Goal: Task Accomplishment & Management: Manage account settings

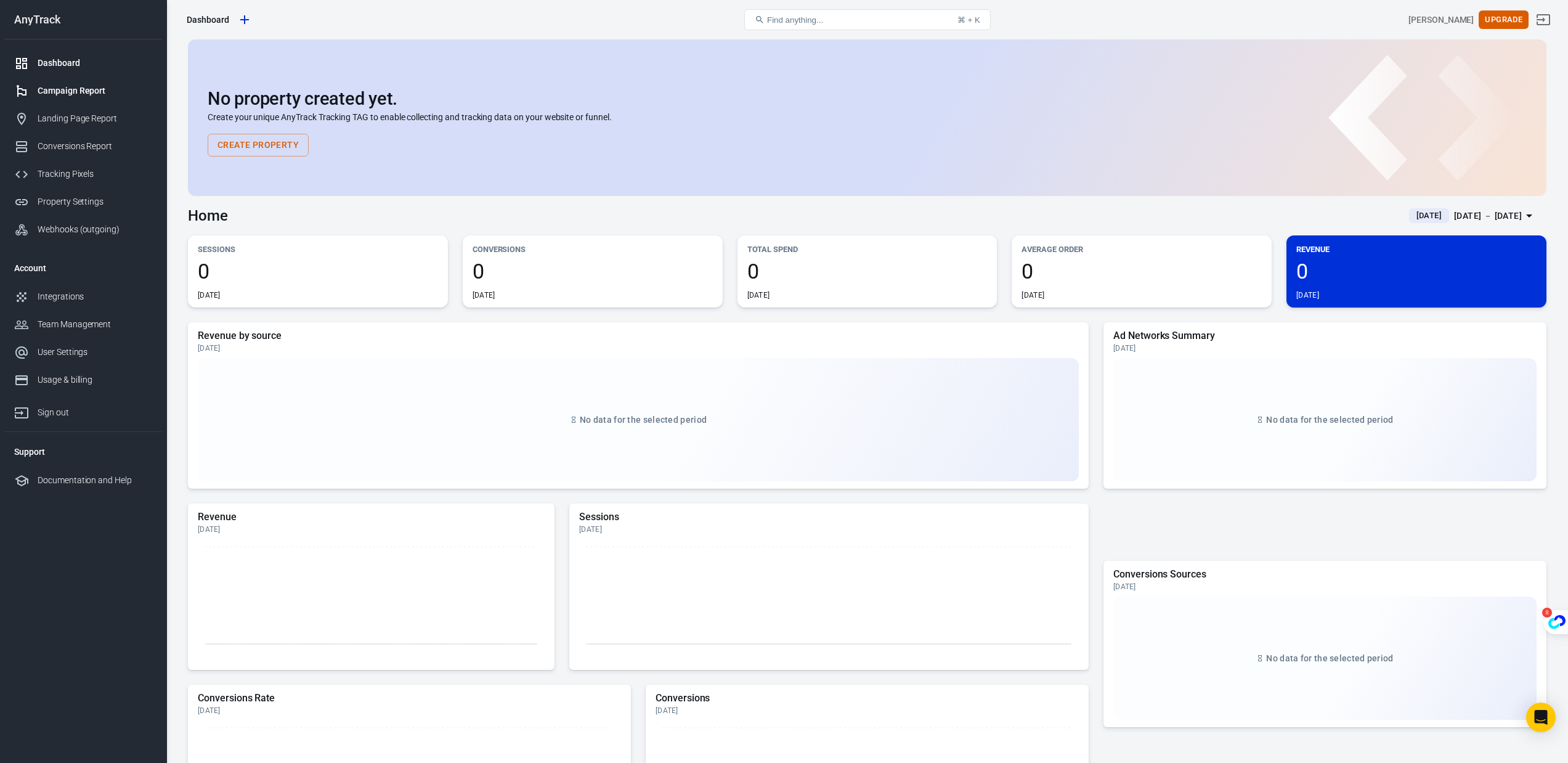
click at [76, 89] on div "Campaign Report" at bounding box center [94, 91] width 114 height 13
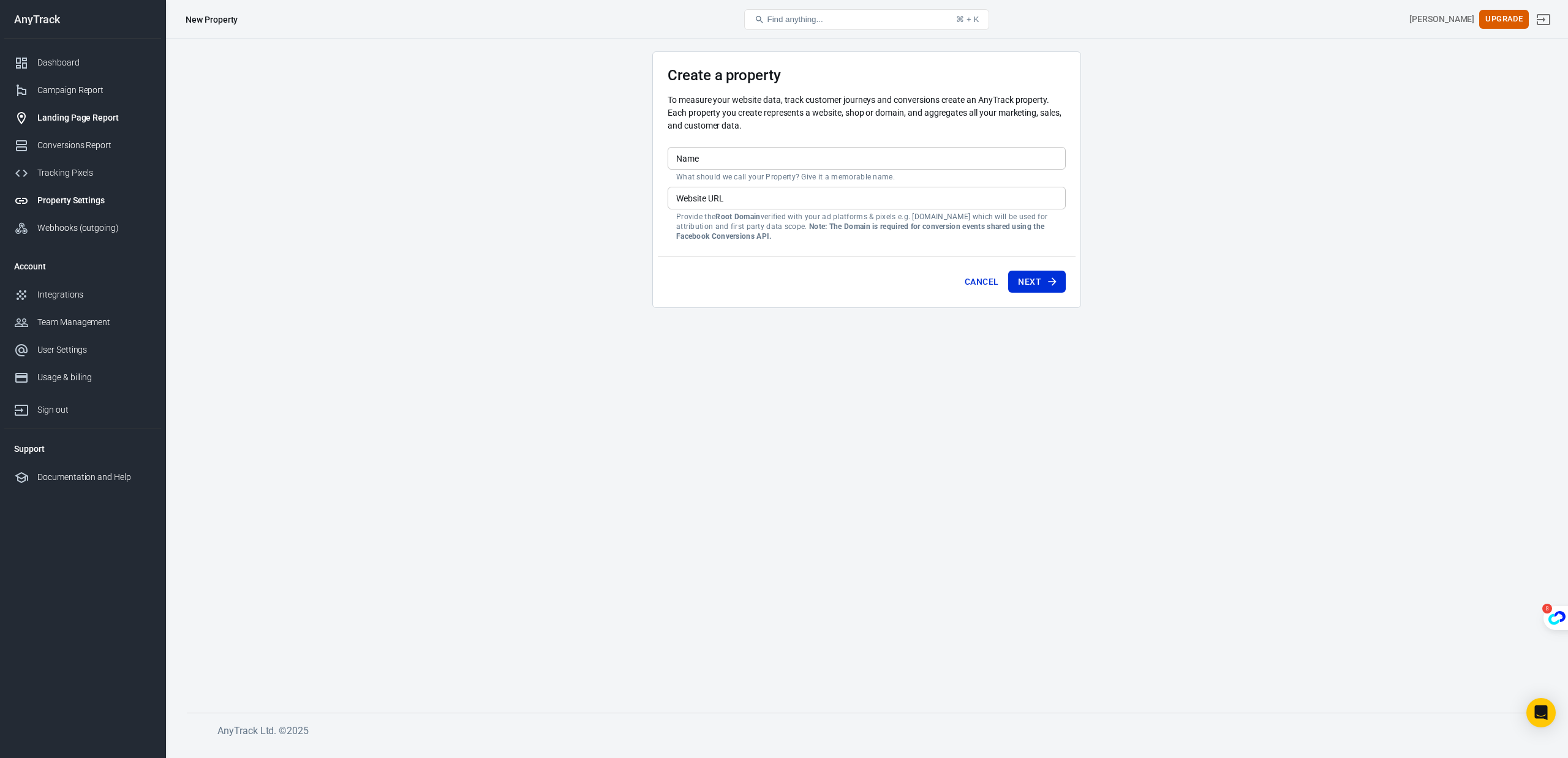
click at [72, 129] on link "Landing Page Report" at bounding box center [82, 118] width 157 height 27
click at [63, 139] on div "Conversions Report" at bounding box center [93, 146] width 114 height 13
click at [59, 172] on div "Tracking Pixels" at bounding box center [93, 173] width 114 height 13
click at [58, 194] on div "Property Settings" at bounding box center [93, 201] width 114 height 13
click at [66, 308] on link "Integrations" at bounding box center [82, 295] width 157 height 27
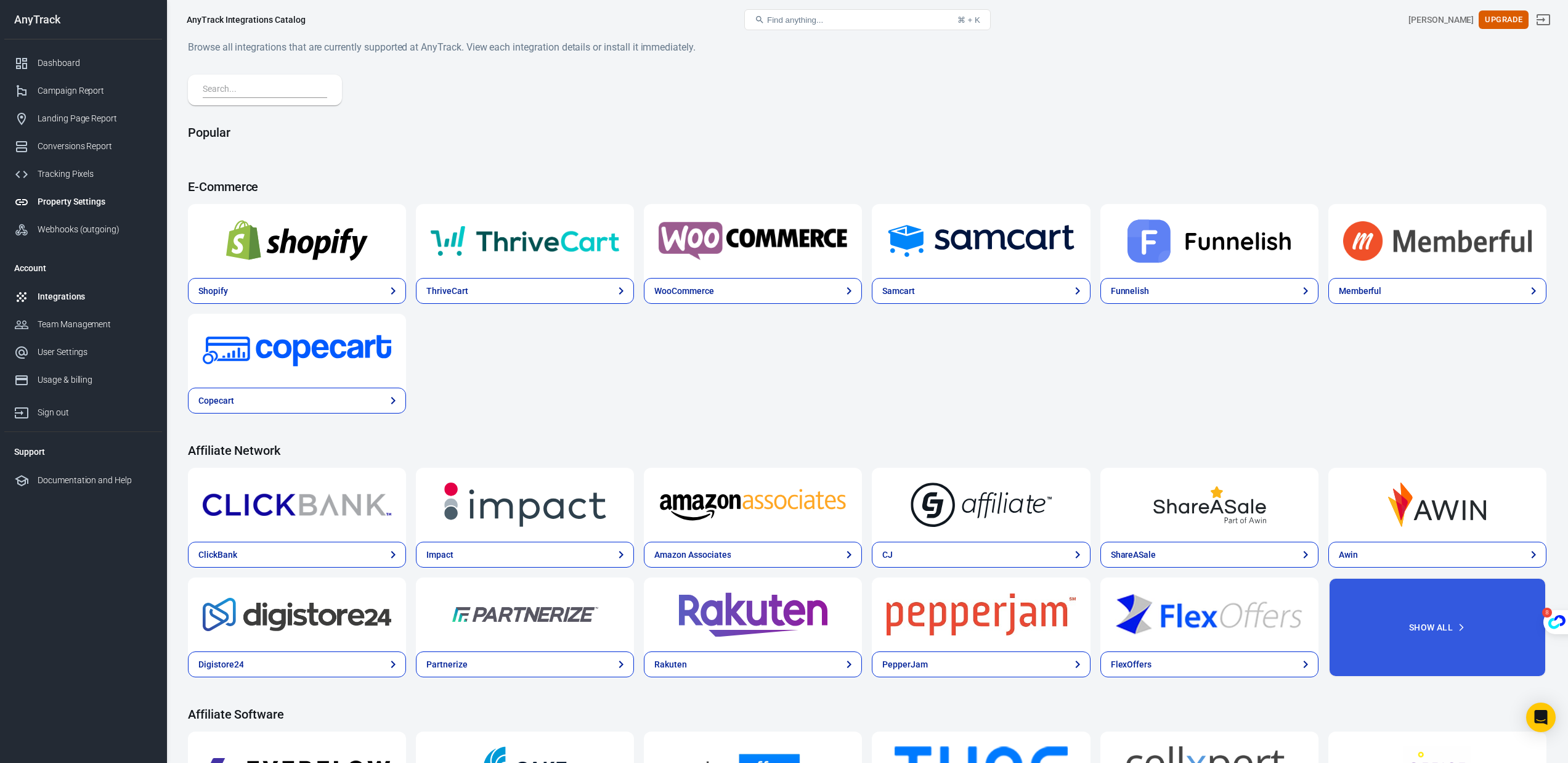
click at [77, 199] on div "Property Settings" at bounding box center [94, 202] width 114 height 13
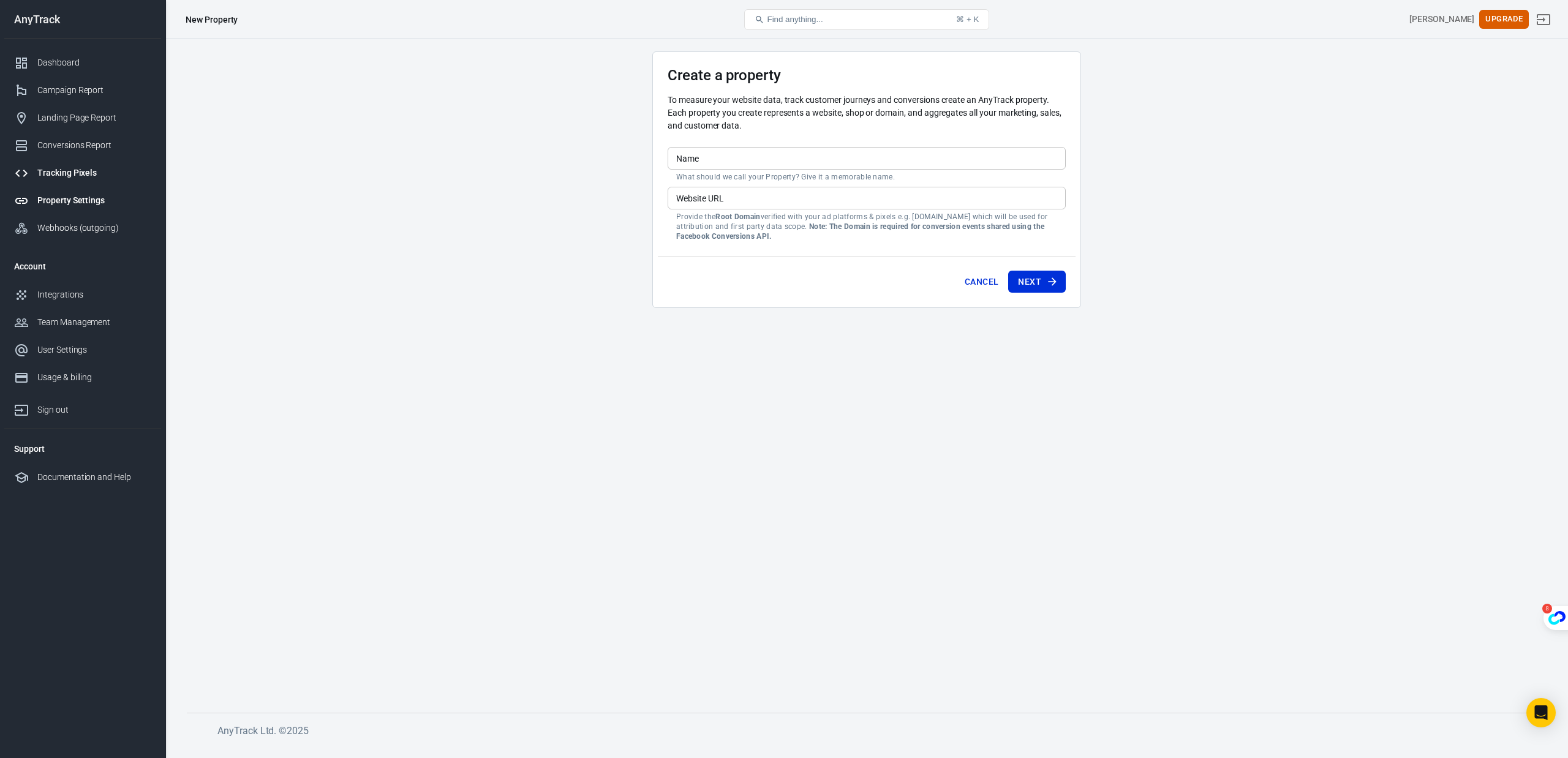
click at [80, 179] on div "Tracking Pixels" at bounding box center [93, 173] width 114 height 13
click at [68, 143] on div "Conversions Report" at bounding box center [93, 146] width 114 height 13
click at [64, 62] on div "Dashboard" at bounding box center [93, 63] width 114 height 13
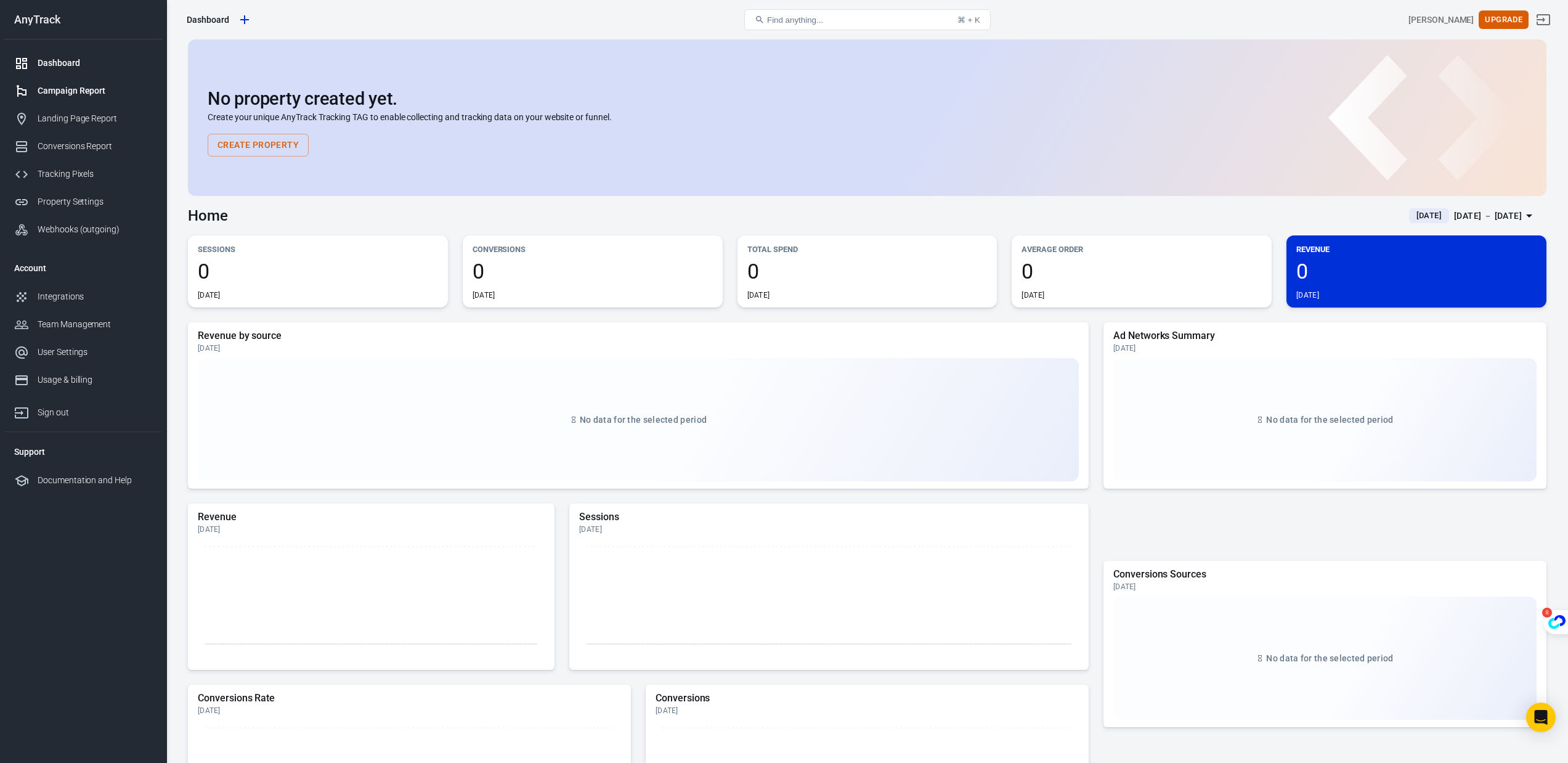
click at [62, 92] on div "Campaign Report" at bounding box center [94, 91] width 114 height 13
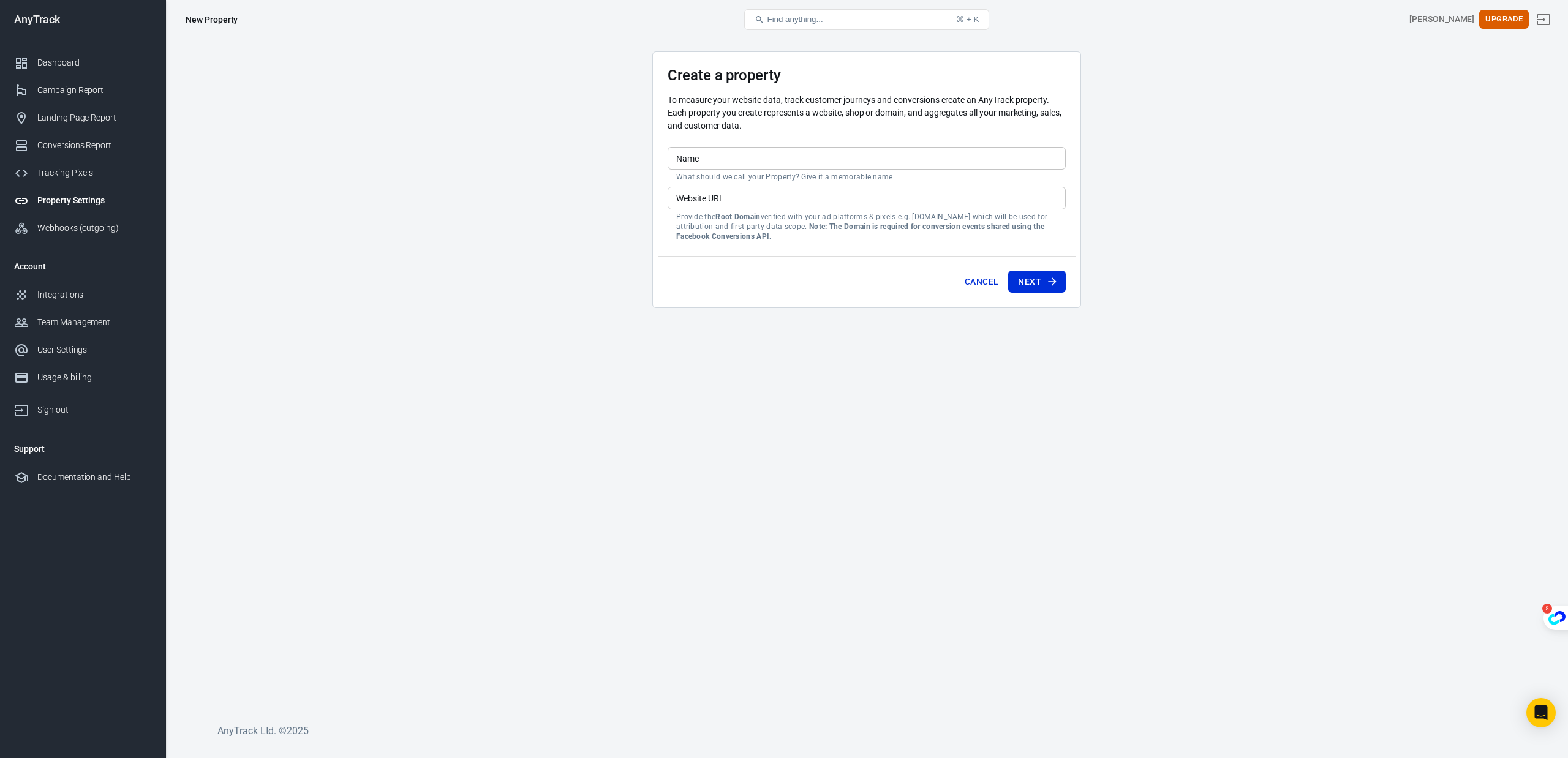
click at [692, 163] on input "Name" at bounding box center [867, 159] width 398 height 23
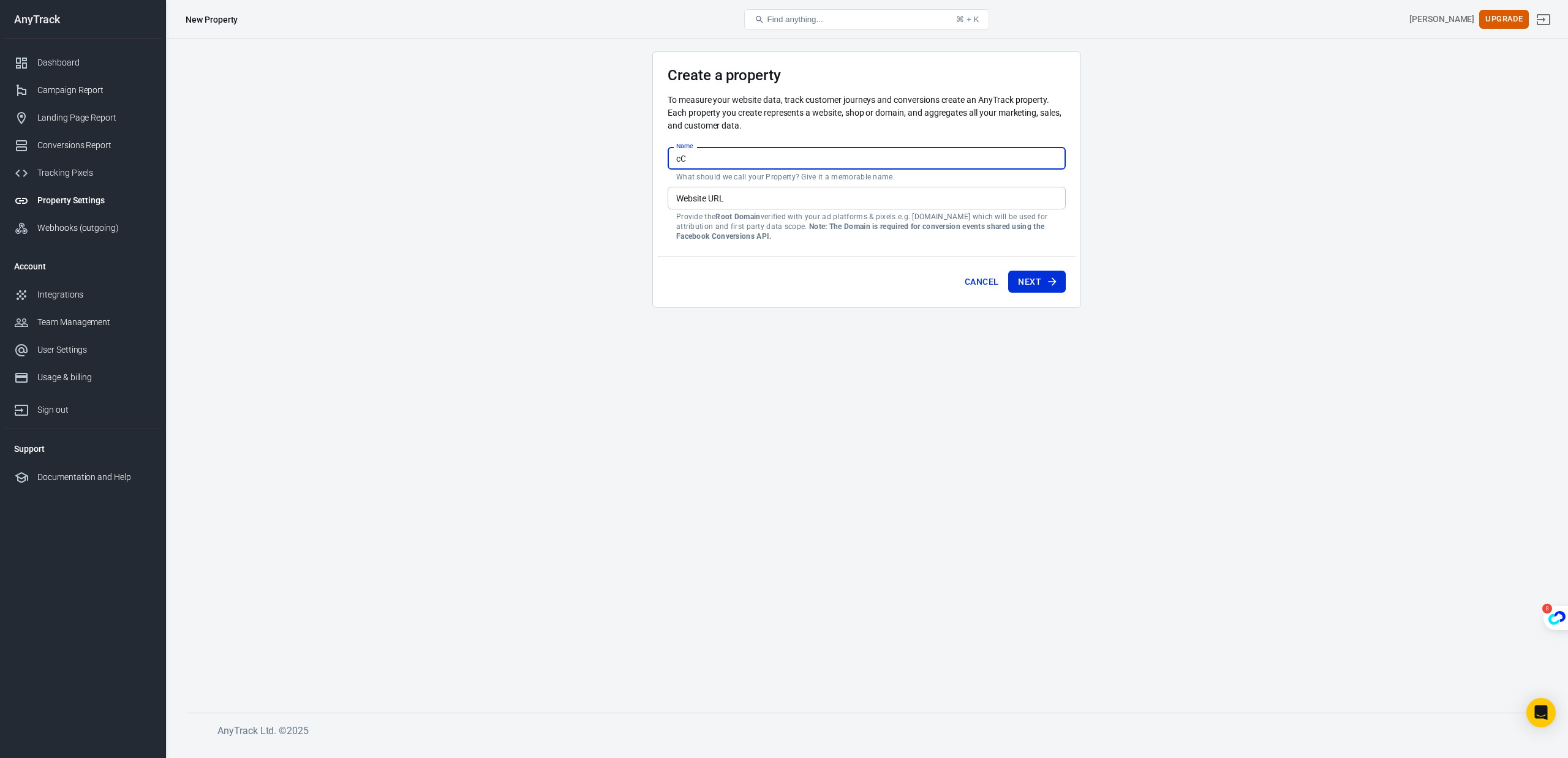
type input "c"
type input "Consumer Gift"
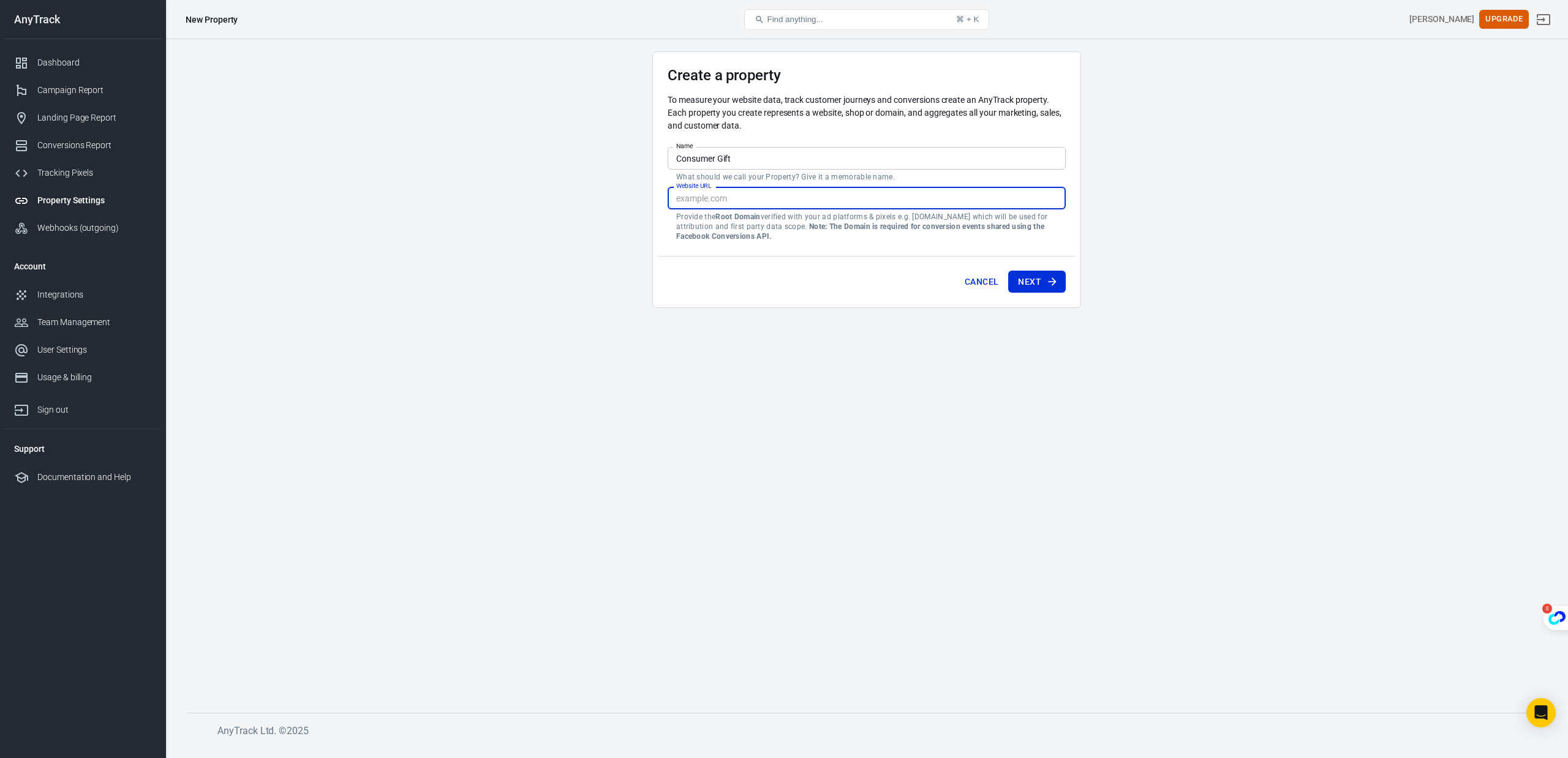
paste input "[URL][DOMAIN_NAME]"
type input "[URL][DOMAIN_NAME]"
click at [594, 188] on main "Create a property To measure your website data, track customer journeys and con…" at bounding box center [867, 372] width 1359 height 642
click at [1045, 288] on button "Next" at bounding box center [1036, 282] width 57 height 23
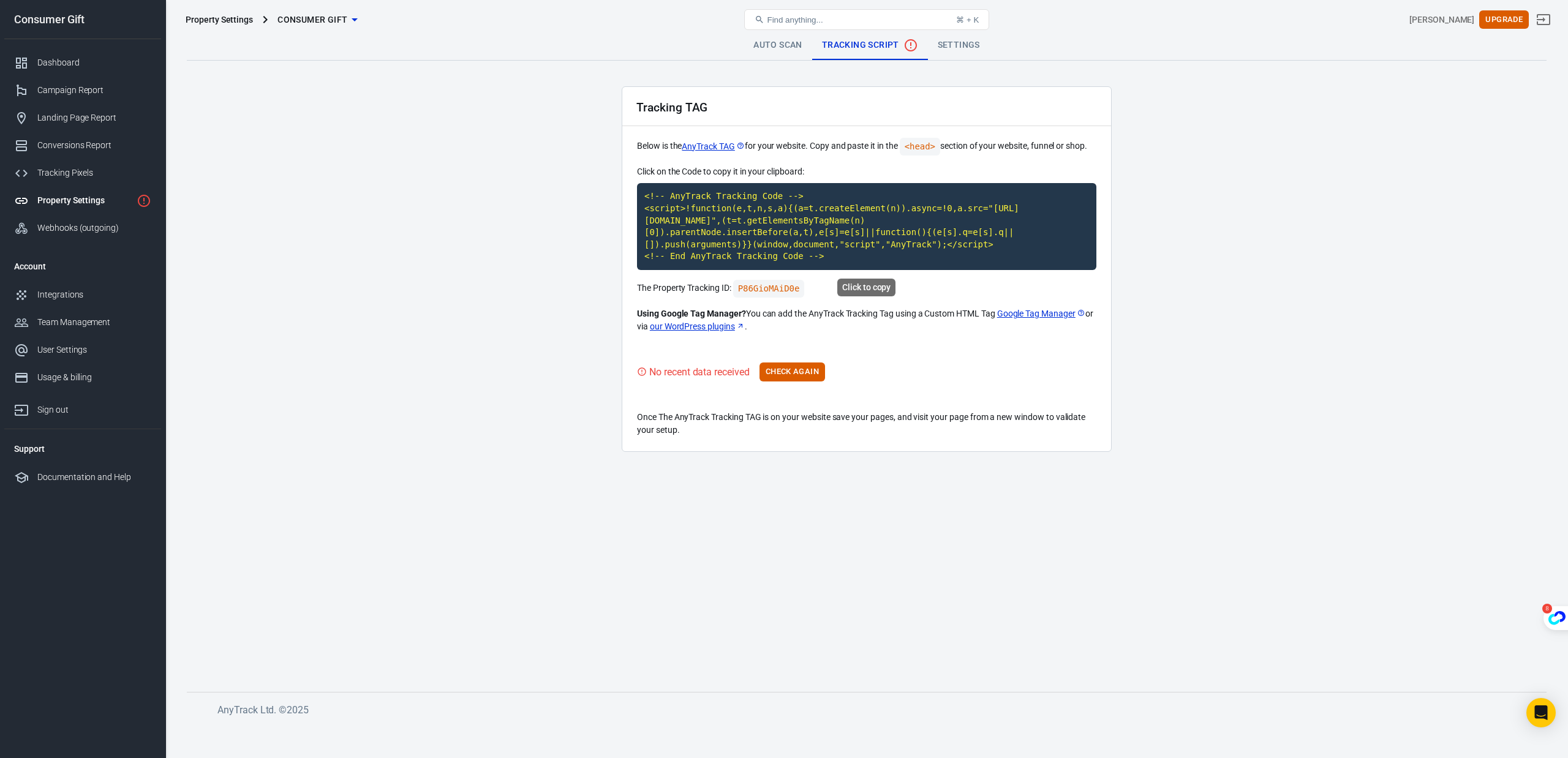
click at [718, 207] on code "<!-- AnyTrack Tracking Code --> <script>!function(e,t,n,s,a){(a=t.createElement…" at bounding box center [867, 226] width 459 height 87
click at [789, 373] on button "Check Again" at bounding box center [792, 372] width 65 height 19
click at [773, 354] on div "Tracking TAG Below is the AnyTrack TAG for your website. Copy and paste it in t…" at bounding box center [867, 269] width 490 height 366
click at [776, 364] on button "Check Again" at bounding box center [792, 372] width 65 height 19
click at [811, 378] on button "Check Again" at bounding box center [792, 372] width 65 height 19
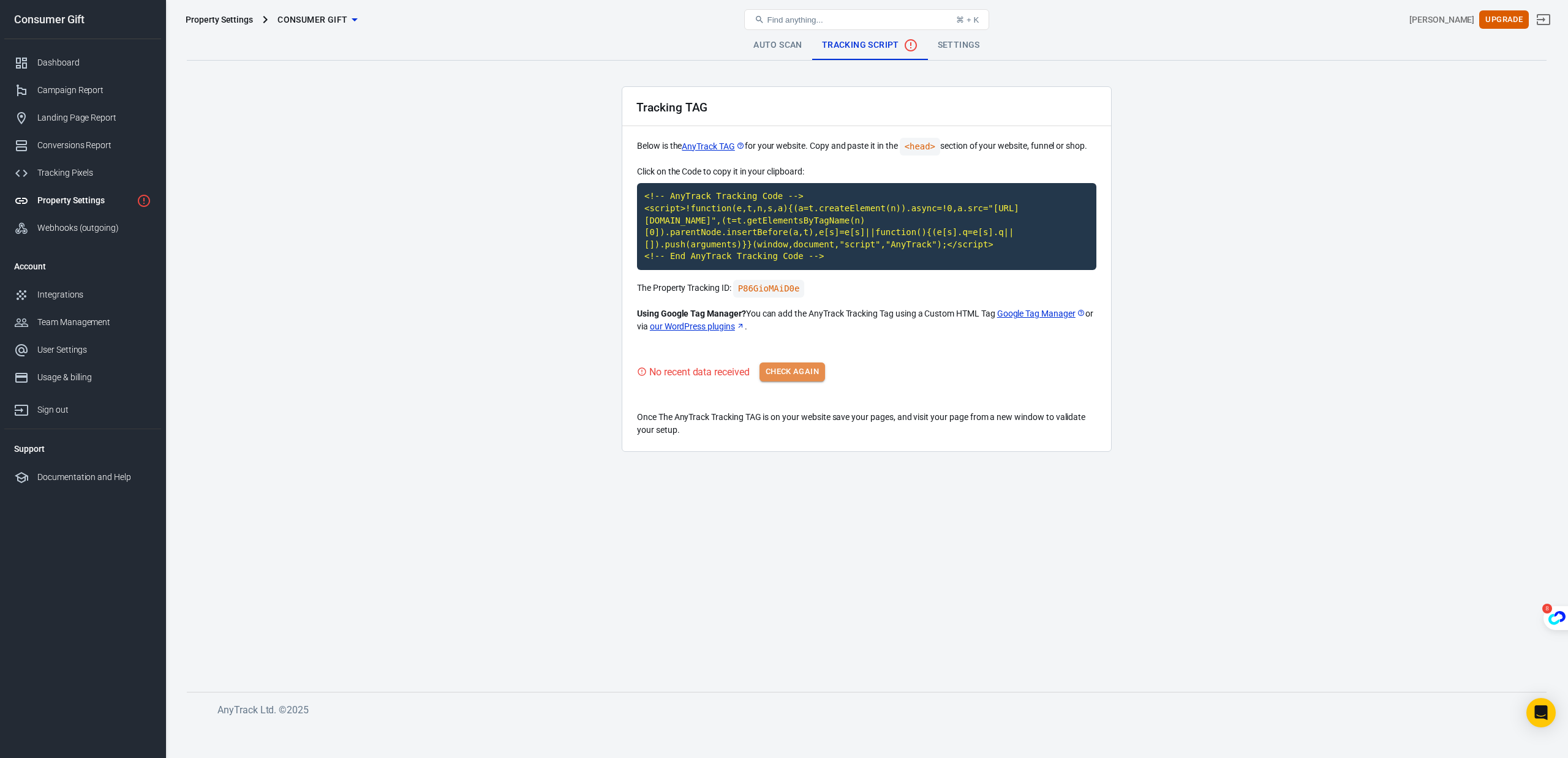
click at [809, 372] on button "Check Again" at bounding box center [792, 372] width 65 height 19
click at [763, 237] on code "<!-- AnyTrack Tracking Code --> <script>!function(e,t,n,s,a){(a=t.createElement…" at bounding box center [867, 226] width 459 height 87
click at [784, 368] on button "Check Again" at bounding box center [792, 372] width 65 height 19
click at [499, 232] on main "Auto Scan Tracking Script Settings Tracking TAG Below is the AnyTrack TAG for y…" at bounding box center [867, 351] width 1359 height 642
click at [782, 426] on p "Once The AnyTrack Tracking TAG is on your website save your pages, and visit yo…" at bounding box center [867, 424] width 459 height 26
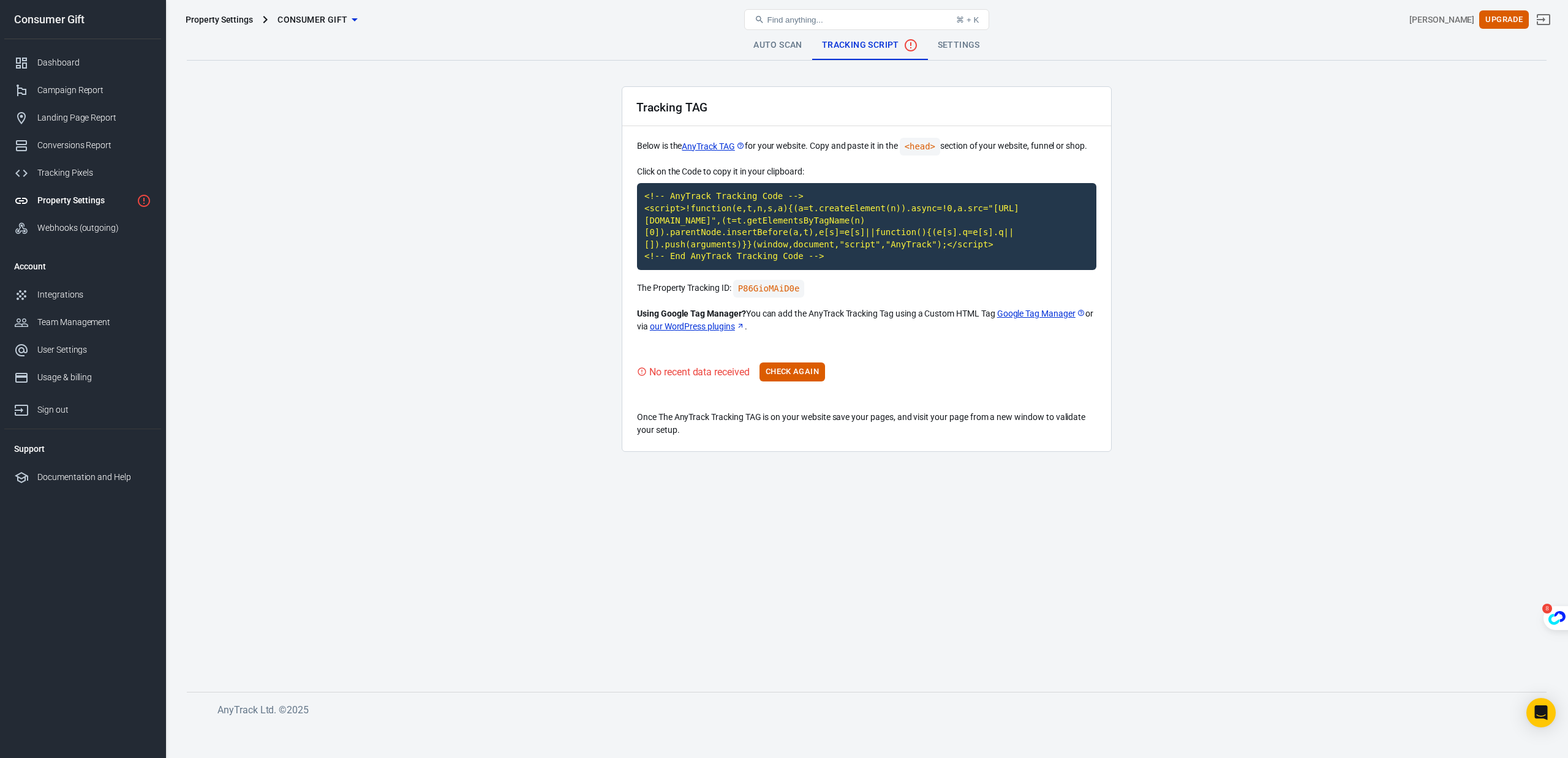
click at [799, 373] on button "Check Again" at bounding box center [792, 372] width 65 height 19
click at [799, 374] on button "Check Again" at bounding box center [792, 372] width 65 height 19
click at [789, 380] on button "Check Again" at bounding box center [792, 372] width 65 height 19
click at [792, 376] on button "Check Again" at bounding box center [792, 372] width 65 height 19
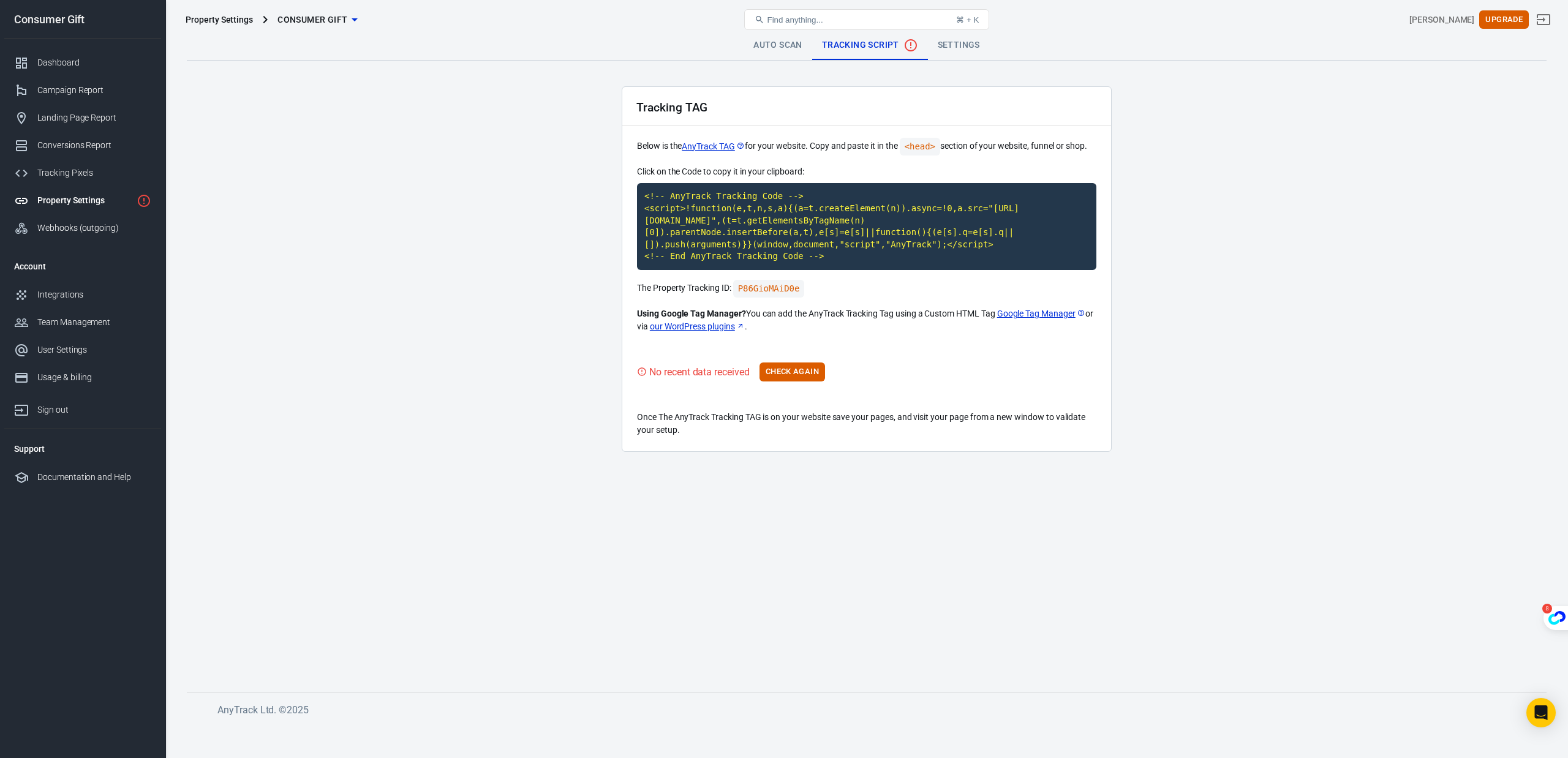
click at [575, 298] on main "Auto Scan Tracking Script Settings Tracking TAG Below is the AnyTrack TAG for y…" at bounding box center [867, 351] width 1359 height 642
click at [498, 341] on main "Auto Scan Tracking Script Settings Tracking TAG Below is the AnyTrack TAG for y…" at bounding box center [867, 351] width 1359 height 642
click at [784, 48] on link "Auto Scan" at bounding box center [777, 45] width 68 height 30
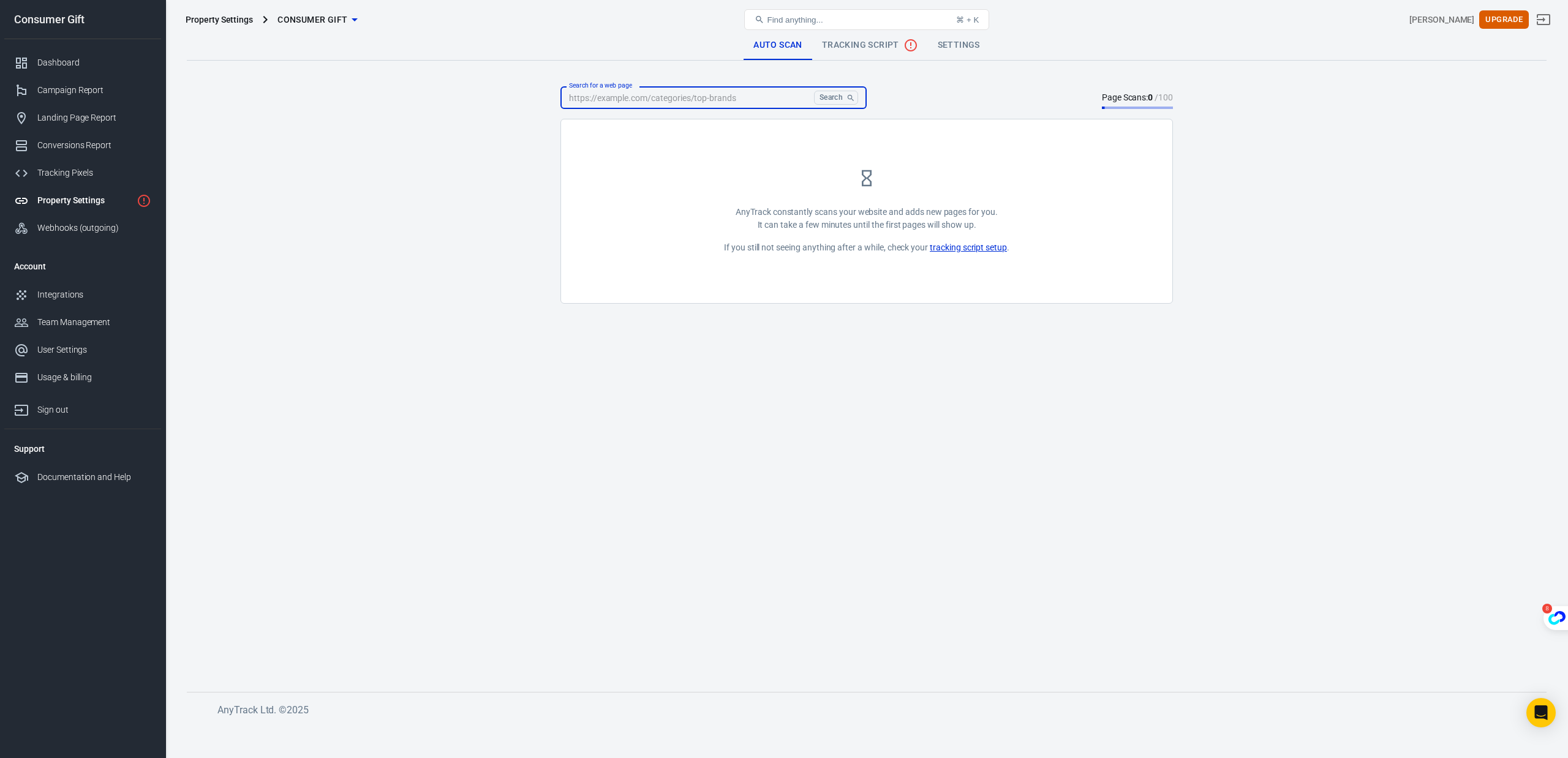
click at [679, 100] on input "Search for a web page" at bounding box center [685, 97] width 249 height 23
paste input "[URL][DOMAIN_NAME]"
type input "[URL][DOMAIN_NAME]"
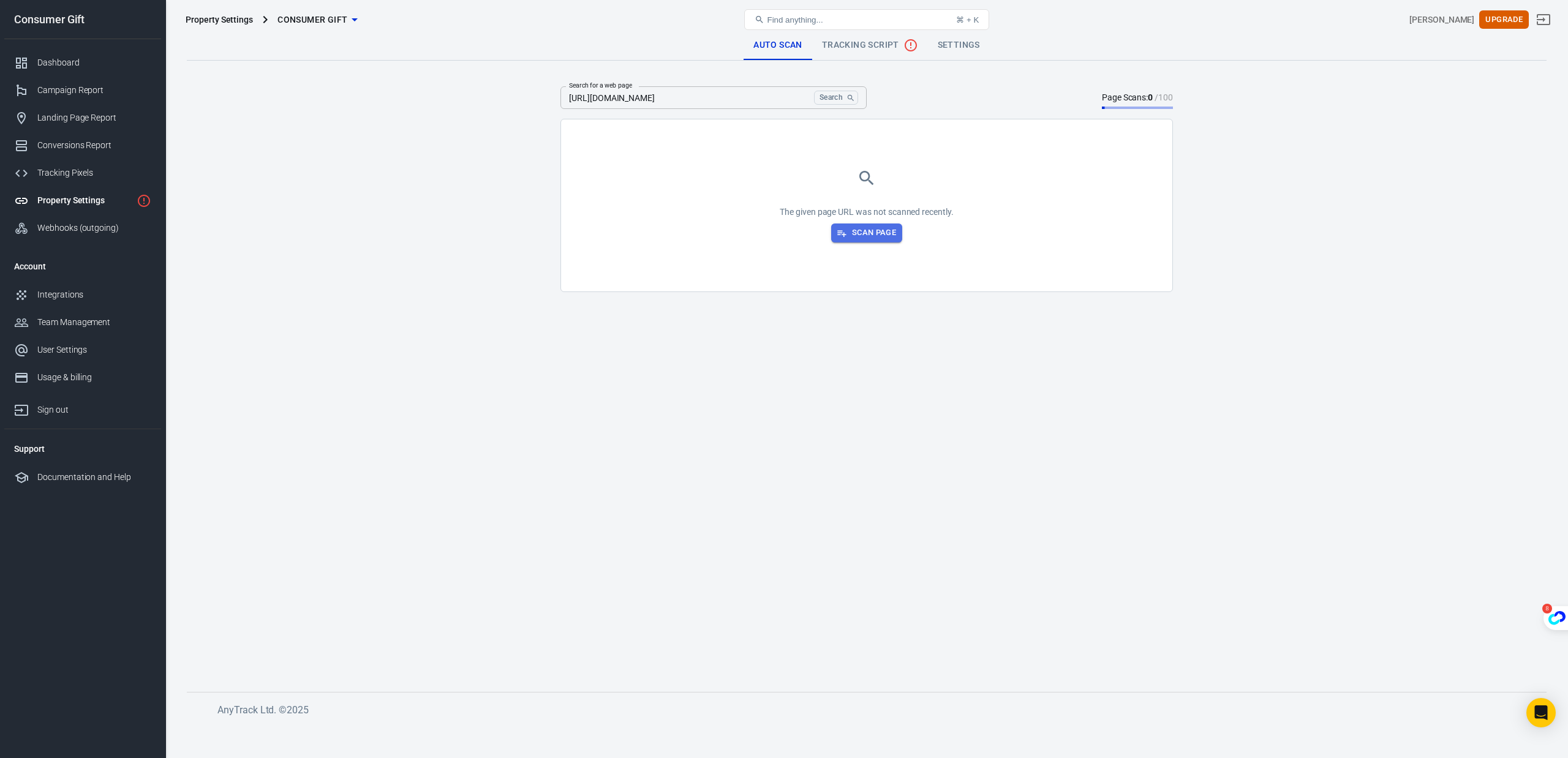
click at [846, 235] on icon "button" at bounding box center [842, 234] width 11 height 11
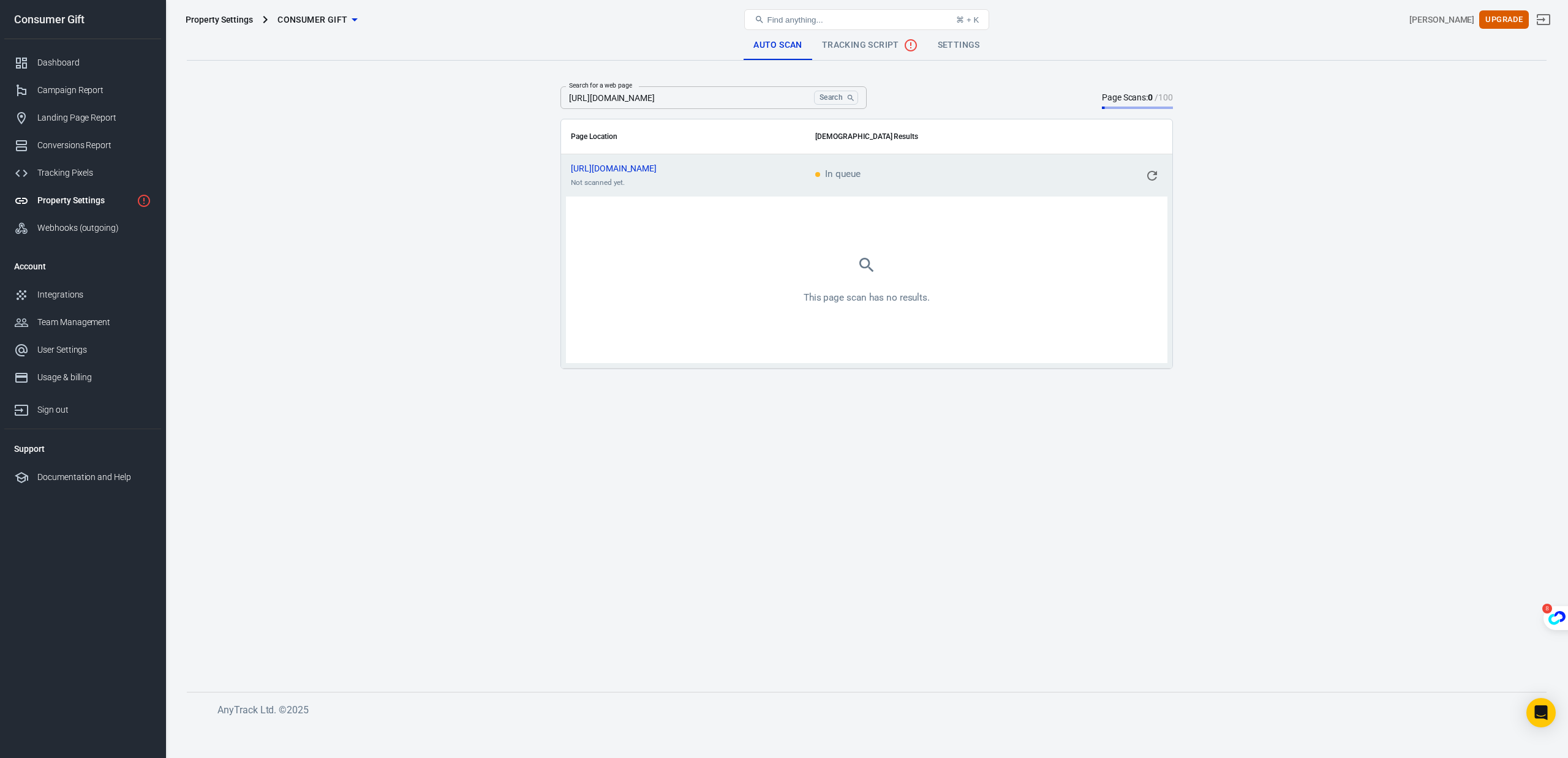
click at [863, 56] on link "Tracking Script" at bounding box center [870, 45] width 116 height 30
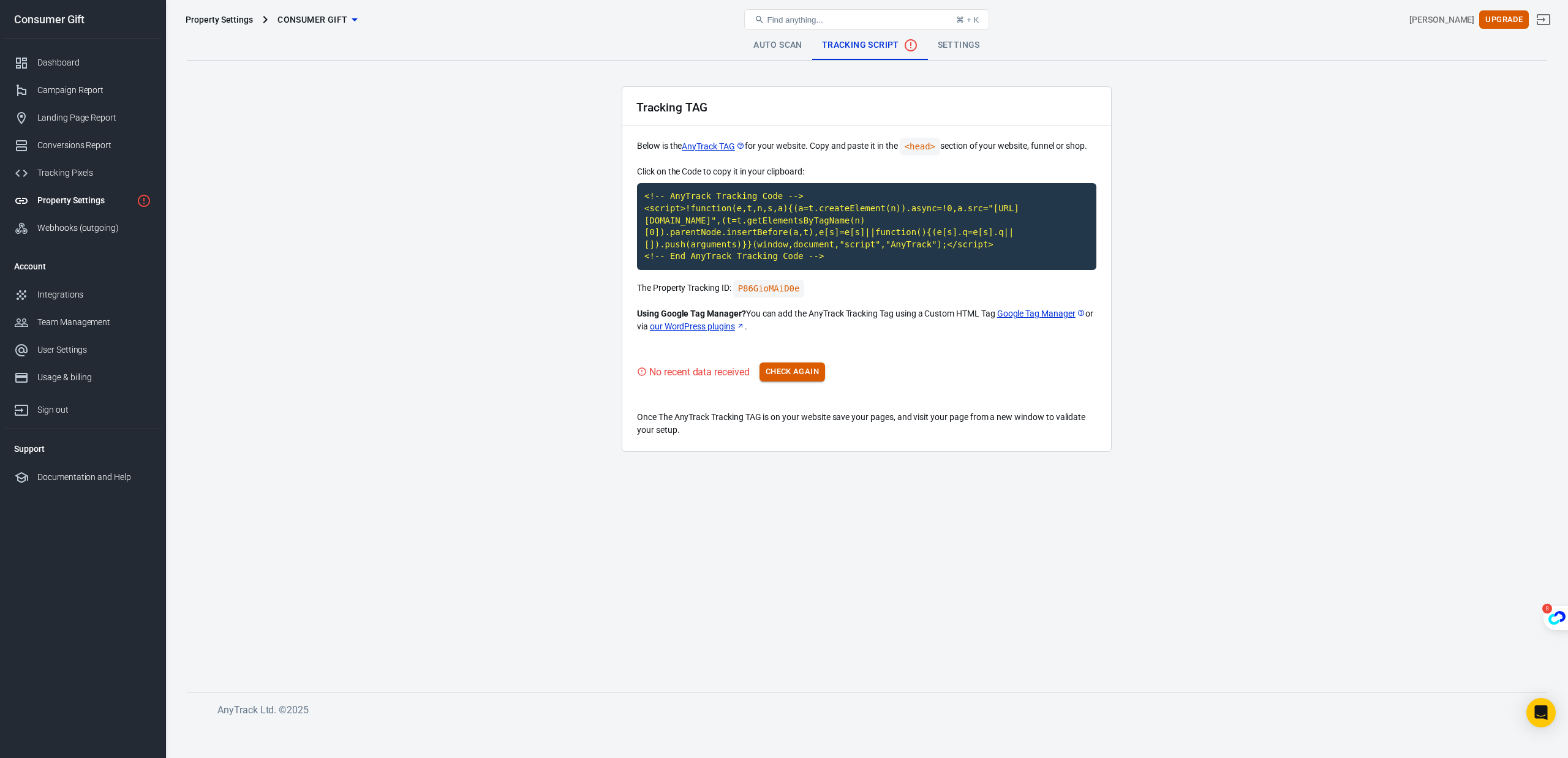
click at [785, 375] on button "Check Again" at bounding box center [792, 372] width 65 height 19
click at [770, 41] on link "Auto Scan" at bounding box center [777, 45] width 68 height 30
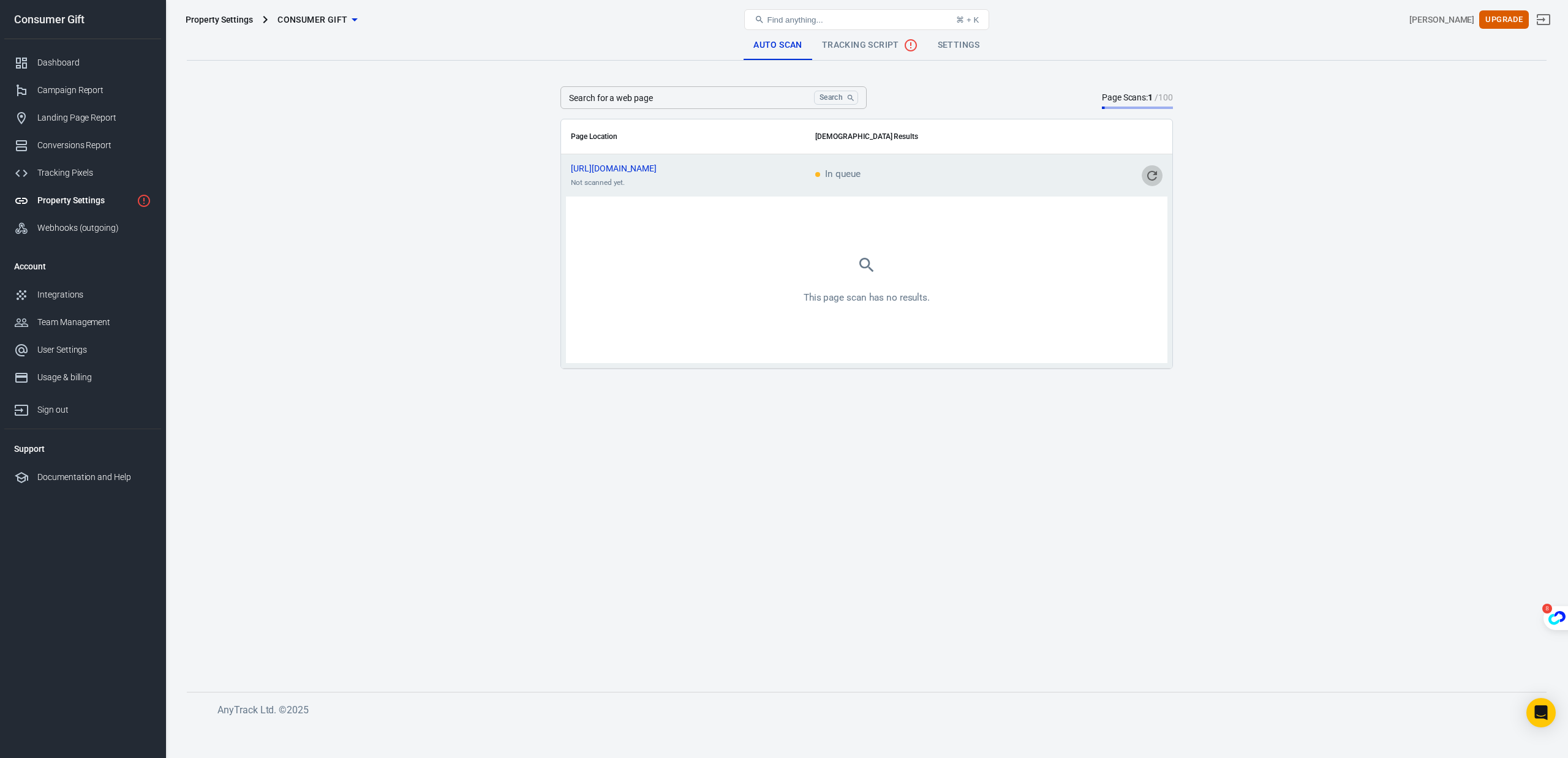
click at [1155, 176] on icon "scrollable content" at bounding box center [1152, 176] width 14 height 14
drag, startPoint x: 1157, startPoint y: 172, endPoint x: 835, endPoint y: 35, distance: 349.9
click at [834, 39] on div "Property Settings Consumer Gift Find anything... ⌘ + K [PERSON_NAME] Upgrade Co…" at bounding box center [784, 383] width 1568 height 686
click at [836, 34] on div "Find anything... ⌘ + K" at bounding box center [867, 19] width 454 height 30
click at [883, 43] on span "Tracking Script" at bounding box center [870, 45] width 96 height 14
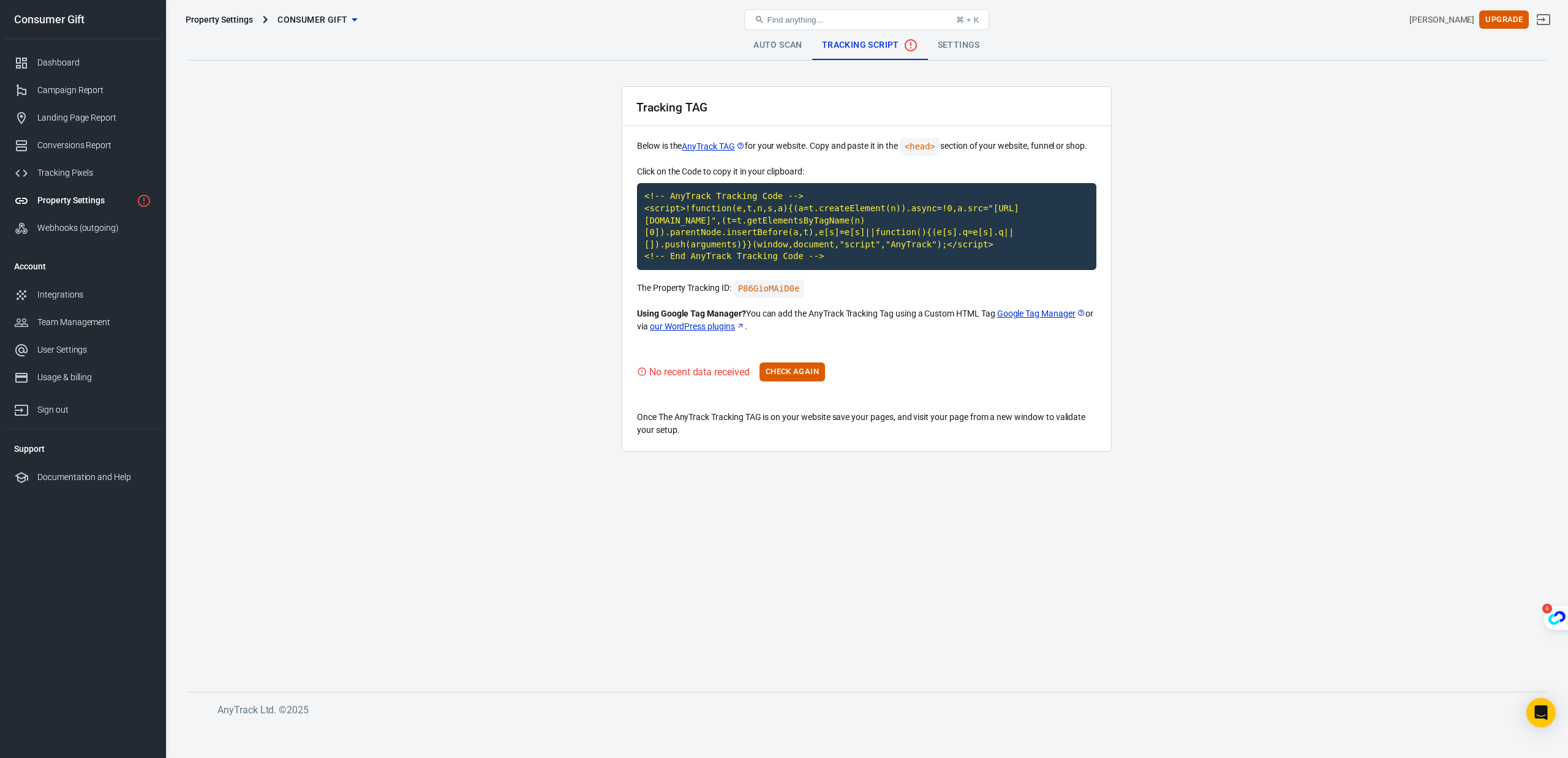
click at [914, 48] on icon "No data received" at bounding box center [911, 45] width 14 height 14
click at [914, 49] on icon "No data received" at bounding box center [910, 45] width 12 height 12
click at [959, 42] on link "Settings" at bounding box center [958, 45] width 62 height 30
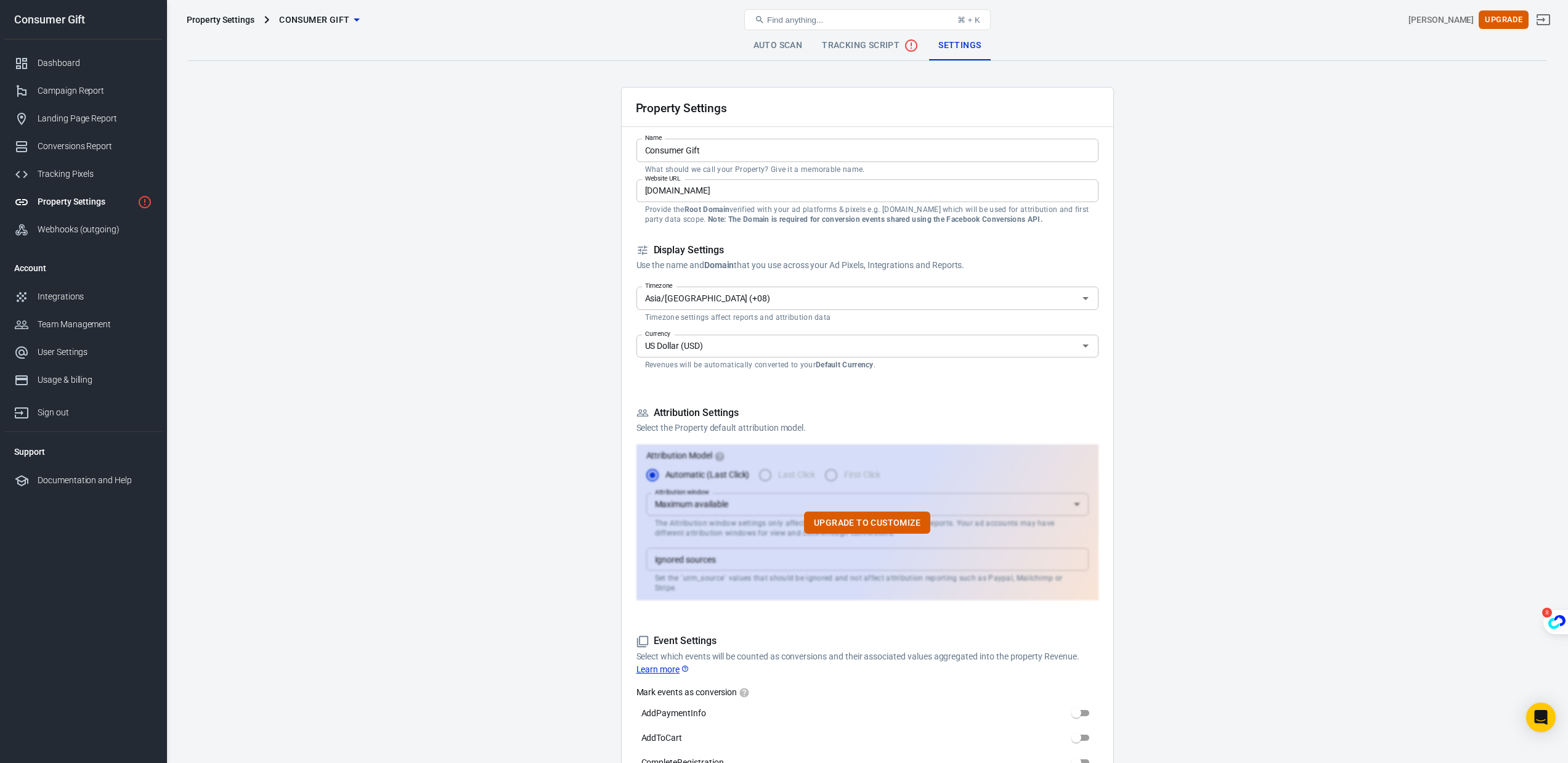
click at [784, 191] on input "[DOMAIN_NAME]" at bounding box center [868, 191] width 462 height 23
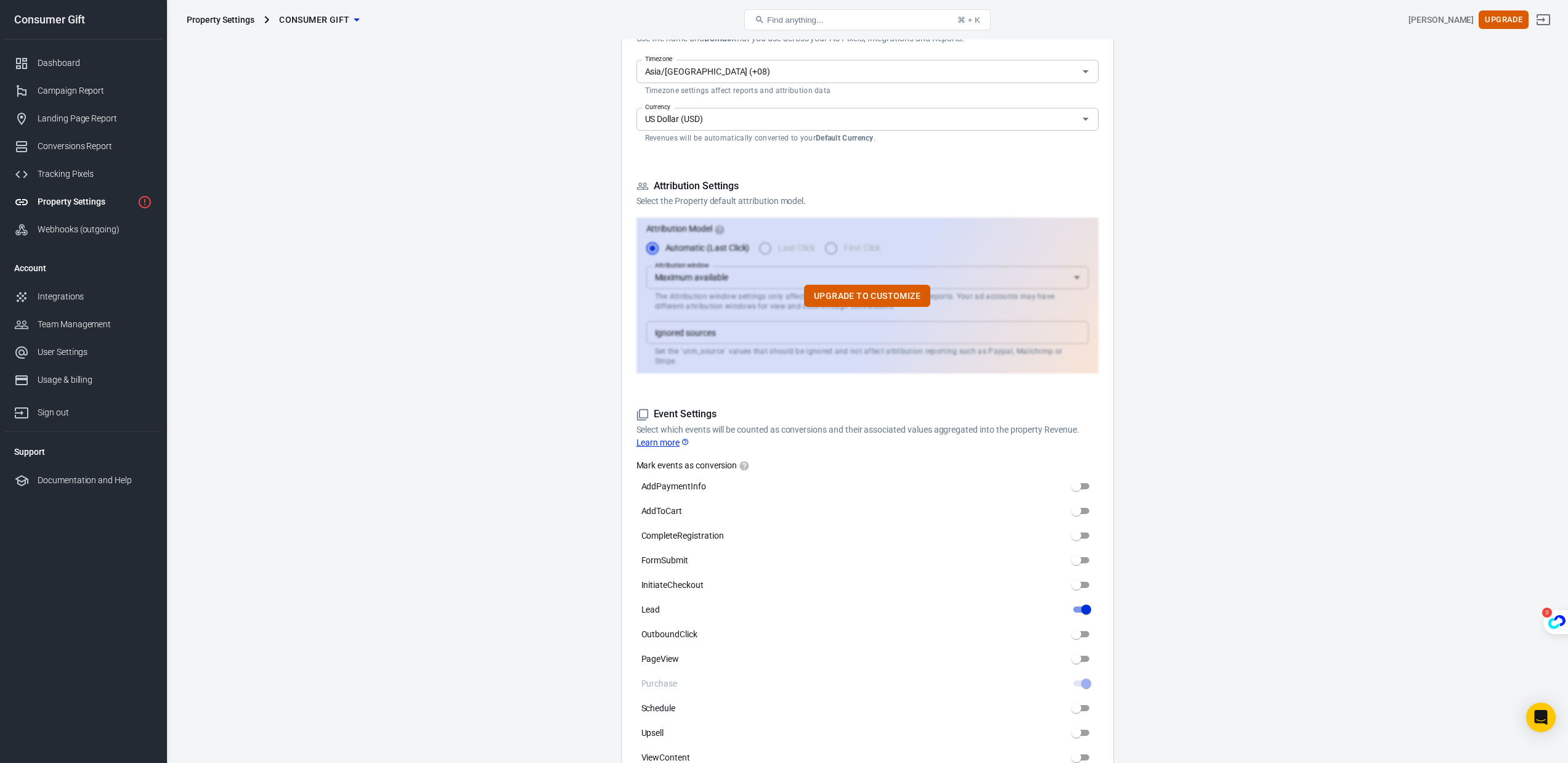
scroll to position [339, 0]
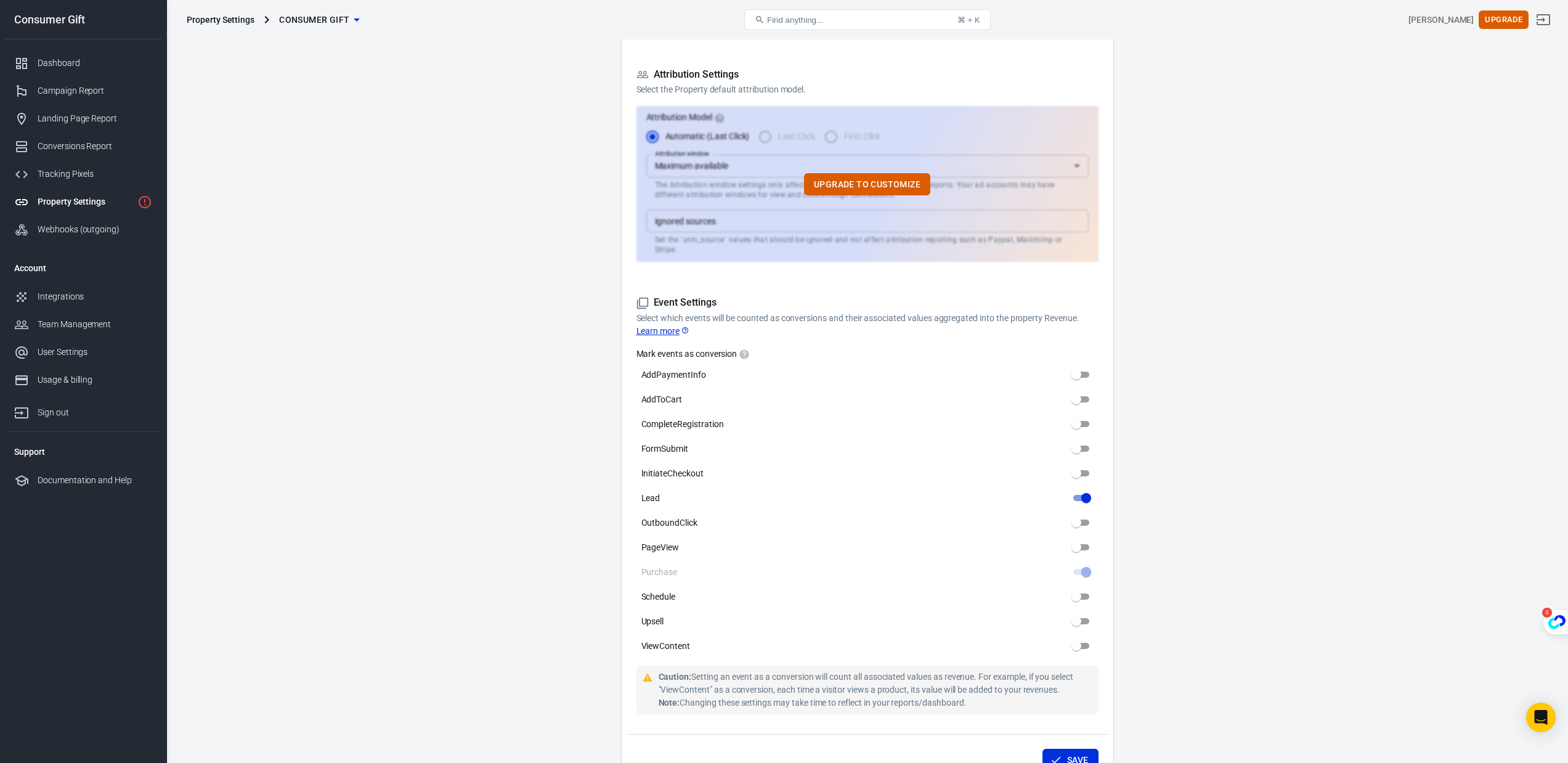
drag, startPoint x: 1083, startPoint y: 564, endPoint x: 1195, endPoint y: 564, distance: 112.0
click at [1195, 564] on main "Auto Scan Tracking Script Settings Property Settings Name Consumer Gift Name Wh…" at bounding box center [867, 492] width 1359 height 1600
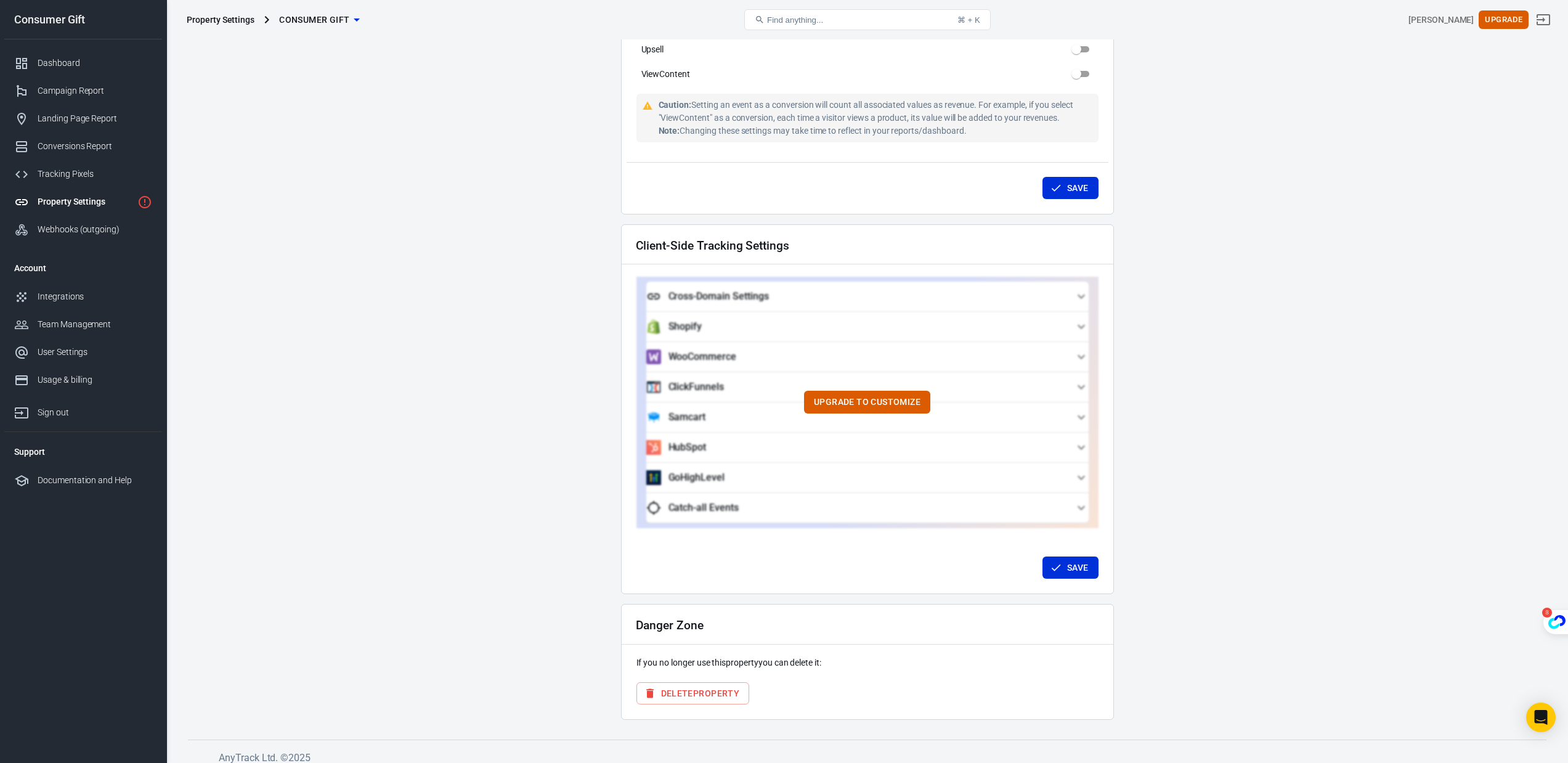
scroll to position [0, 0]
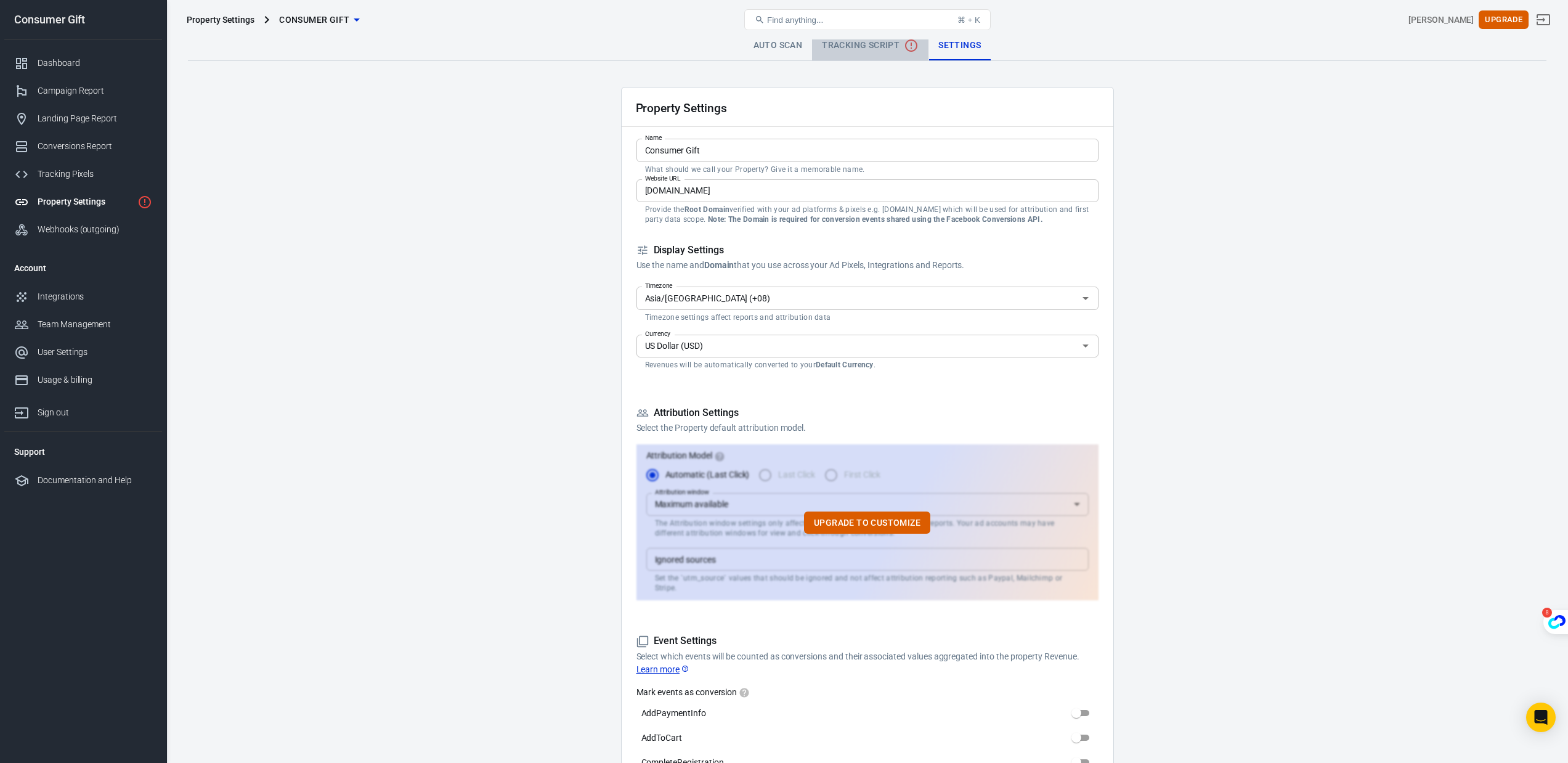
click at [887, 51] on span "Tracking Script" at bounding box center [869, 45] width 96 height 15
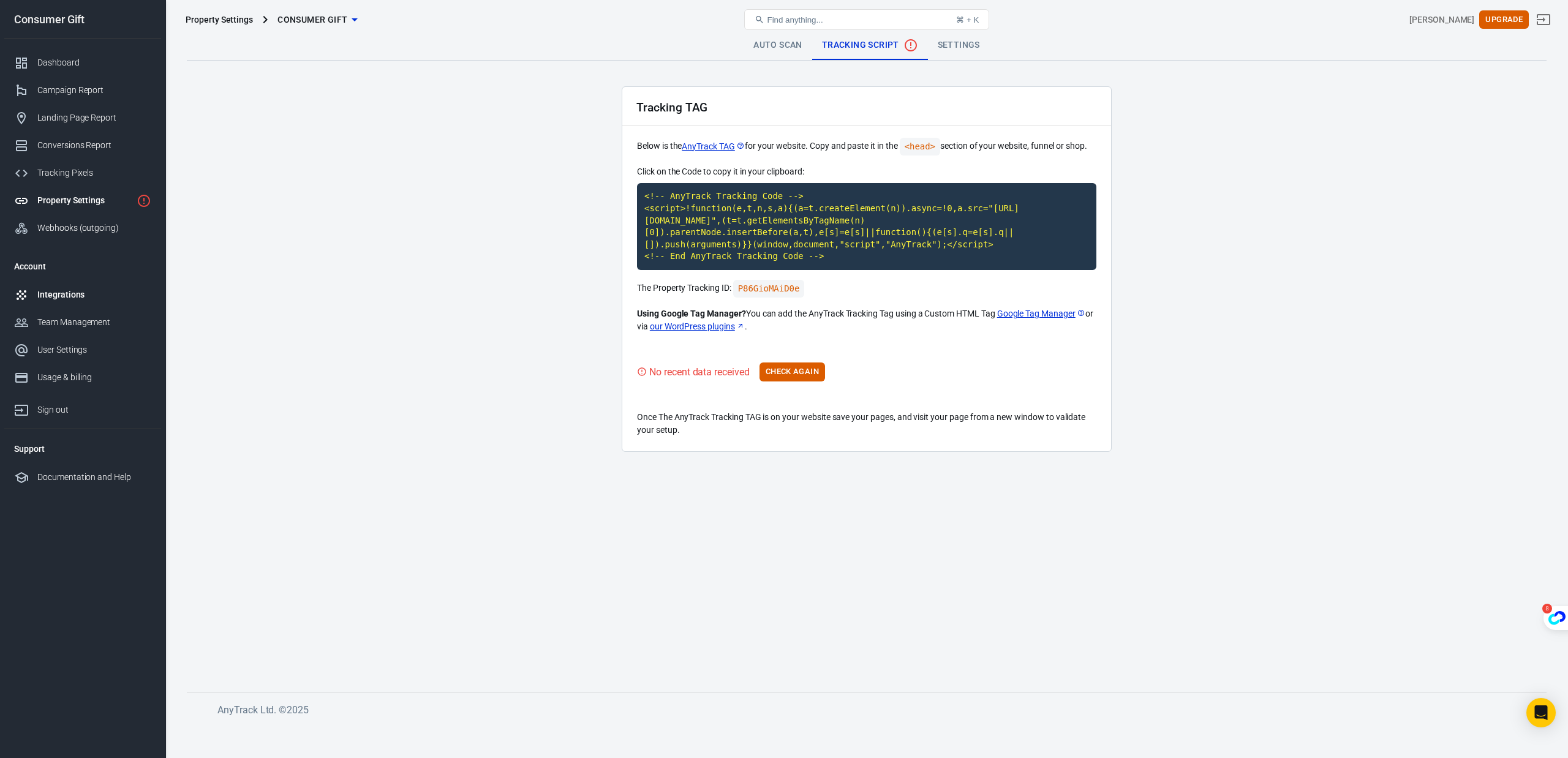
click at [57, 306] on link "Integrations" at bounding box center [82, 295] width 157 height 27
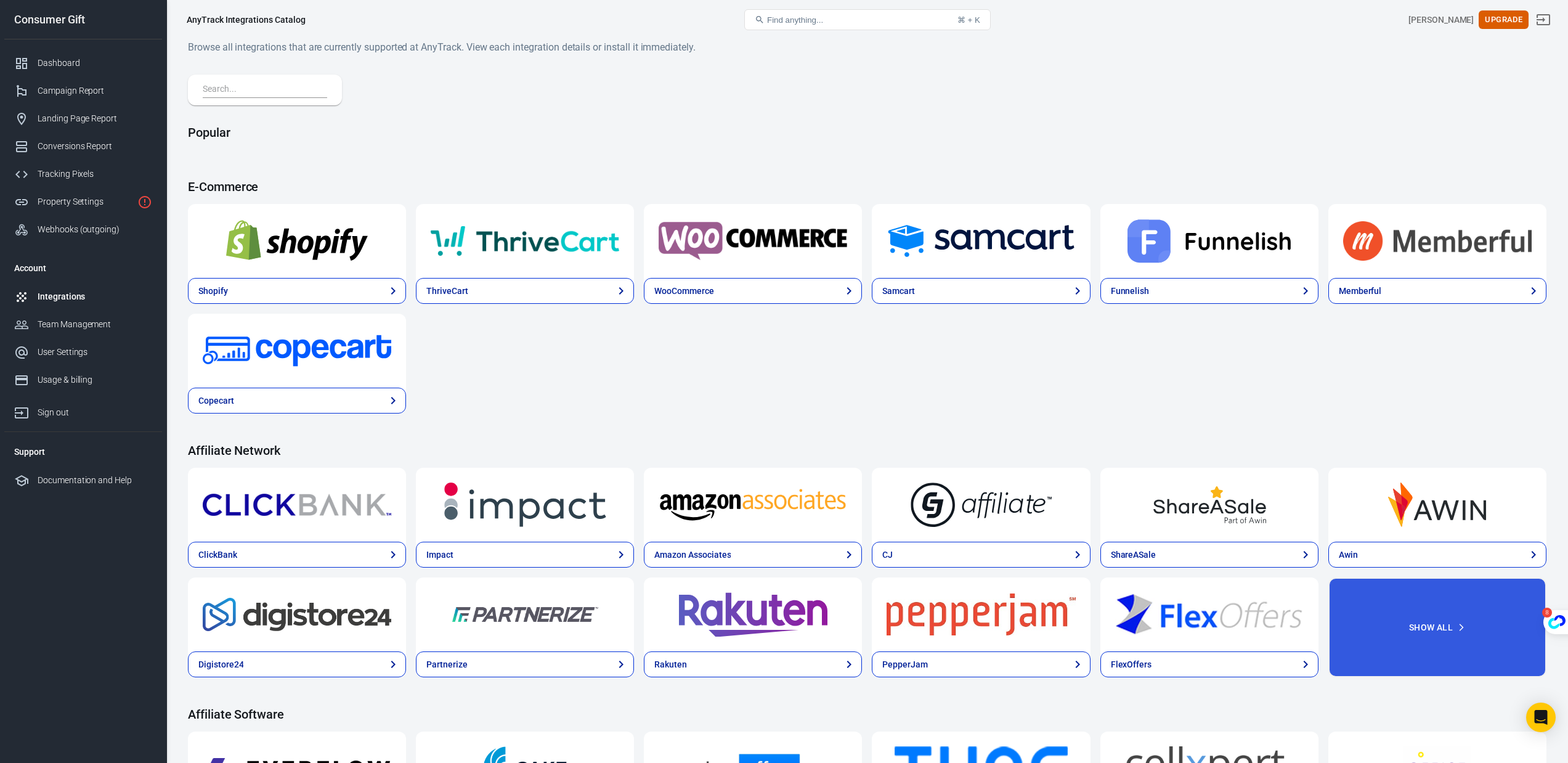
click at [275, 92] on input "text" at bounding box center [263, 90] width 120 height 16
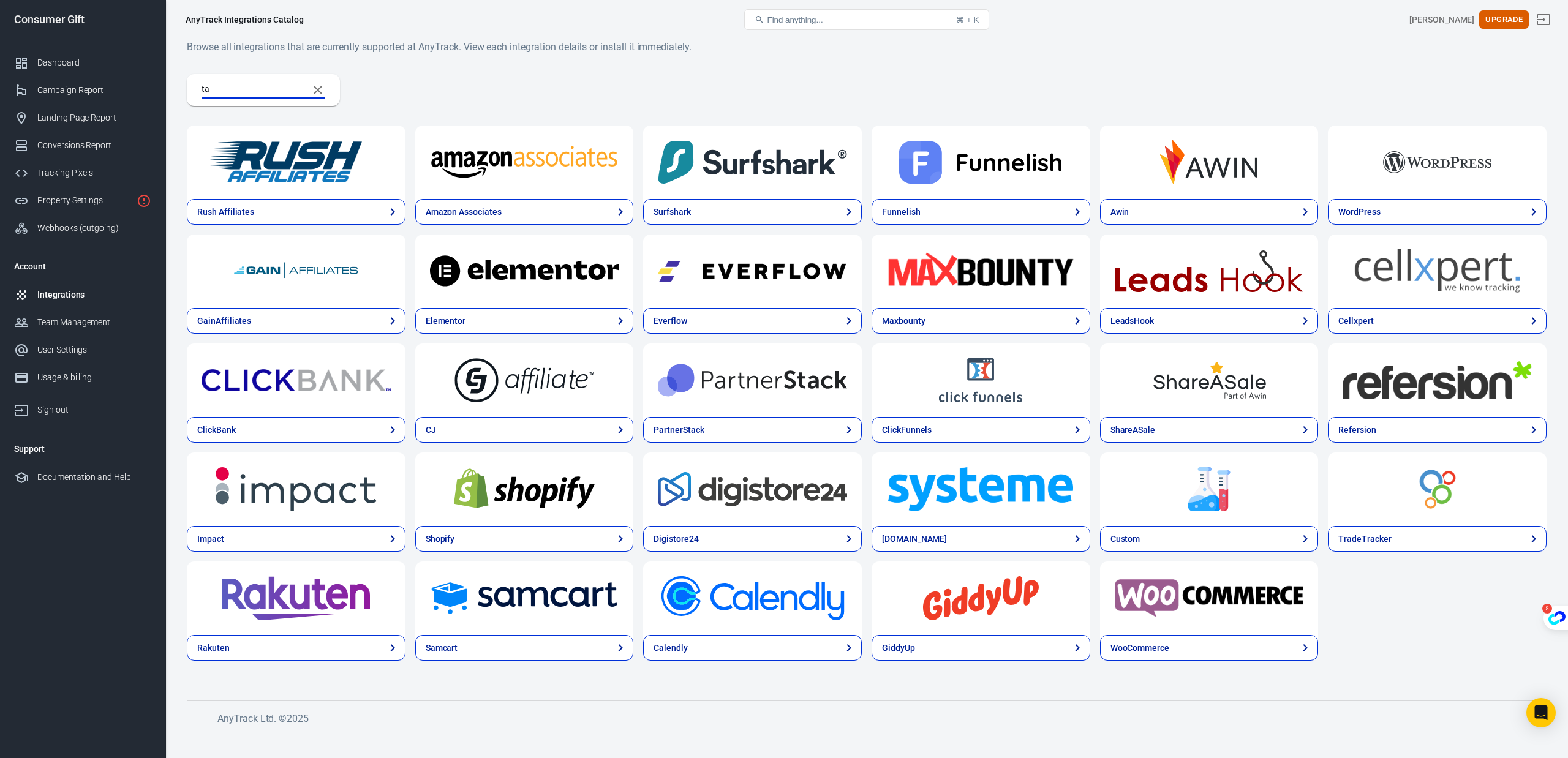
type input "t"
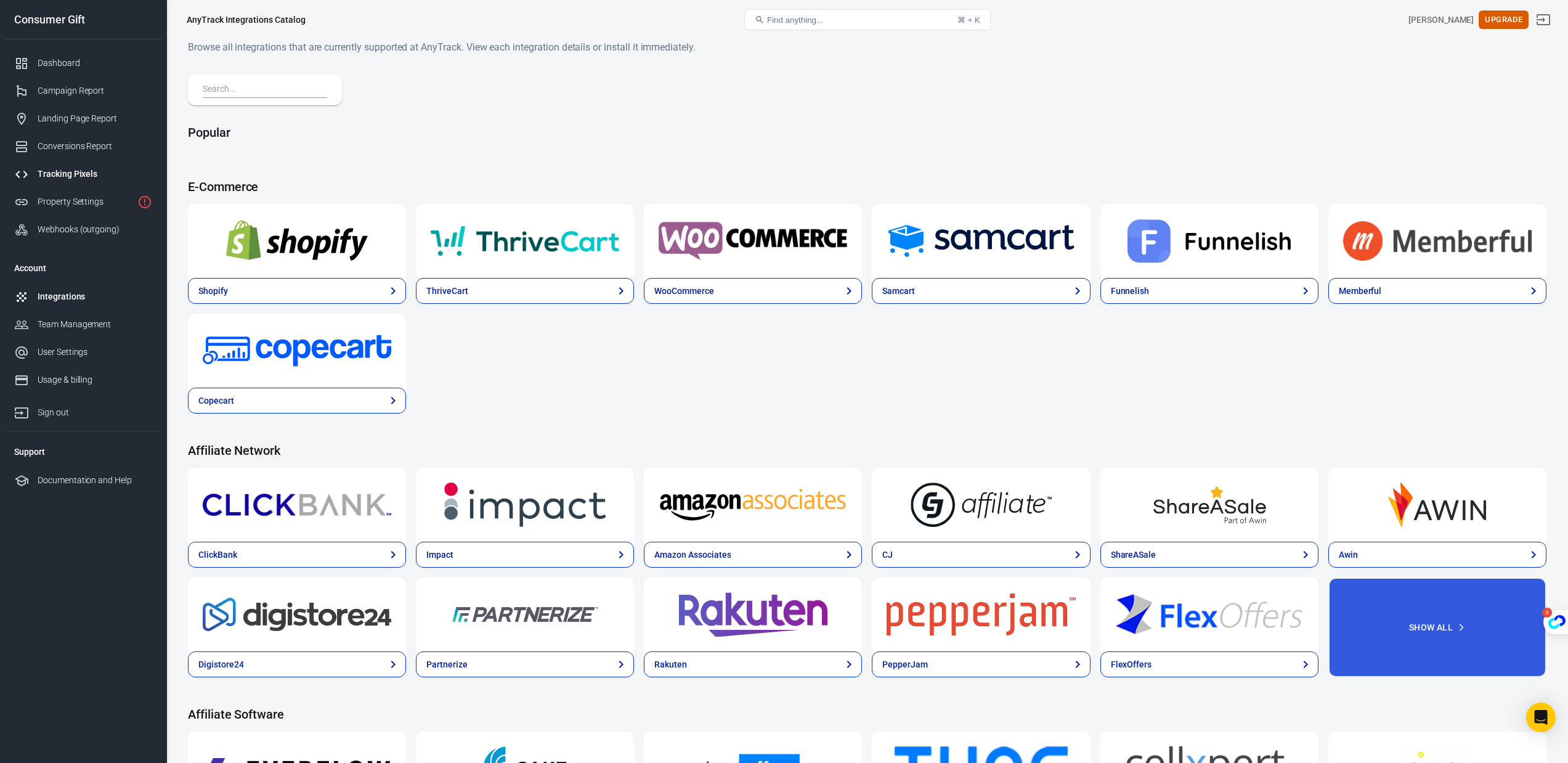
click at [92, 175] on div "Tracking Pixels" at bounding box center [94, 174] width 114 height 13
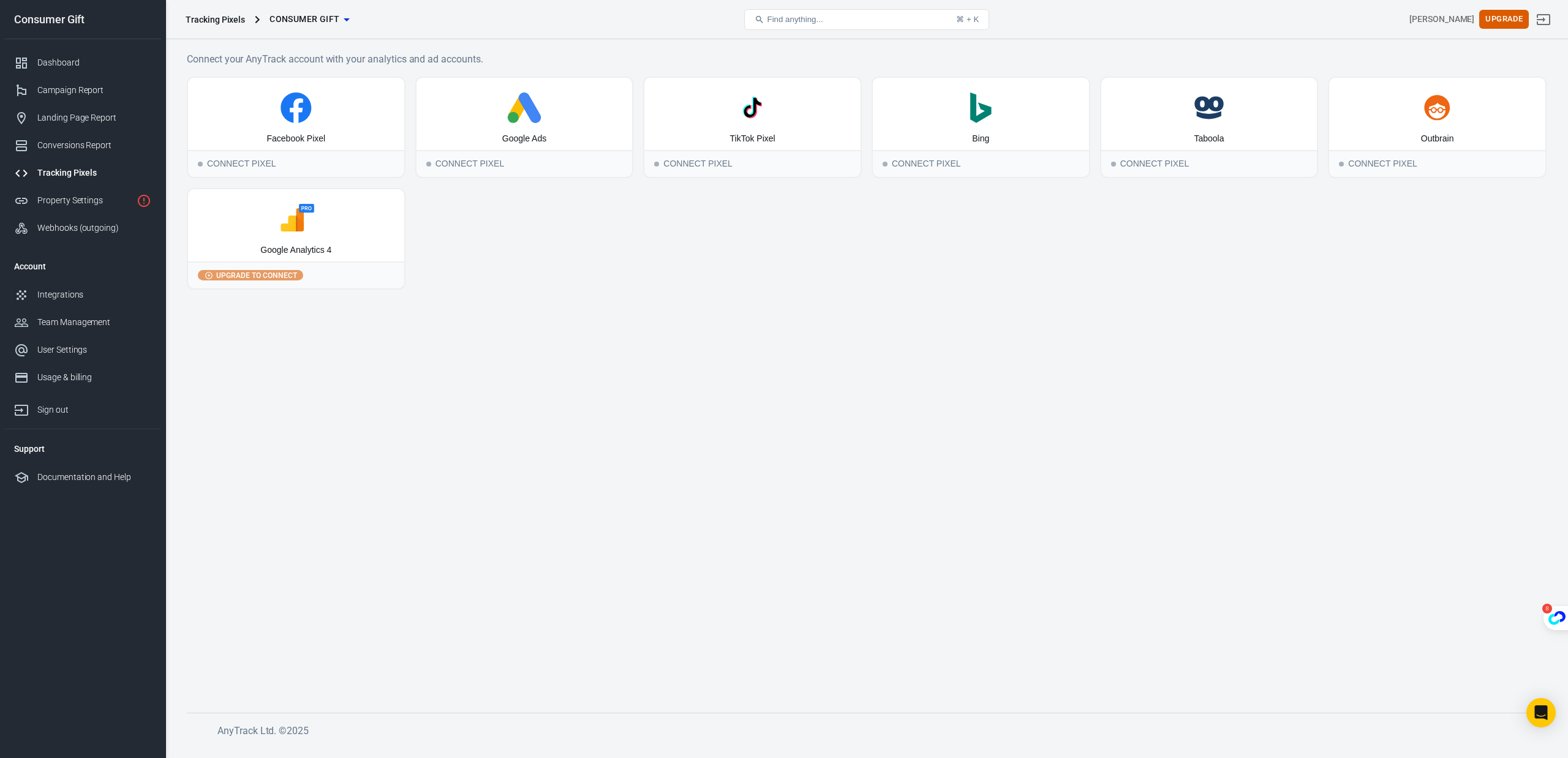
click at [283, 223] on rect at bounding box center [289, 224] width 19 height 19
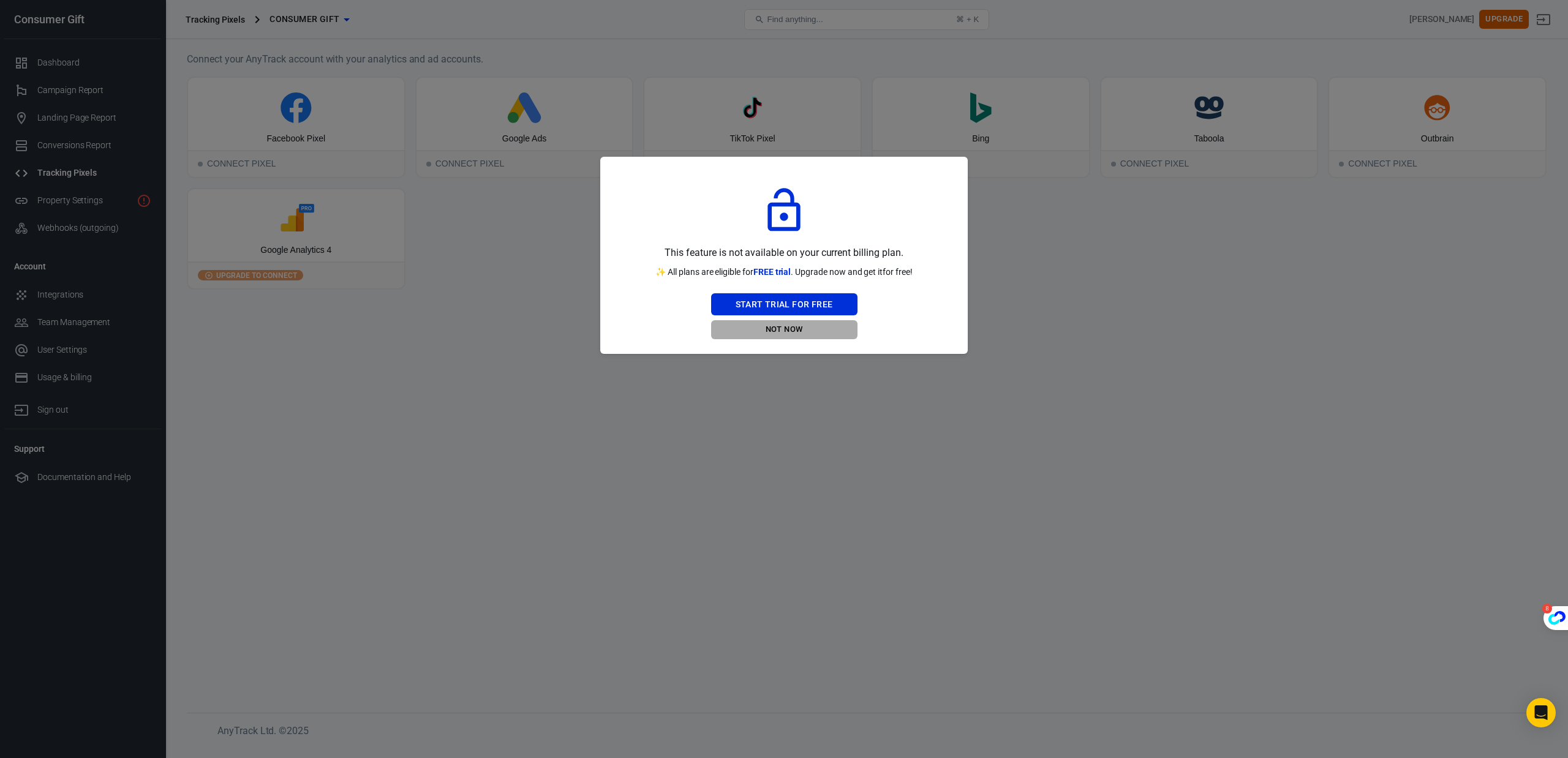
click at [817, 326] on button "Not Now" at bounding box center [784, 330] width 147 height 19
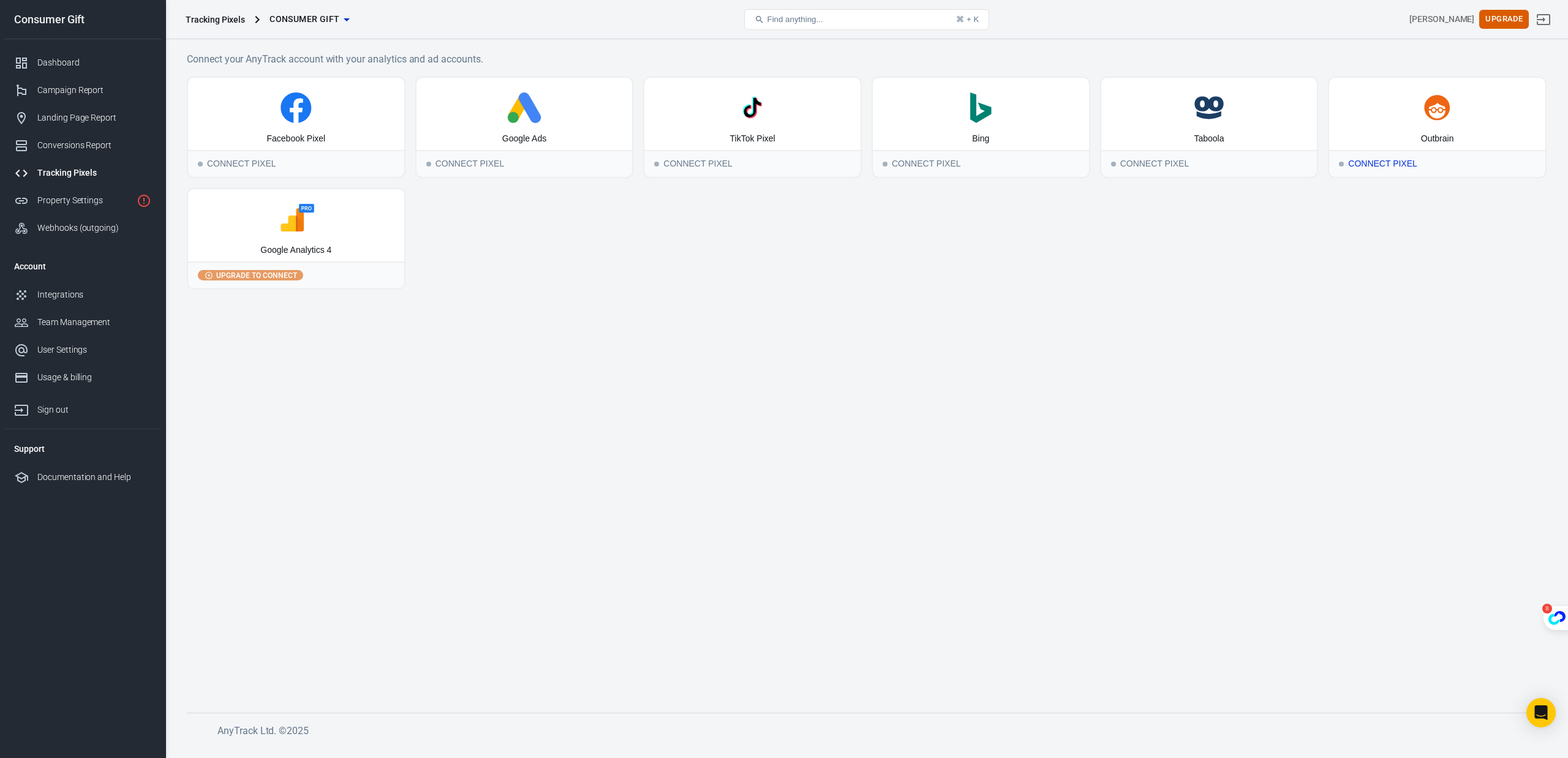
click at [1449, 118] on icon at bounding box center [1437, 108] width 206 height 31
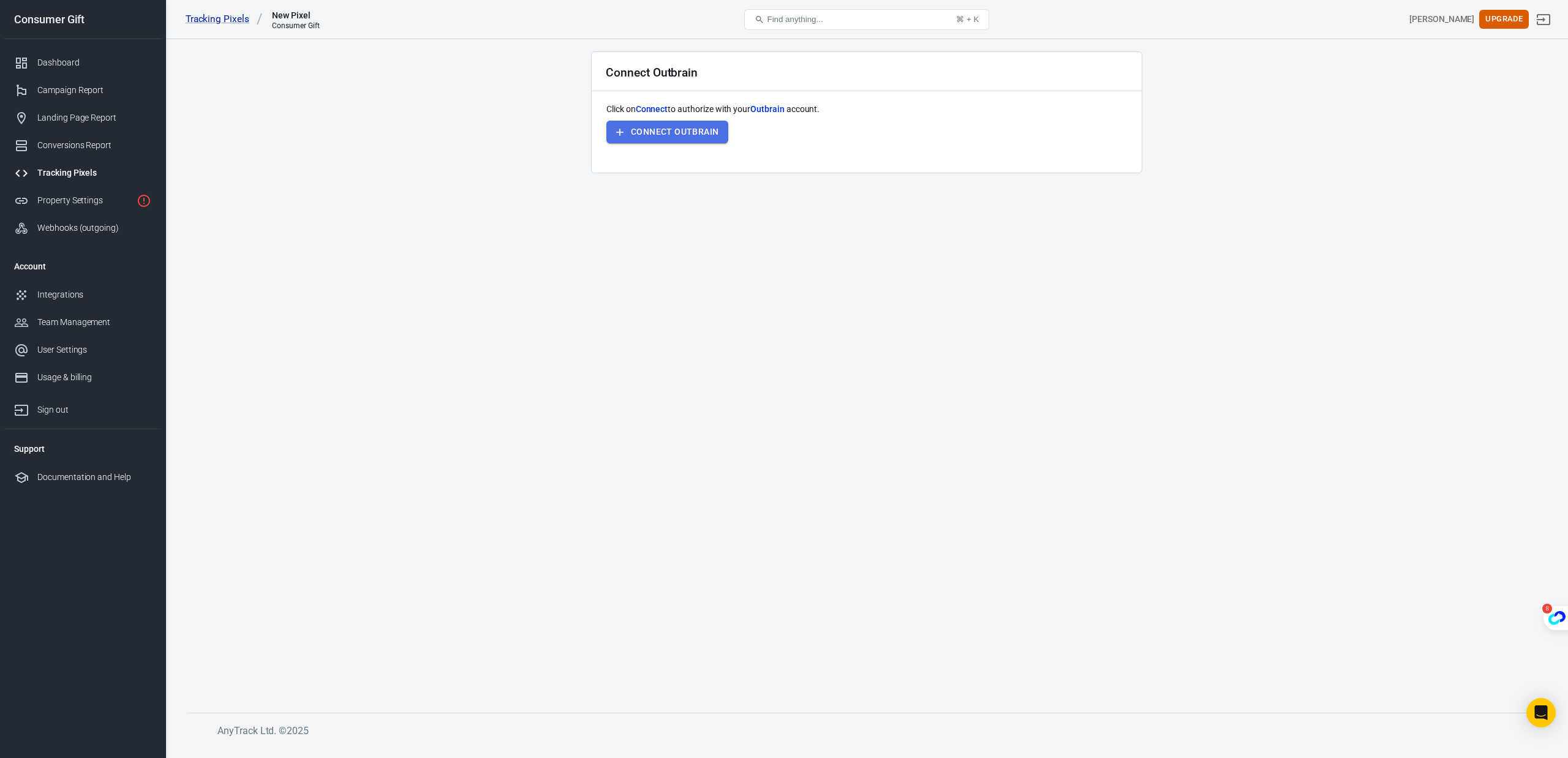
click at [690, 139] on button "Connect Outbrain" at bounding box center [667, 132] width 122 height 23
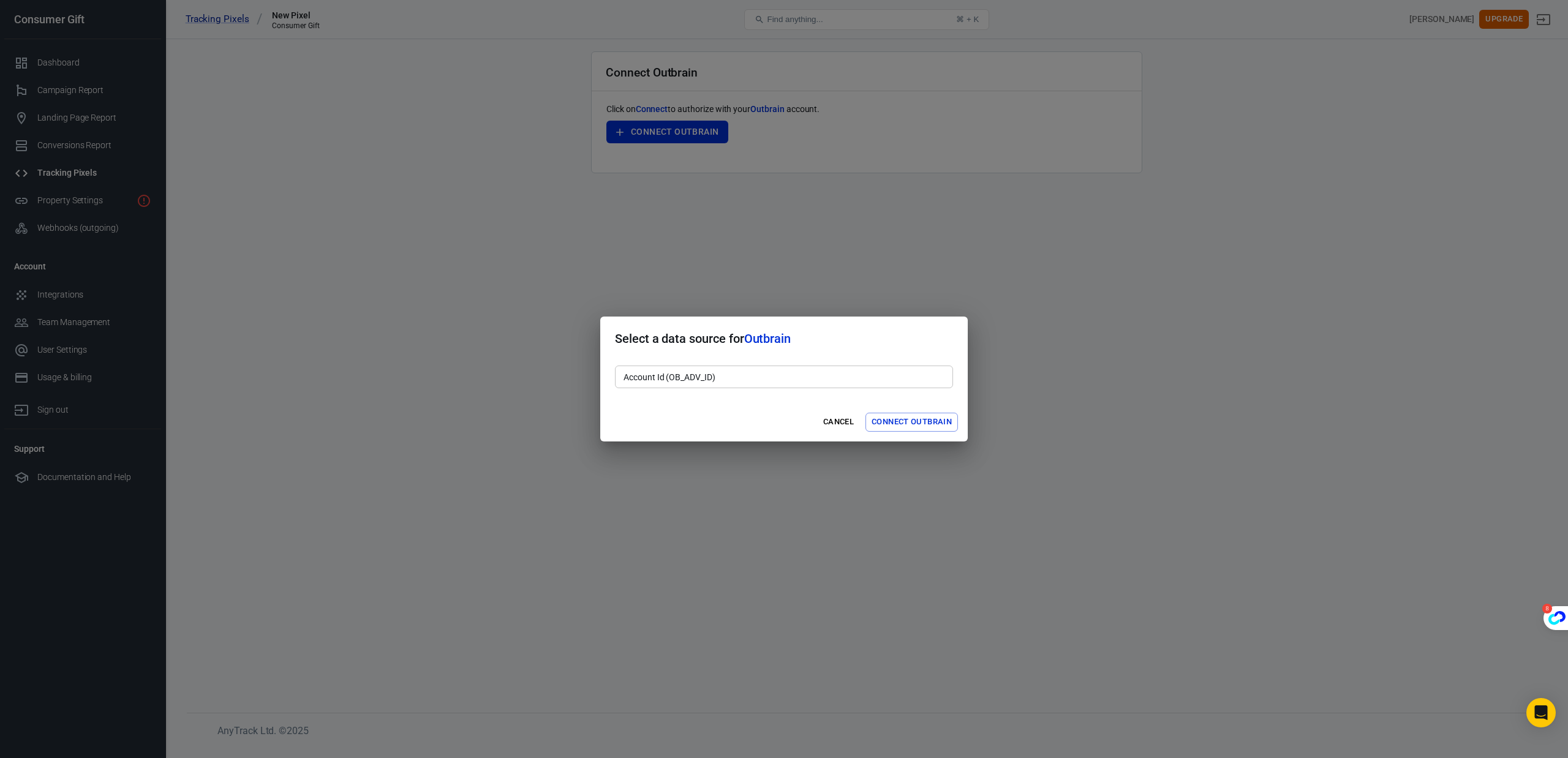
click at [736, 375] on input "Account Id (OB_ADV_ID)" at bounding box center [784, 377] width 338 height 23
click at [666, 383] on input "Account Id (OB_ADV_ID)" at bounding box center [784, 377] width 338 height 23
click at [841, 420] on button "Cancel" at bounding box center [838, 423] width 39 height 19
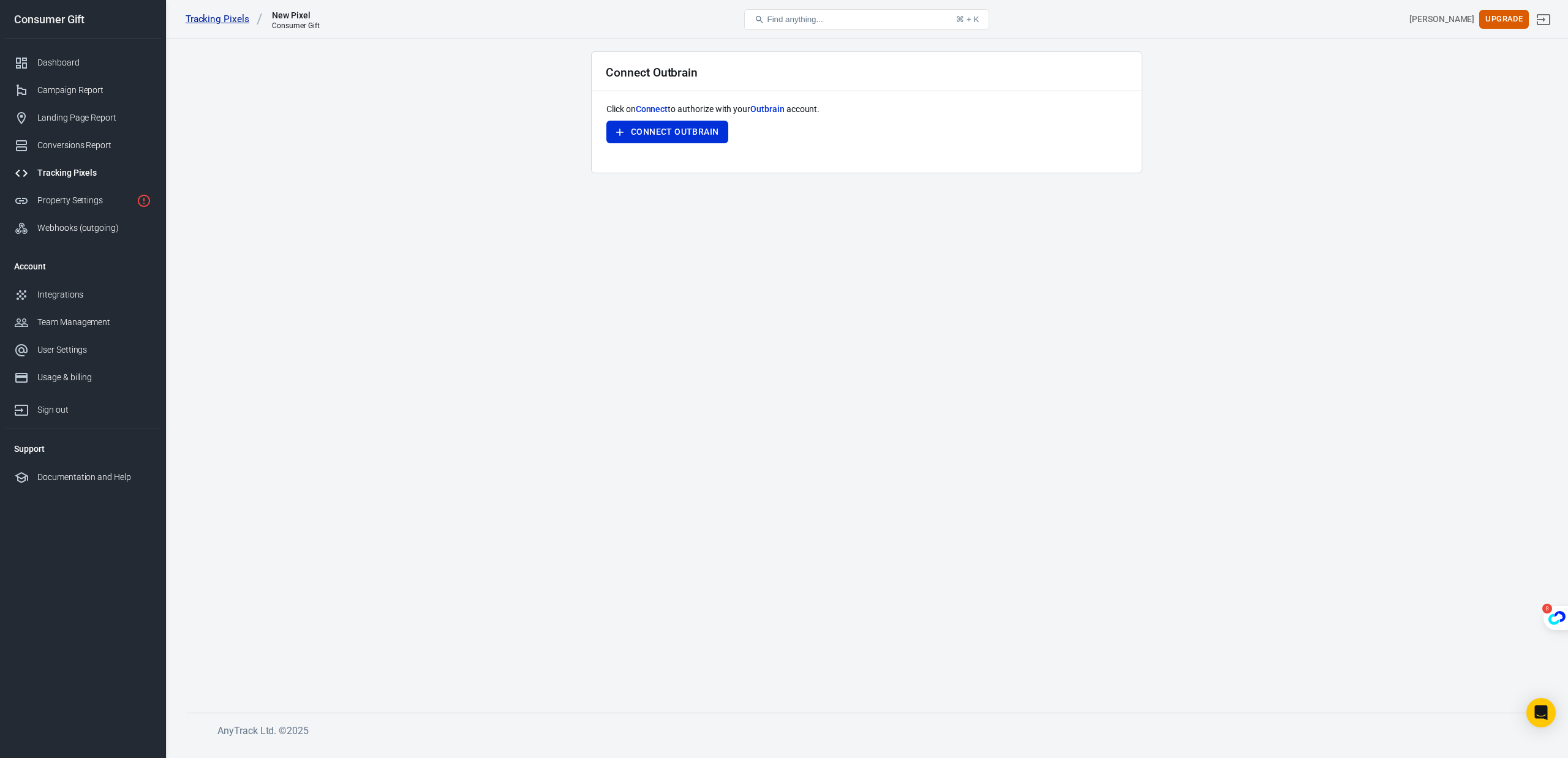
click at [231, 22] on link "Tracking Pixels" at bounding box center [224, 19] width 77 height 13
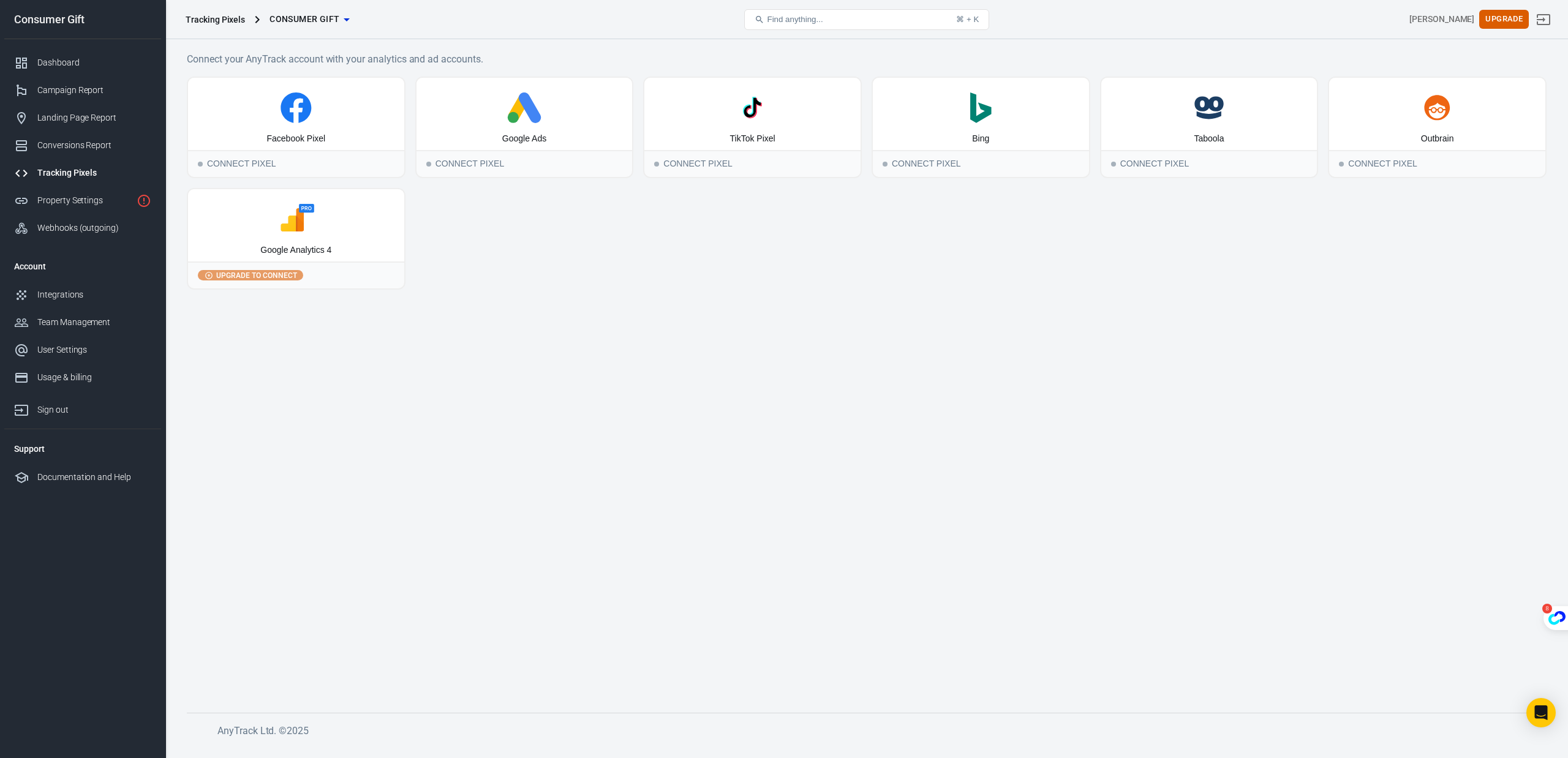
click at [294, 218] on icon at bounding box center [292, 220] width 23 height 23
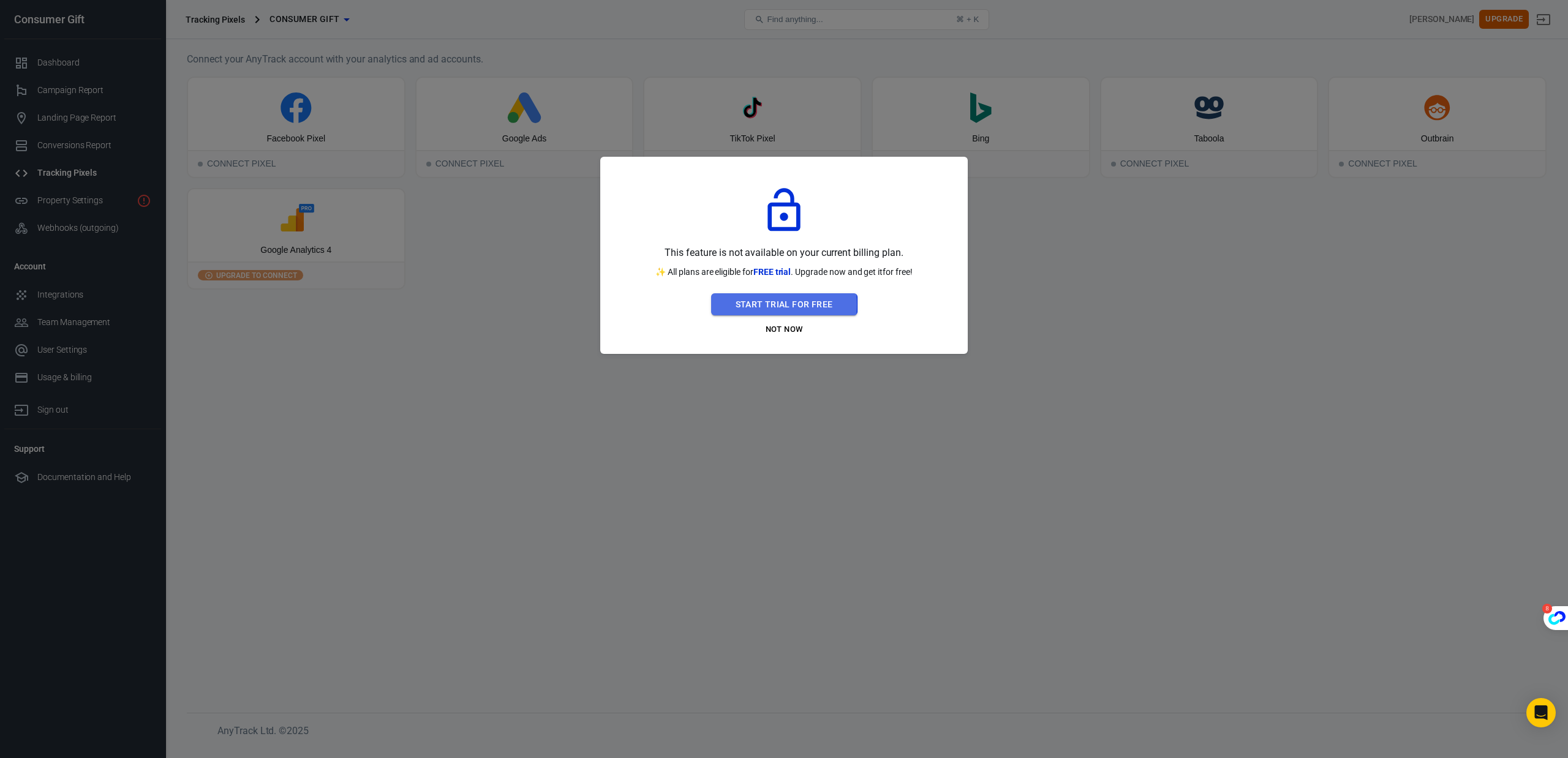
click at [729, 304] on button "Start Trial For Free" at bounding box center [784, 304] width 147 height 23
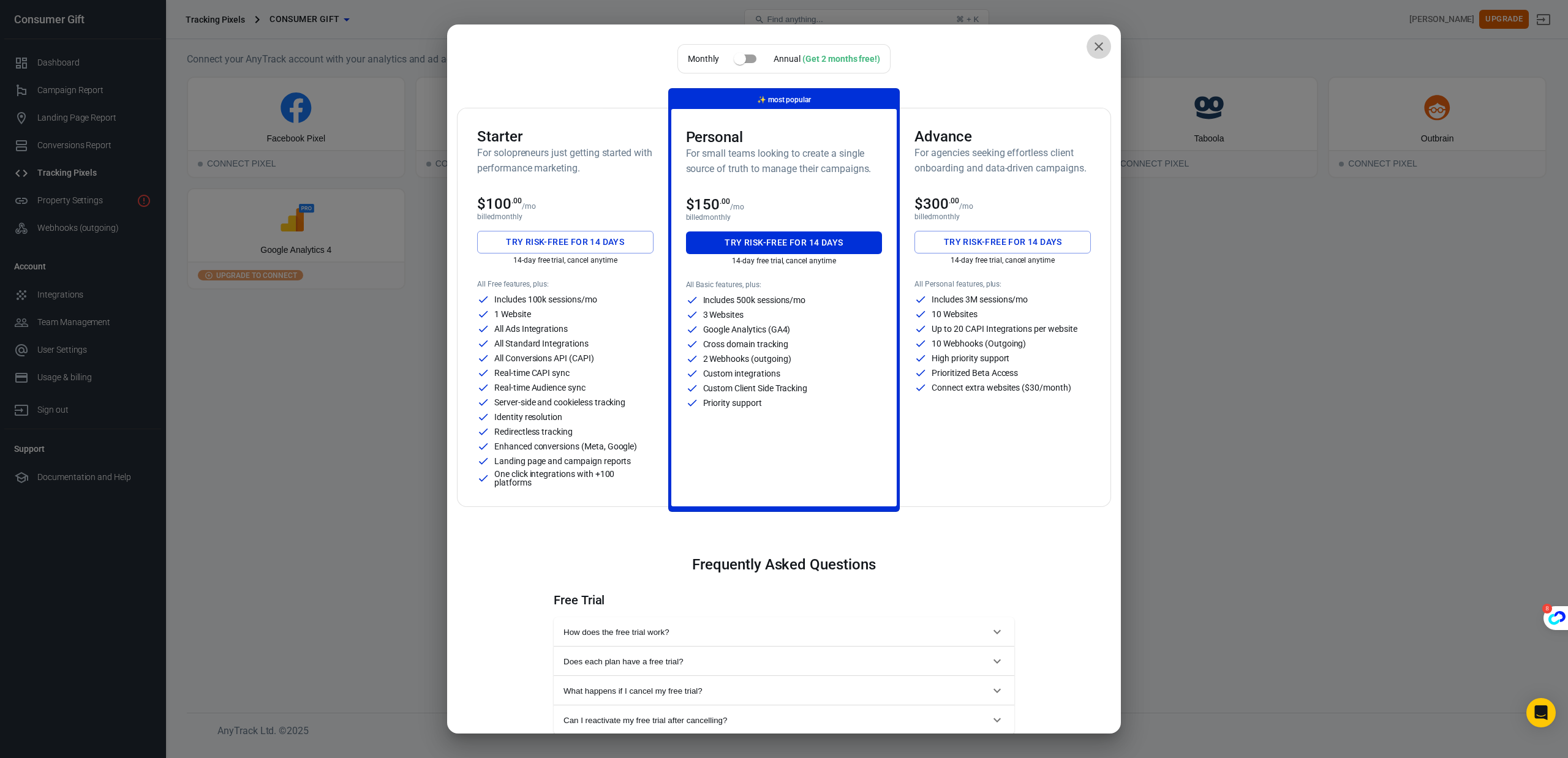
click at [1091, 47] on icon "close" at bounding box center [1098, 47] width 14 height 14
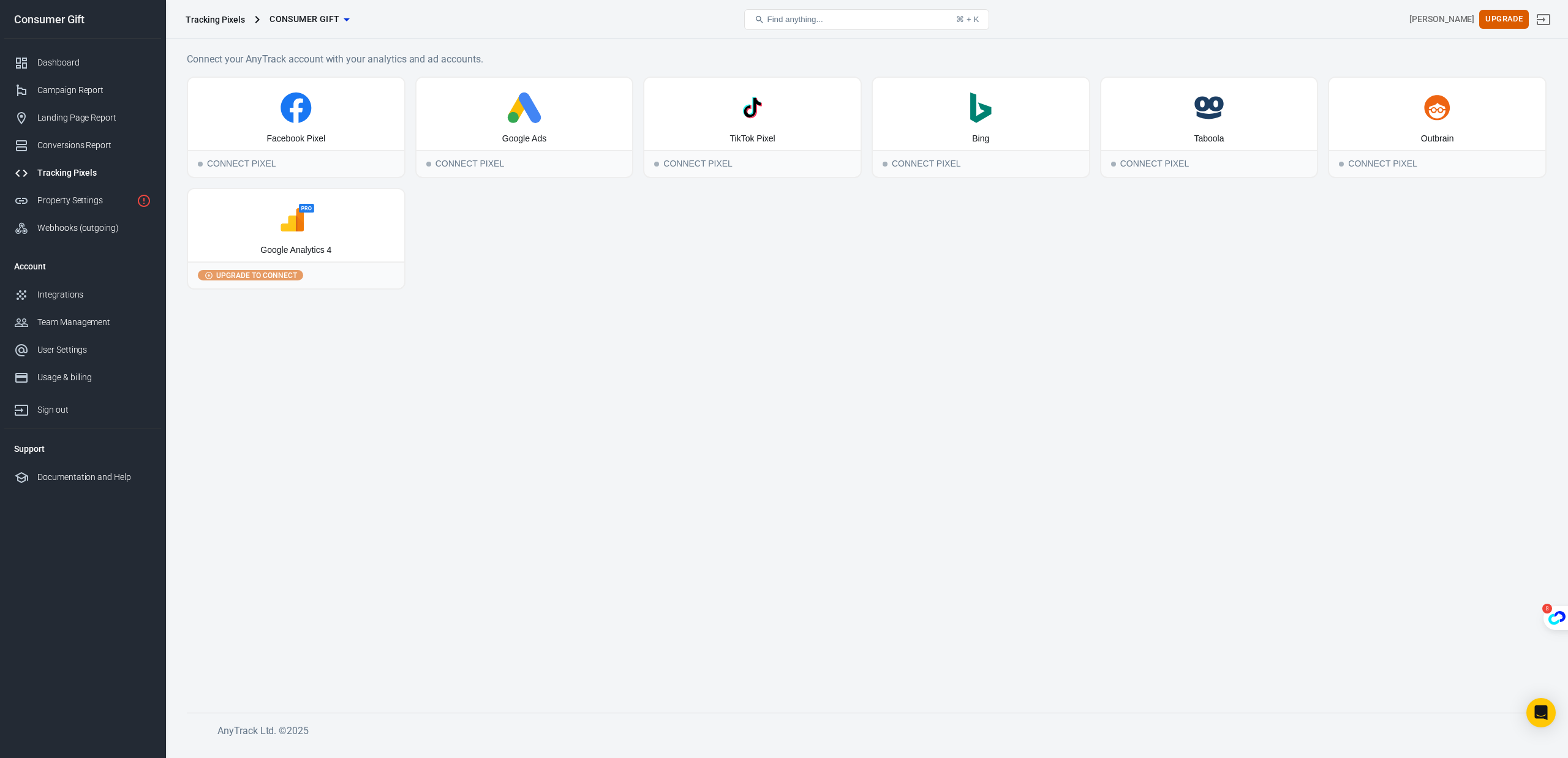
click at [354, 225] on icon at bounding box center [296, 219] width 206 height 31
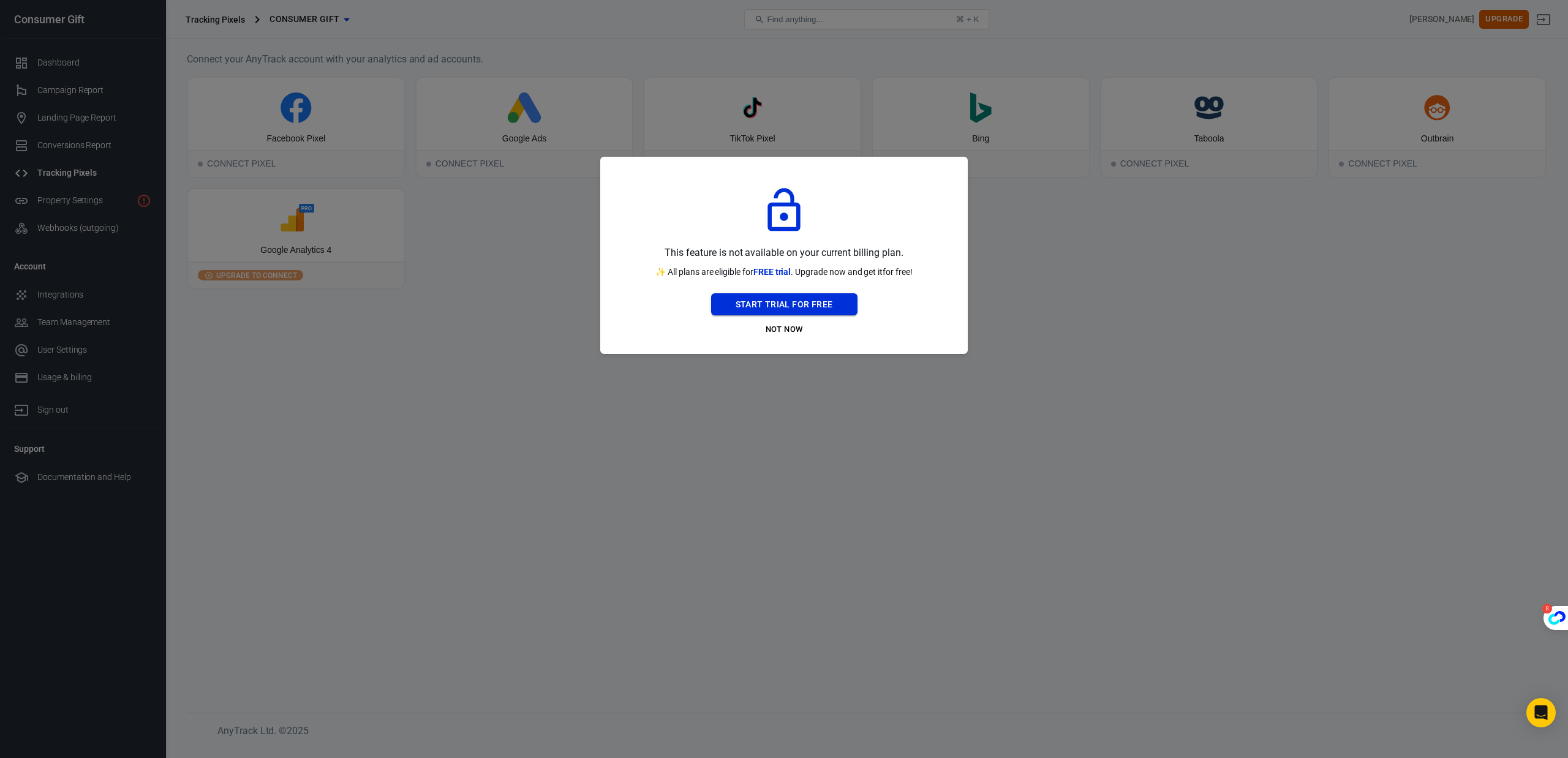
click at [780, 305] on button "Start Trial For Free" at bounding box center [784, 304] width 147 height 23
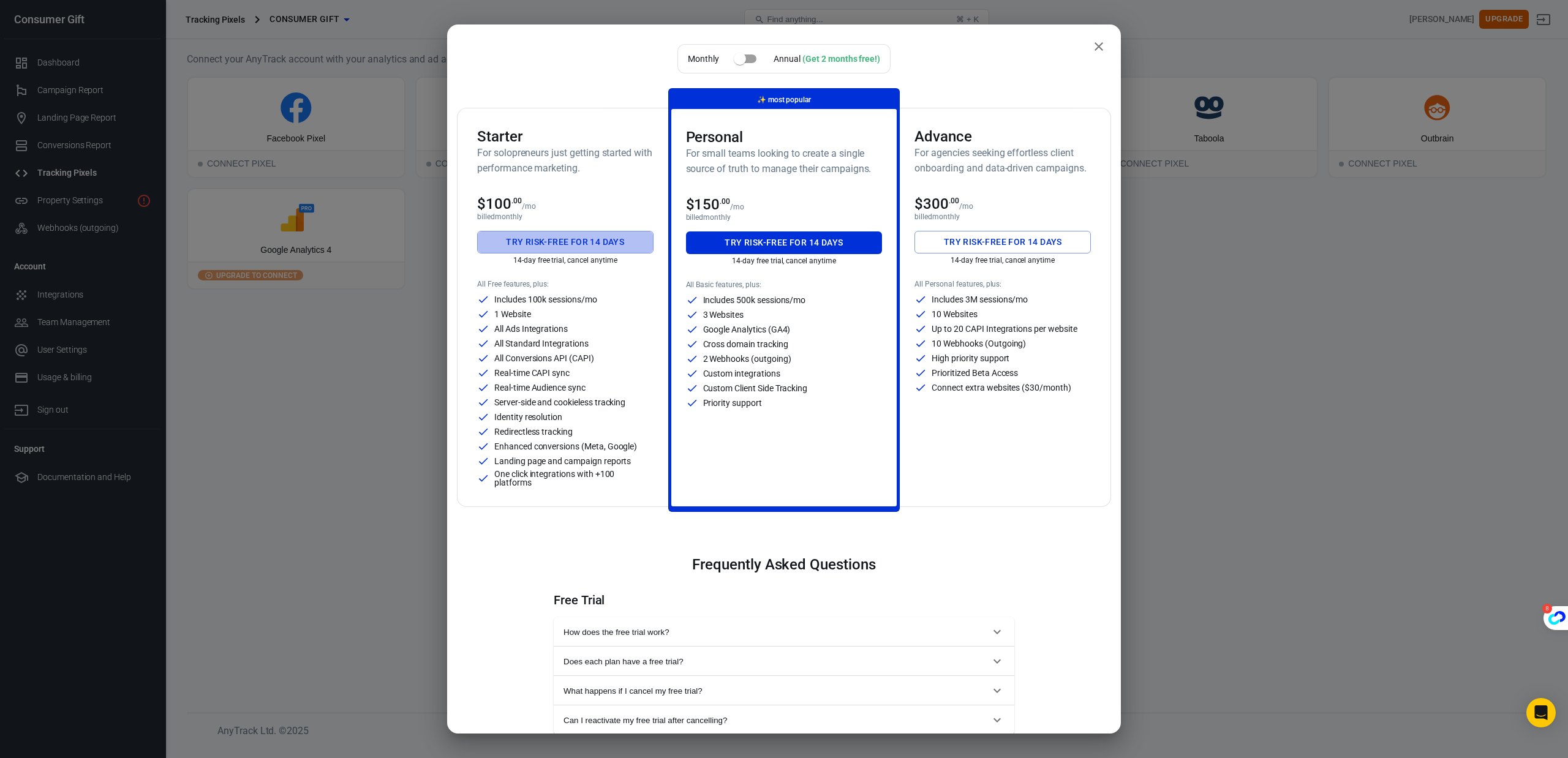
click at [572, 241] on button "Try risk-free for 14 days" at bounding box center [565, 242] width 176 height 23
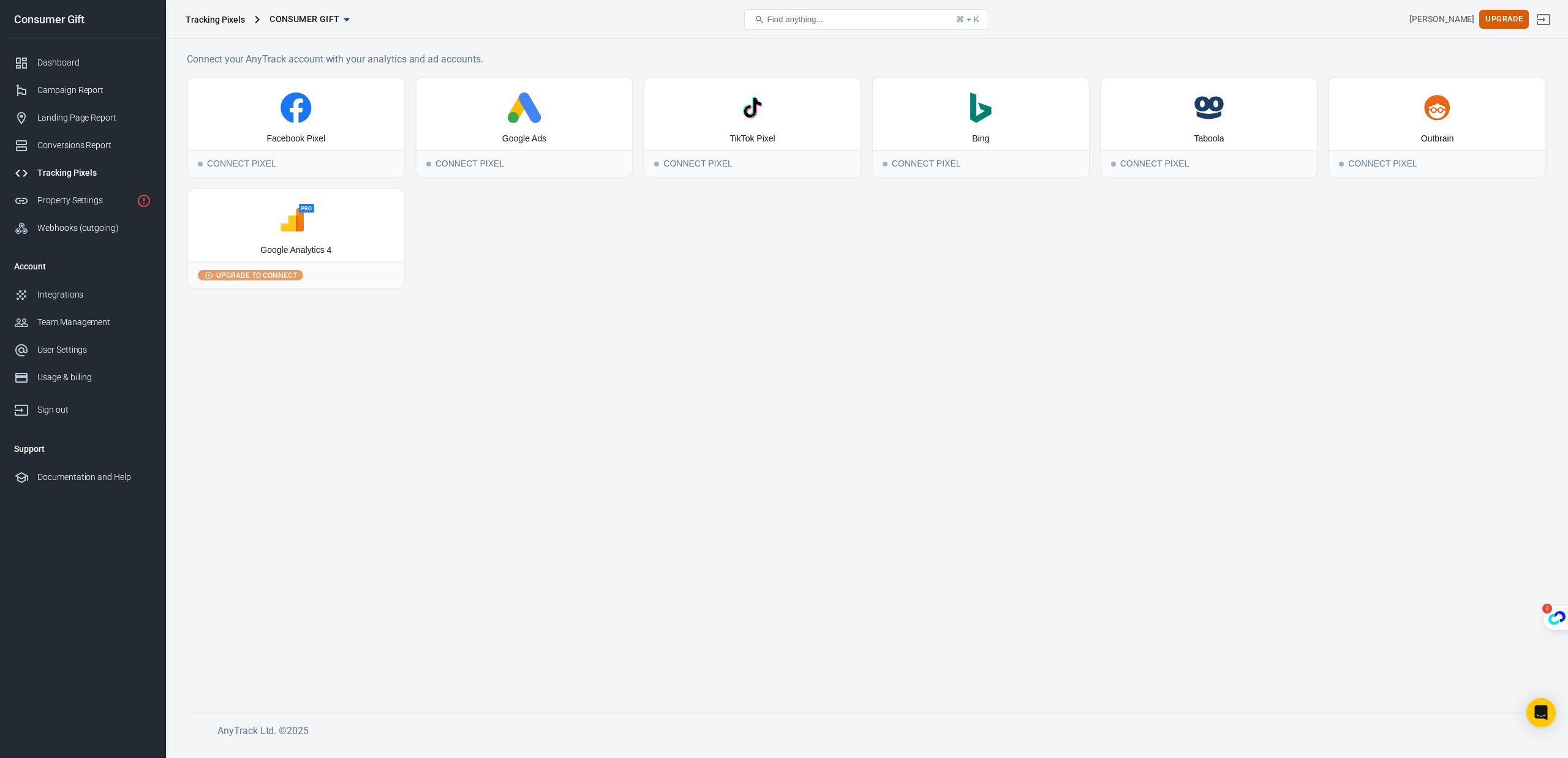
click at [303, 224] on icon at bounding box center [292, 220] width 23 height 23
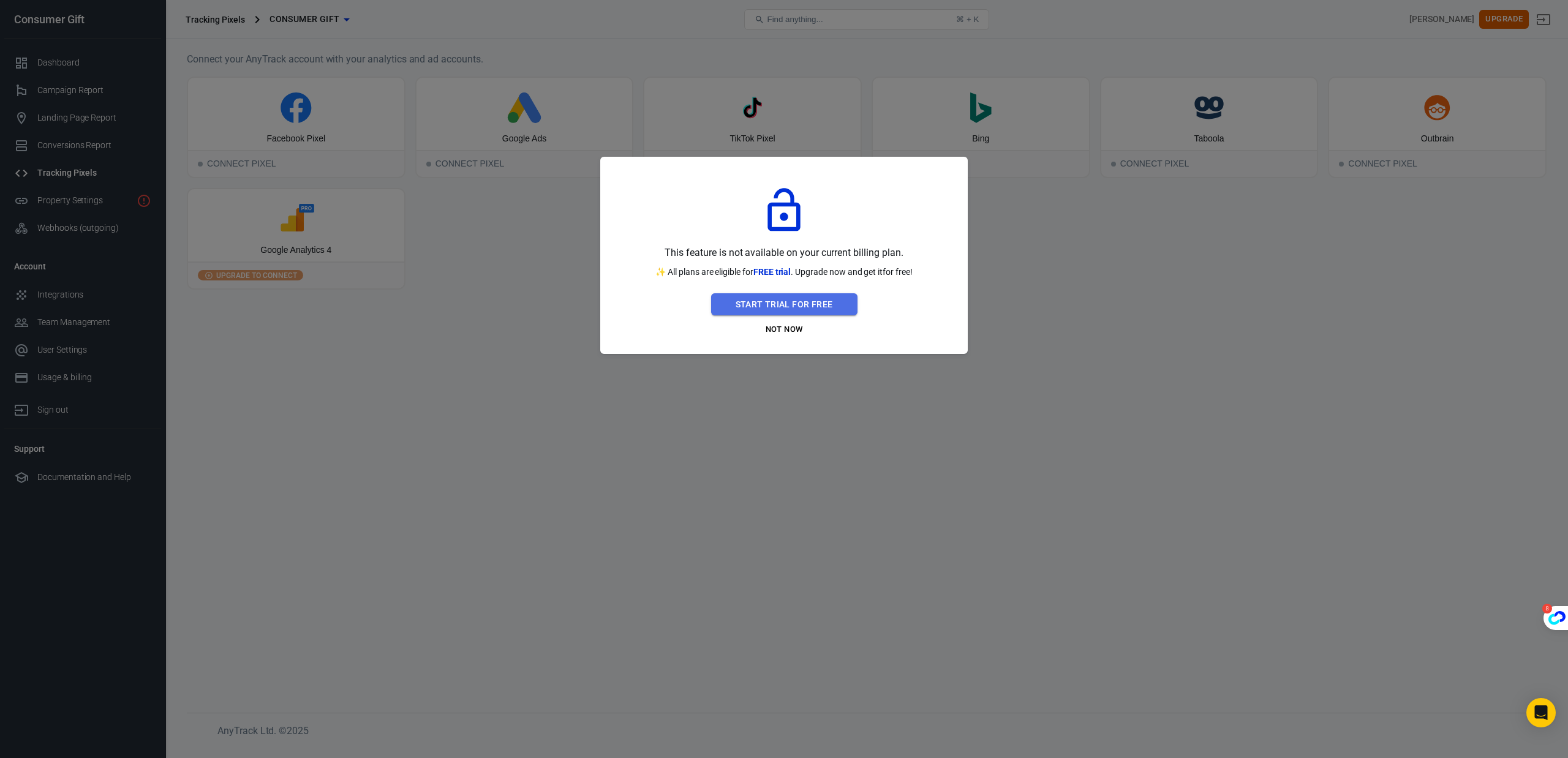
click at [805, 309] on button "Start Trial For Free" at bounding box center [784, 304] width 147 height 23
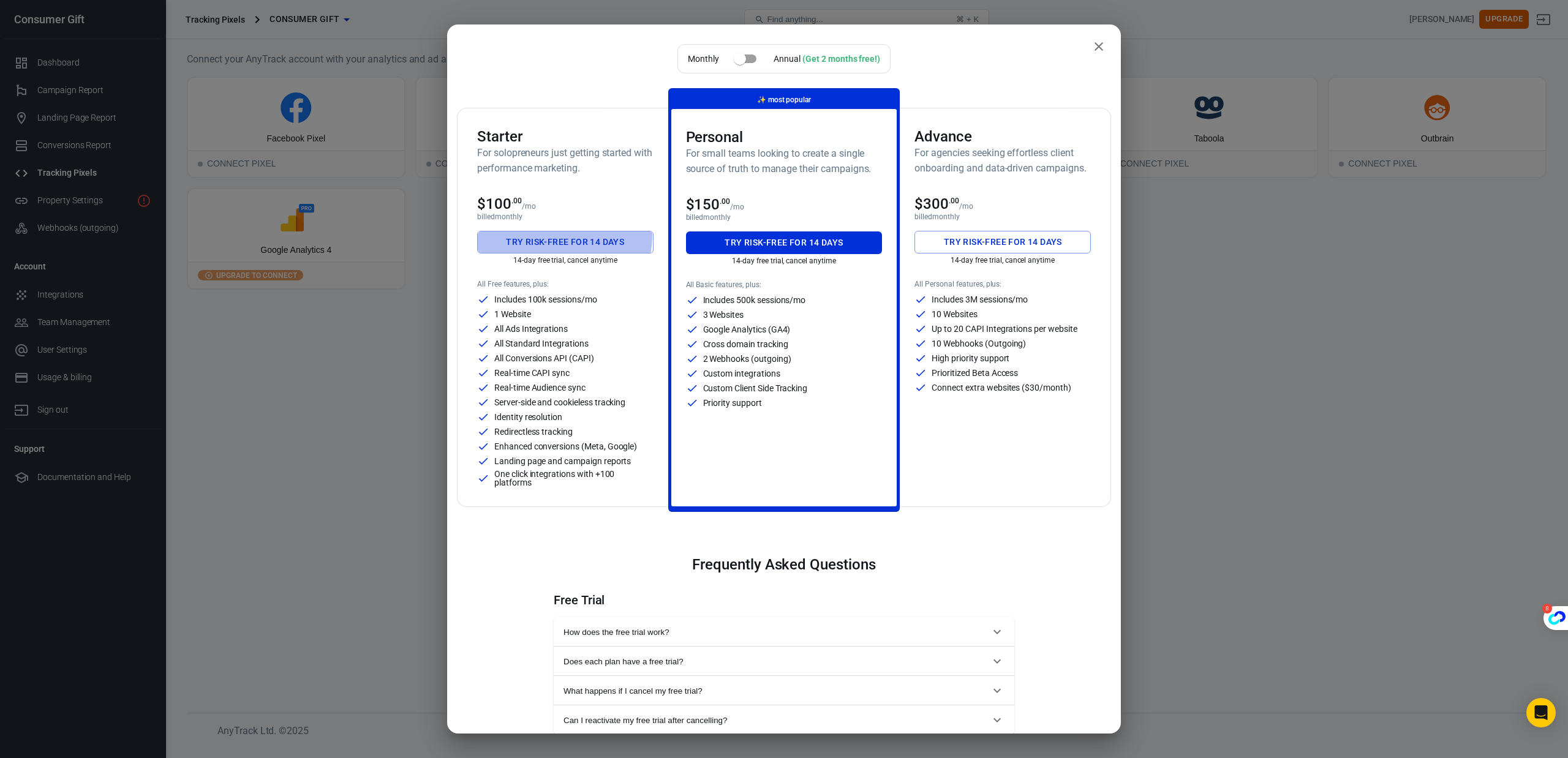
click at [539, 234] on button "Try risk-free for 14 days" at bounding box center [565, 242] width 176 height 23
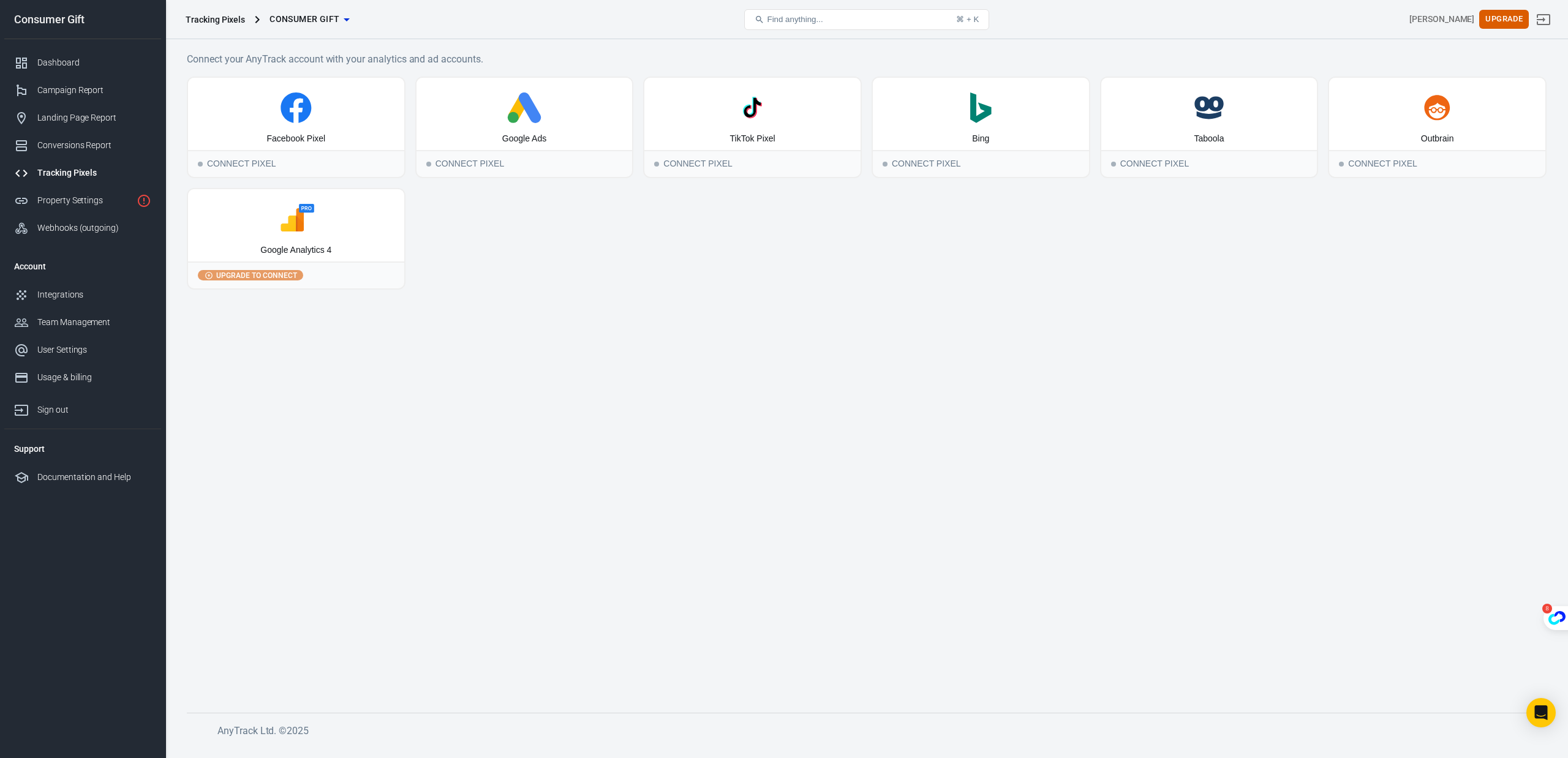
click at [431, 359] on main "Connect your AnyTrack account with your analytics and ad accounts. Facebook Pix…" at bounding box center [867, 372] width 1359 height 642
click at [68, 101] on link "Campaign Report" at bounding box center [82, 90] width 157 height 27
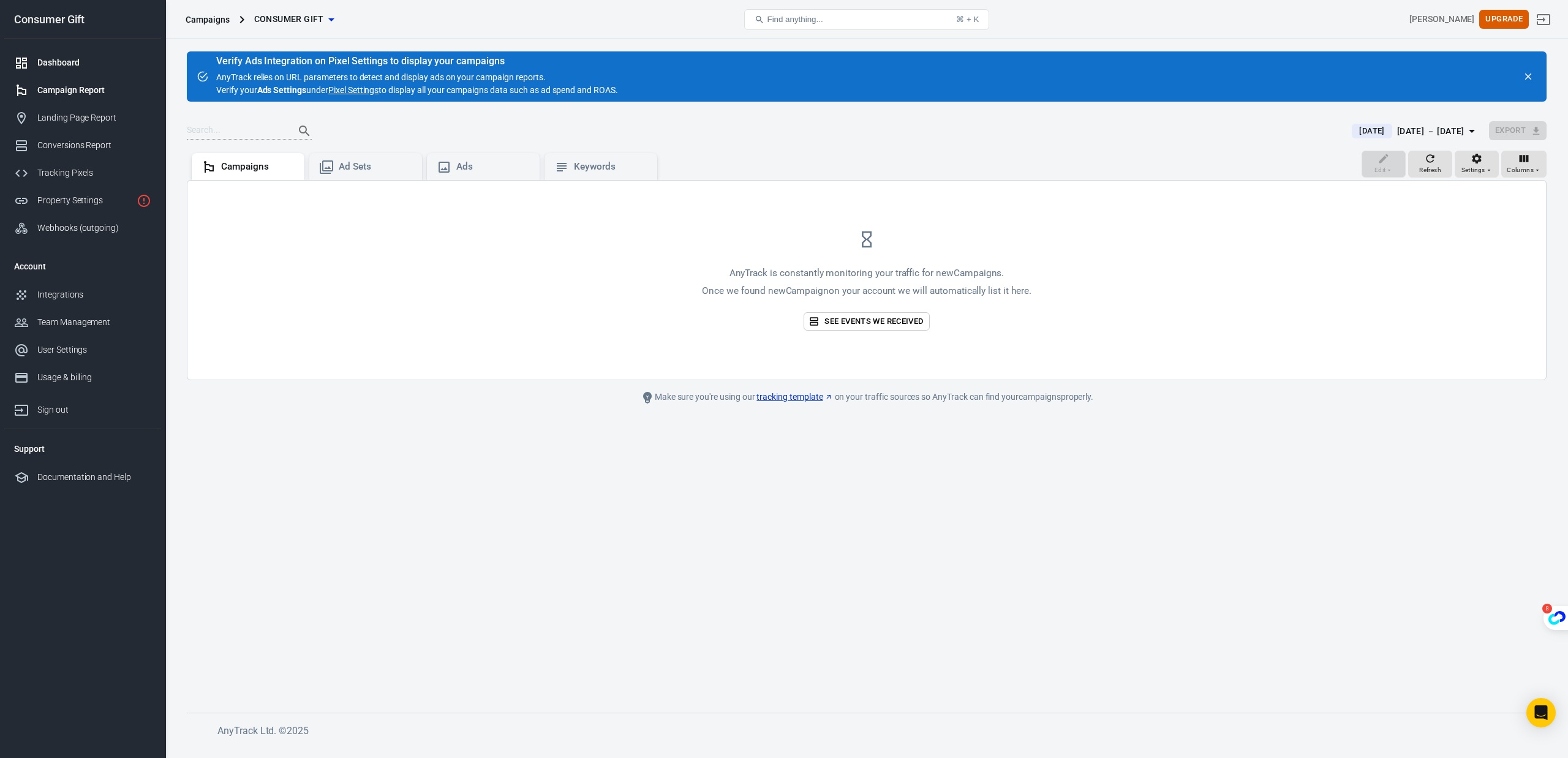
click at [58, 70] on link "Dashboard" at bounding box center [82, 63] width 157 height 27
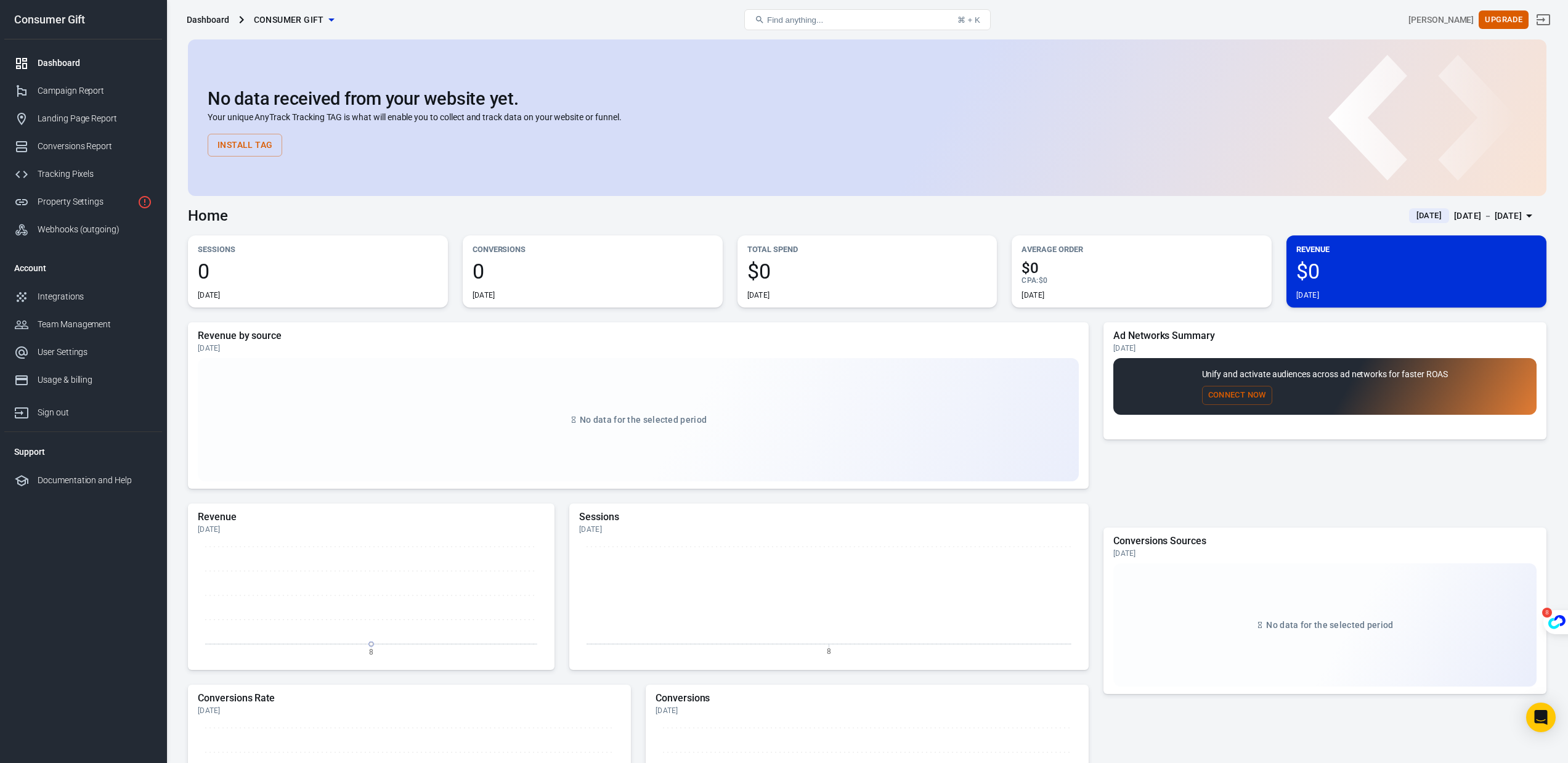
click at [69, 68] on div "Dashboard" at bounding box center [94, 63] width 114 height 13
click at [1253, 392] on button "Connect Now" at bounding box center [1237, 396] width 70 height 19
drag, startPoint x: 1200, startPoint y: 507, endPoint x: 1223, endPoint y: 433, distance: 77.5
click at [1200, 508] on div "Ad Networks Summary Today Unify and activate audiences across ad networks for f…" at bounding box center [1325, 422] width 443 height 200
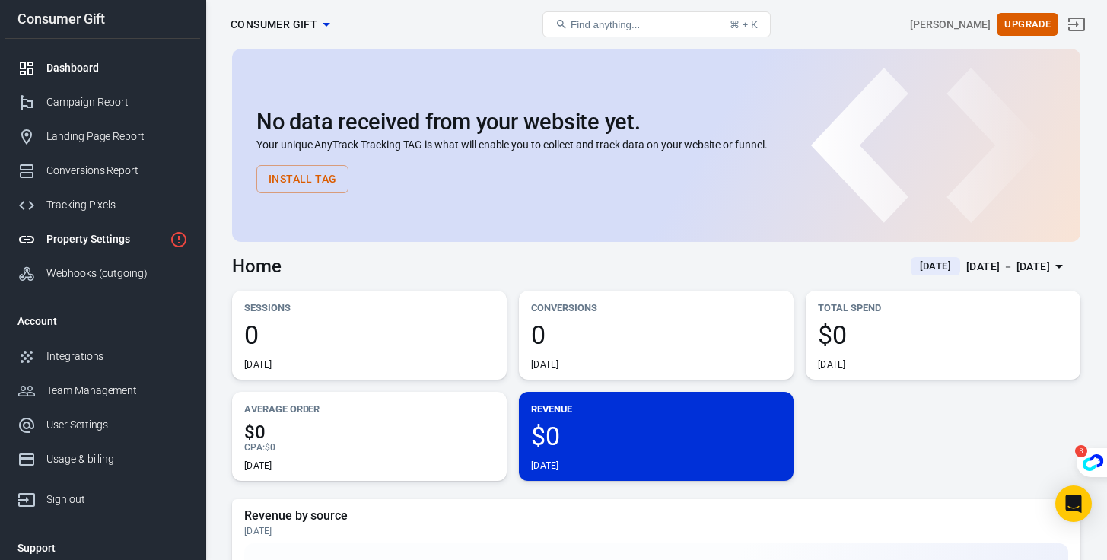
click at [132, 242] on div "Property Settings" at bounding box center [104, 239] width 117 height 16
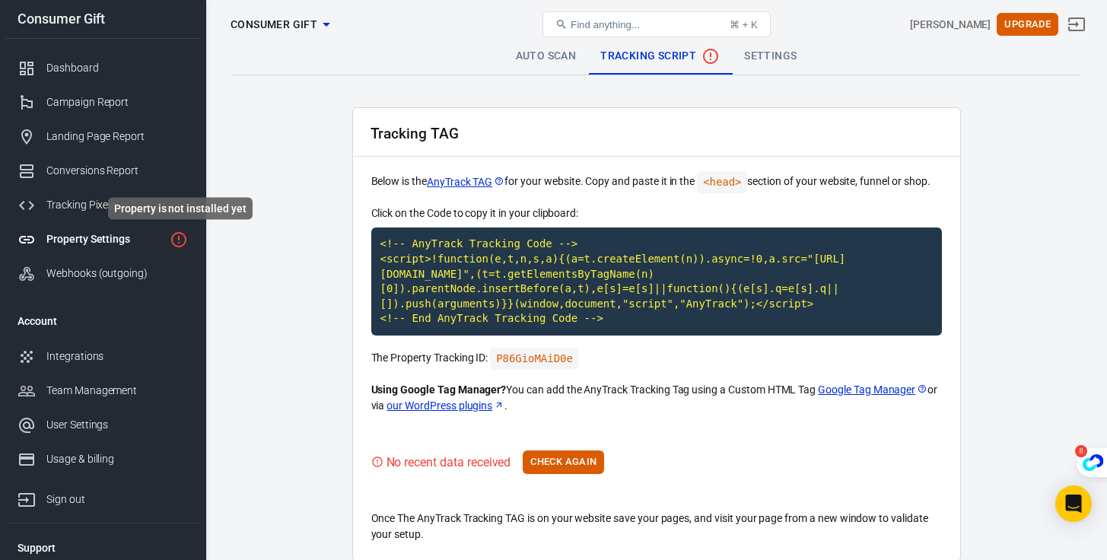
click at [177, 239] on icon "Property is not installed yet" at bounding box center [179, 239] width 18 height 18
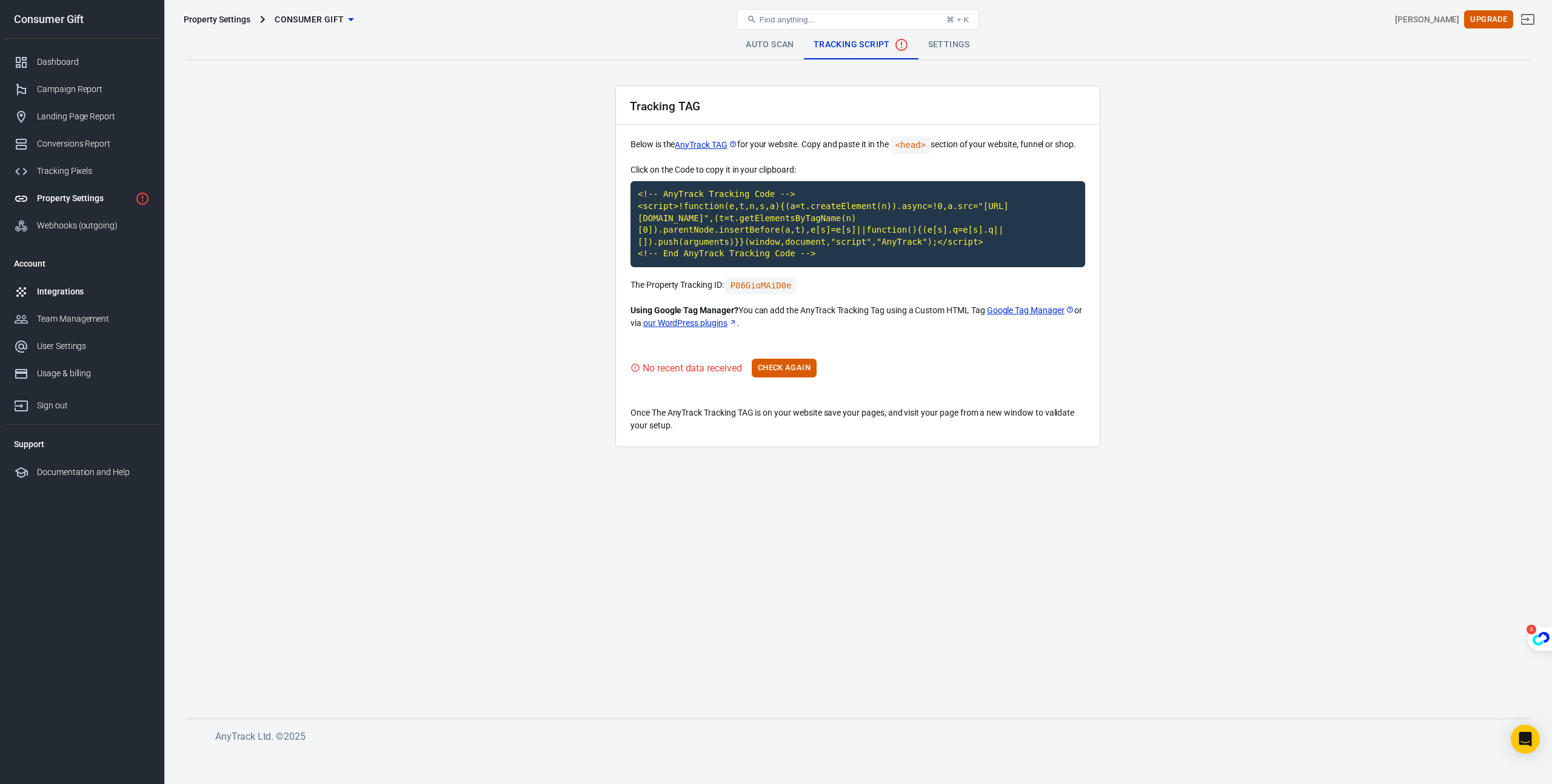
click at [75, 296] on div "Integrations" at bounding box center [92, 292] width 112 height 13
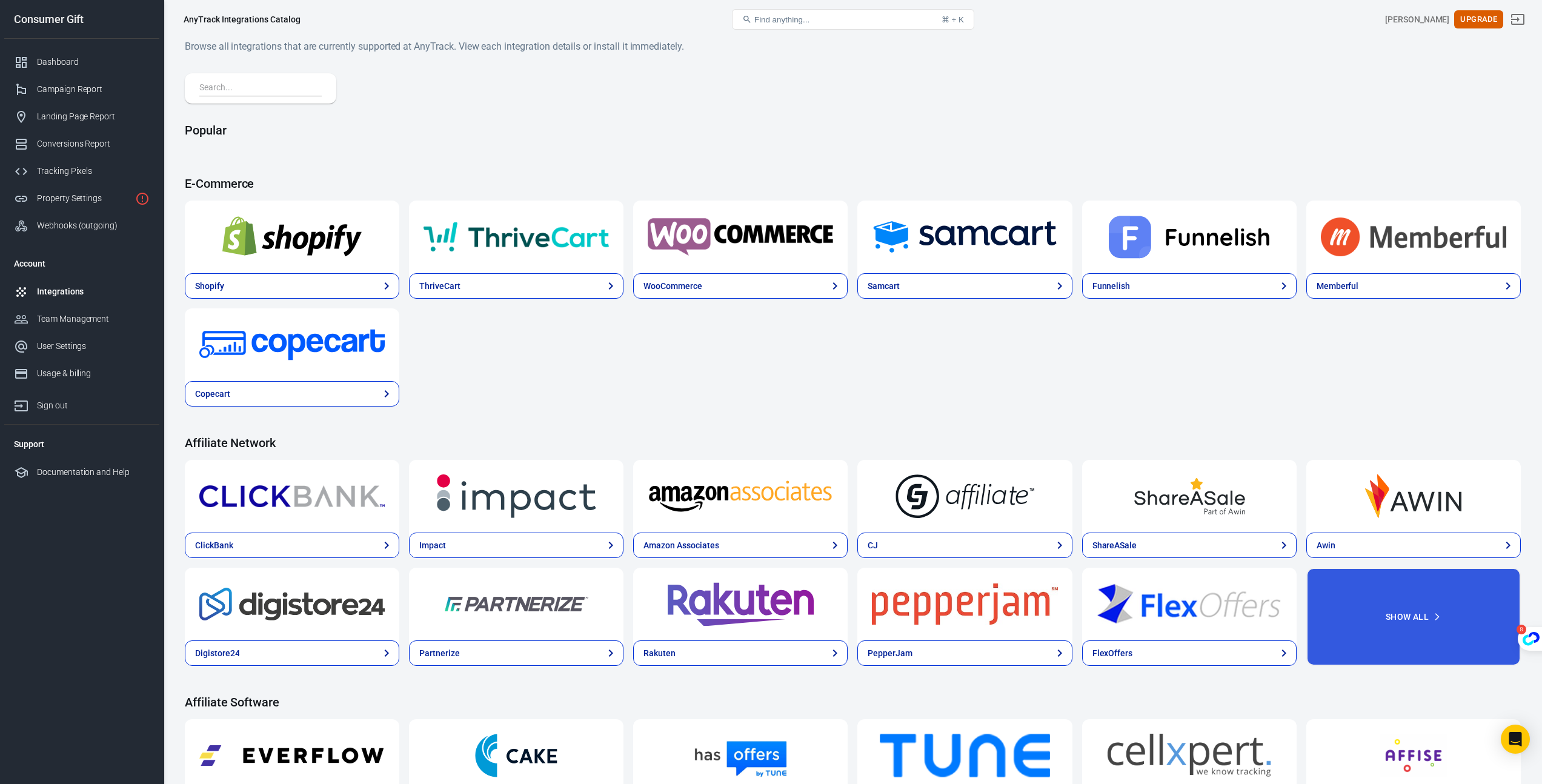
click at [261, 87] on input "text" at bounding box center [258, 88] width 118 height 16
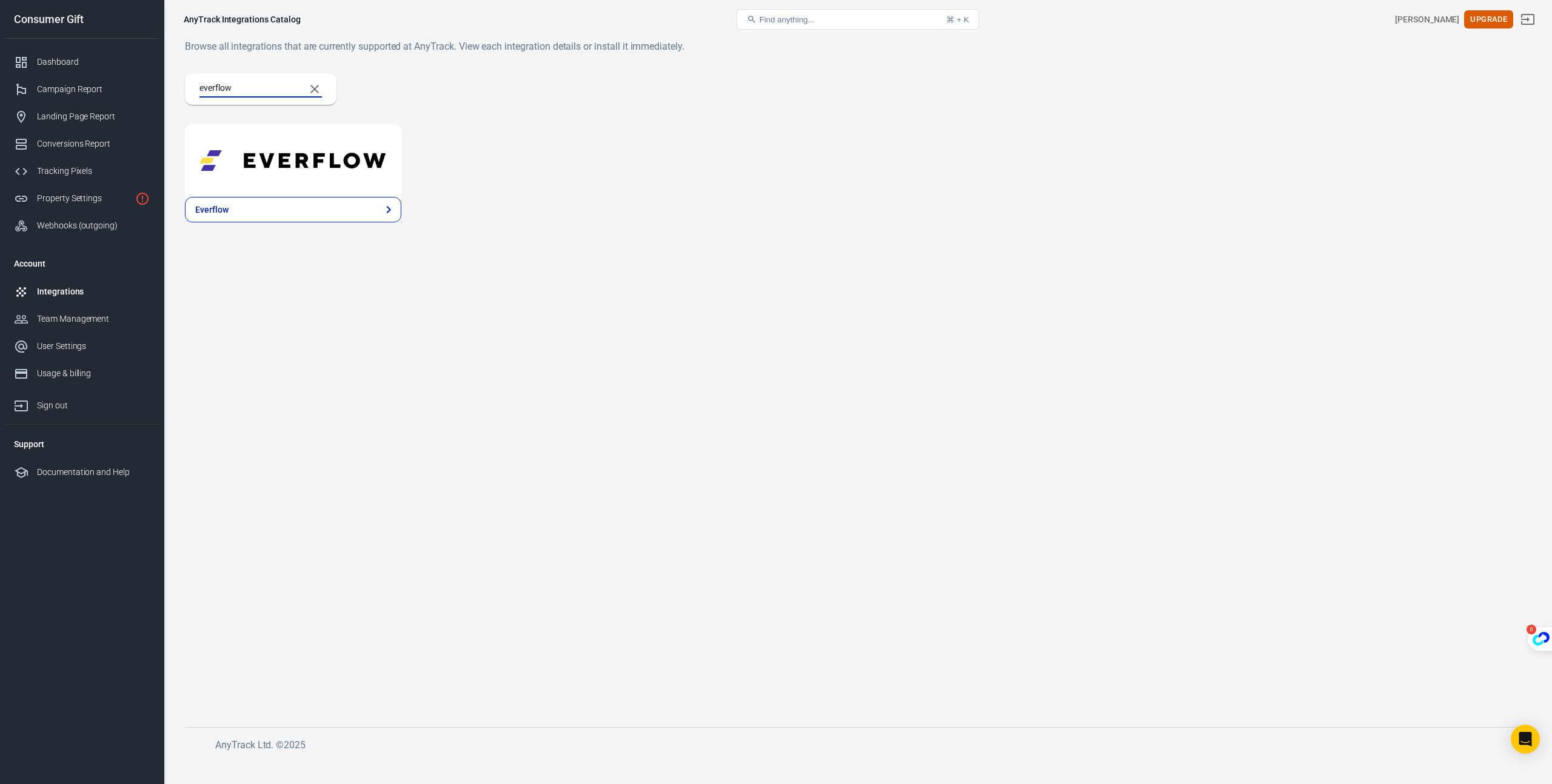
type input "everflow"
click at [257, 191] on div at bounding box center [293, 160] width 216 height 73
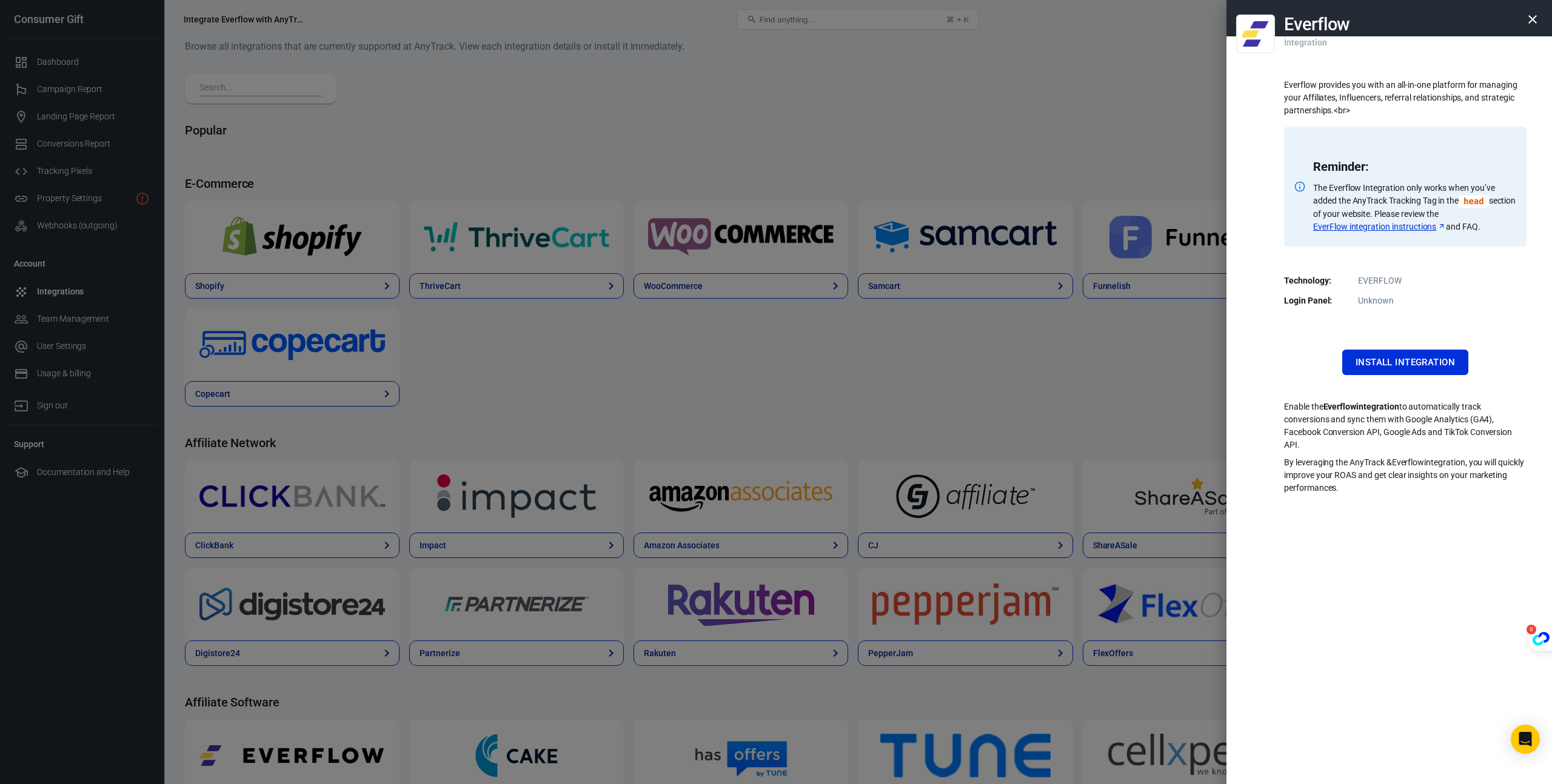
click at [815, 196] on div at bounding box center [776, 392] width 1552 height 784
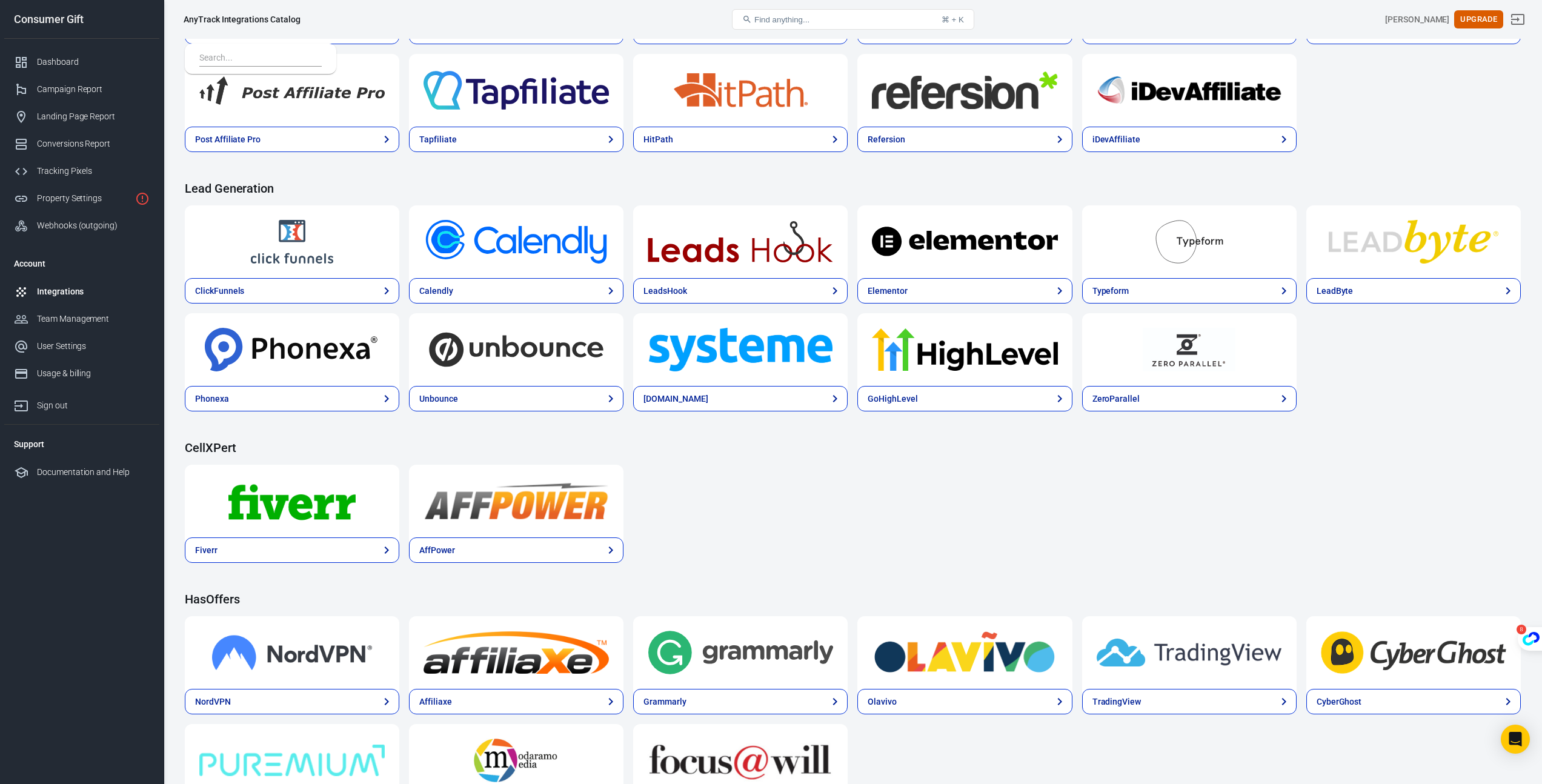
scroll to position [267, 0]
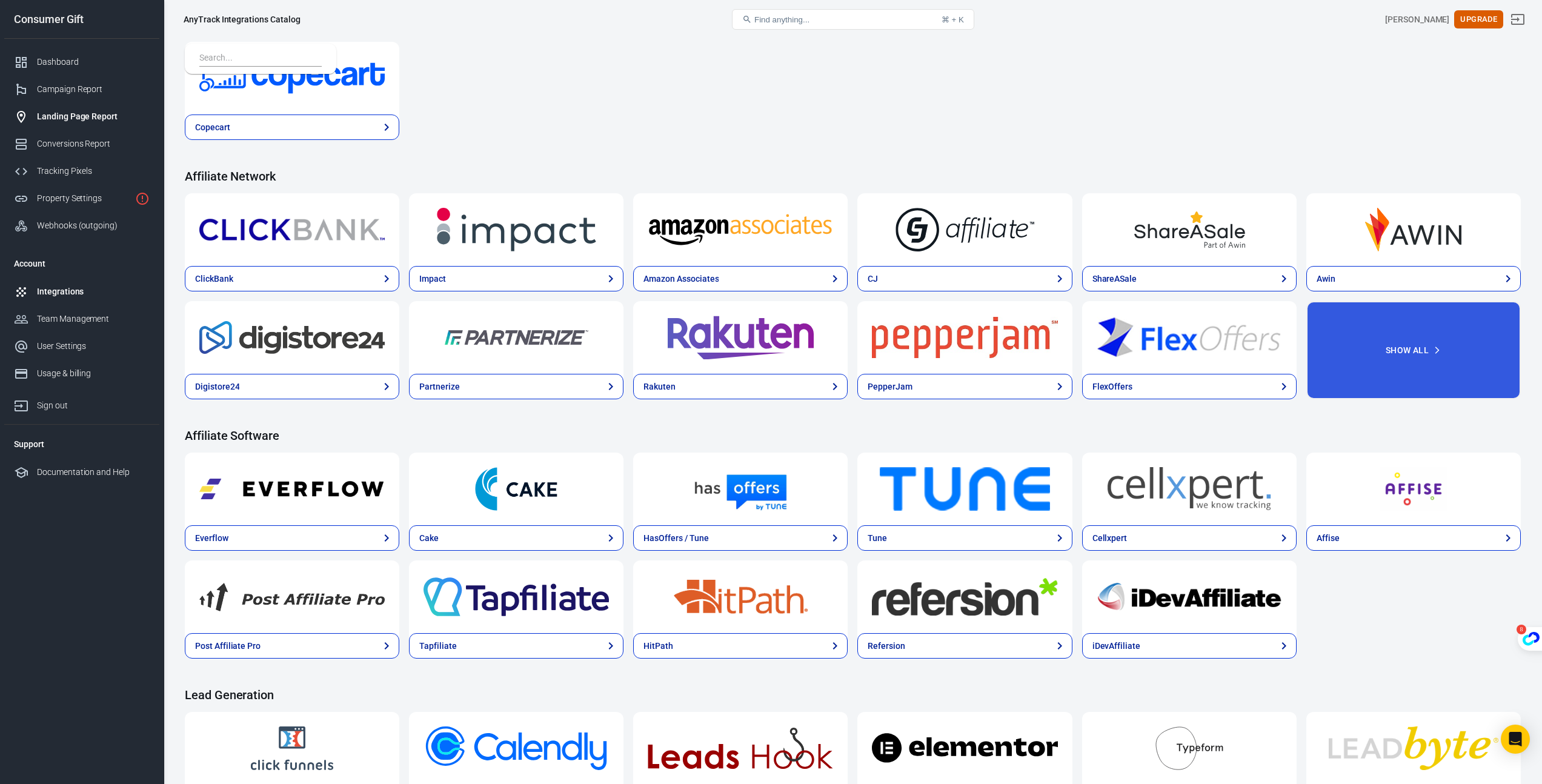
click at [91, 112] on div "Landing Page Report" at bounding box center [92, 116] width 112 height 13
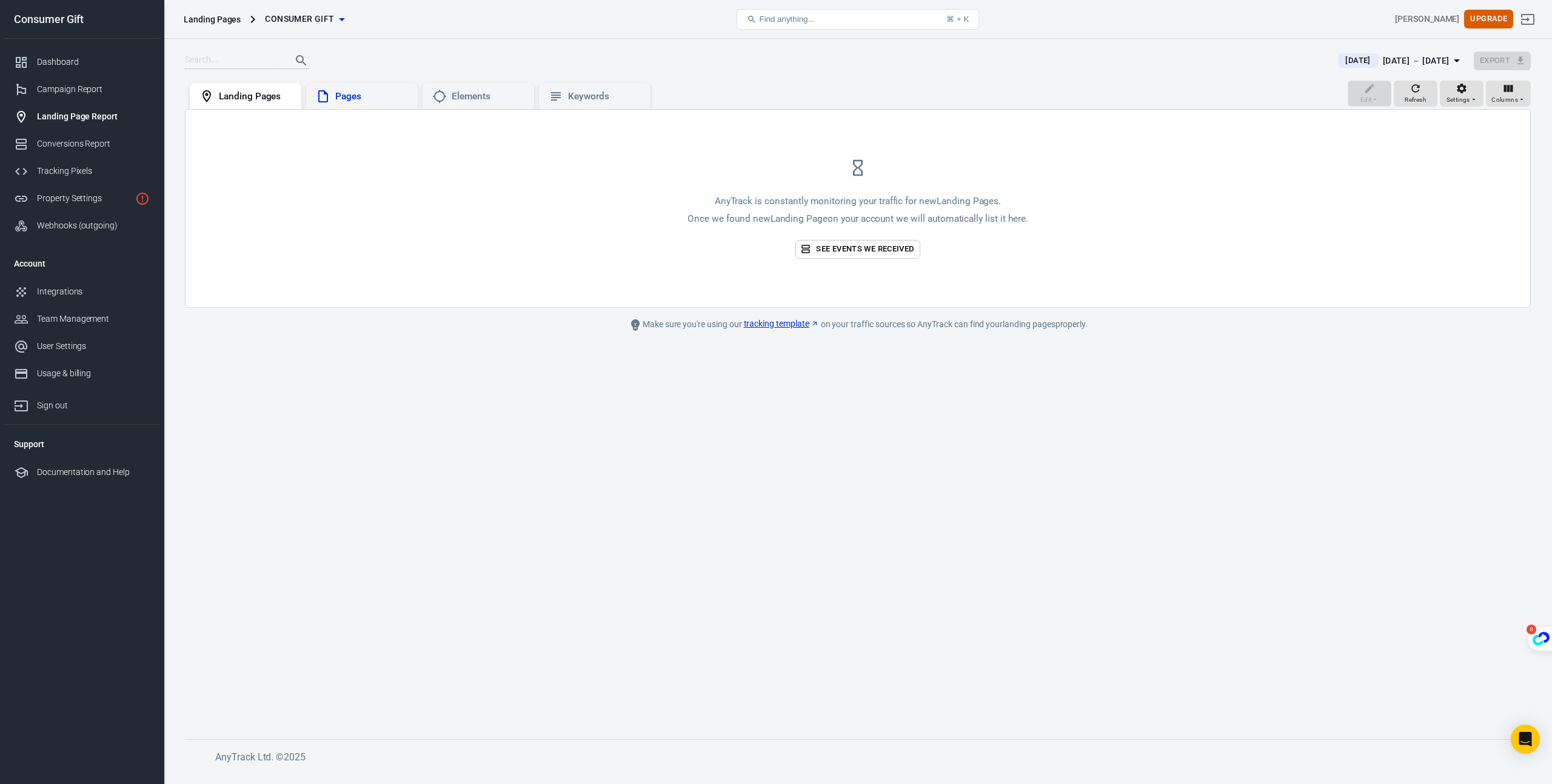
click at [379, 96] on div "Pages" at bounding box center [371, 96] width 73 height 13
click at [265, 92] on div "Landing Pages" at bounding box center [255, 96] width 73 height 13
click at [1471, 96] on icon "button" at bounding box center [1473, 99] width 7 height 7
click at [1436, 150] on p "Display active campaigns only" at bounding box center [1475, 144] width 112 height 13
click at [753, 323] on link "tracking template" at bounding box center [781, 323] width 75 height 13
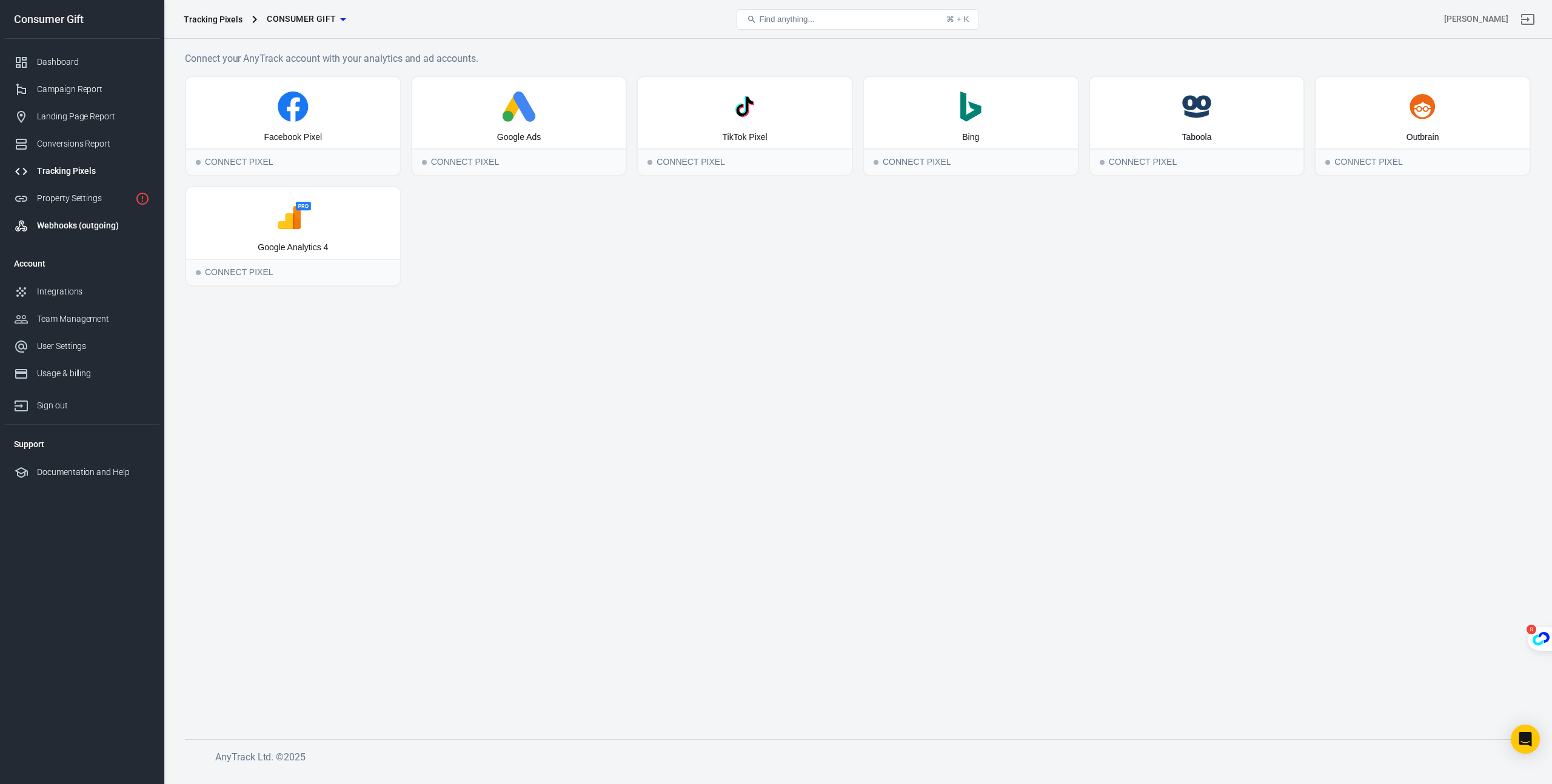
click at [112, 233] on link "Webhooks (outgoing)" at bounding box center [81, 225] width 155 height 27
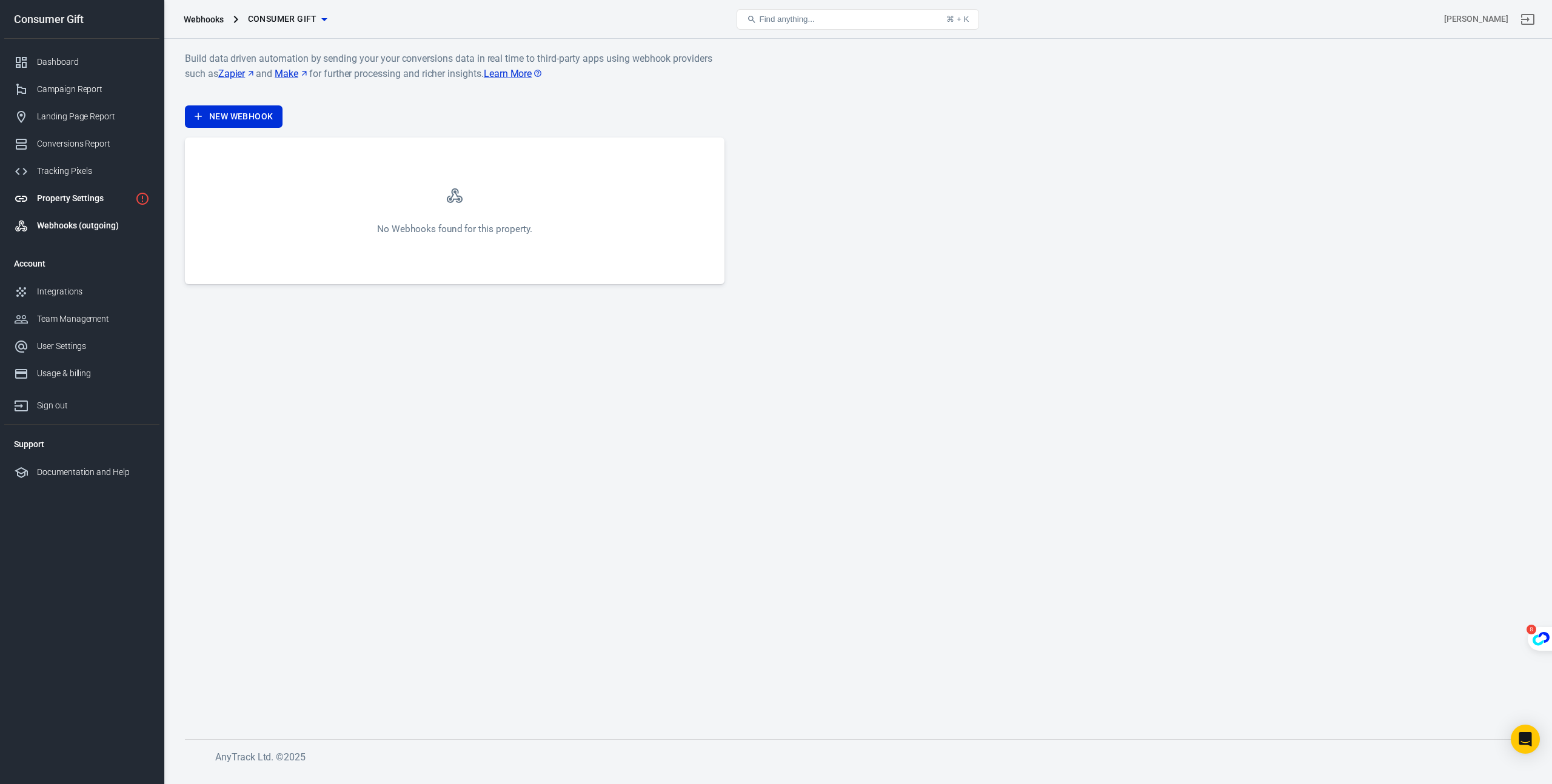
click at [92, 197] on div "Property Settings" at bounding box center [83, 198] width 93 height 13
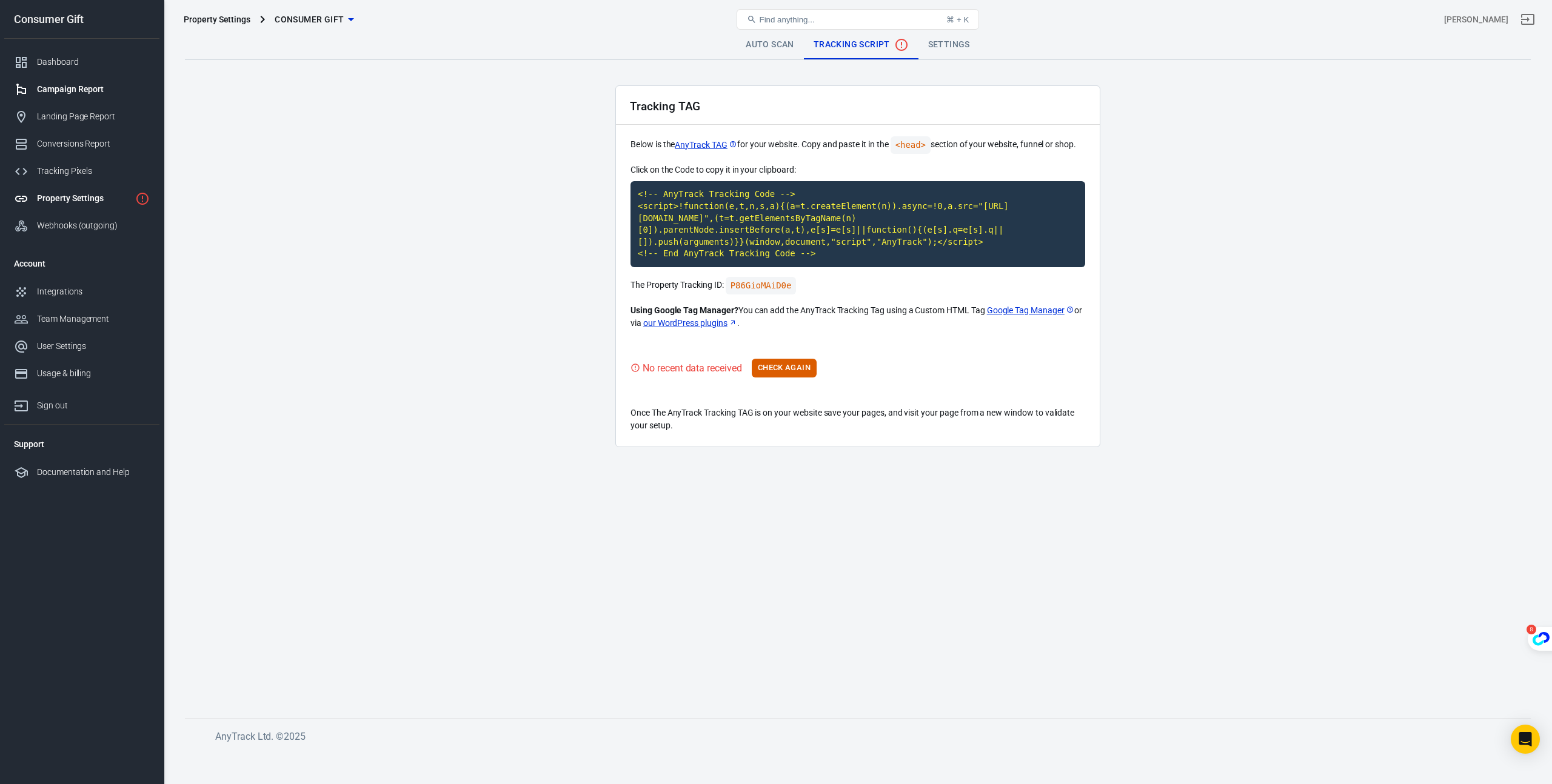
click at [108, 76] on link "Campaign Report" at bounding box center [81, 89] width 155 height 27
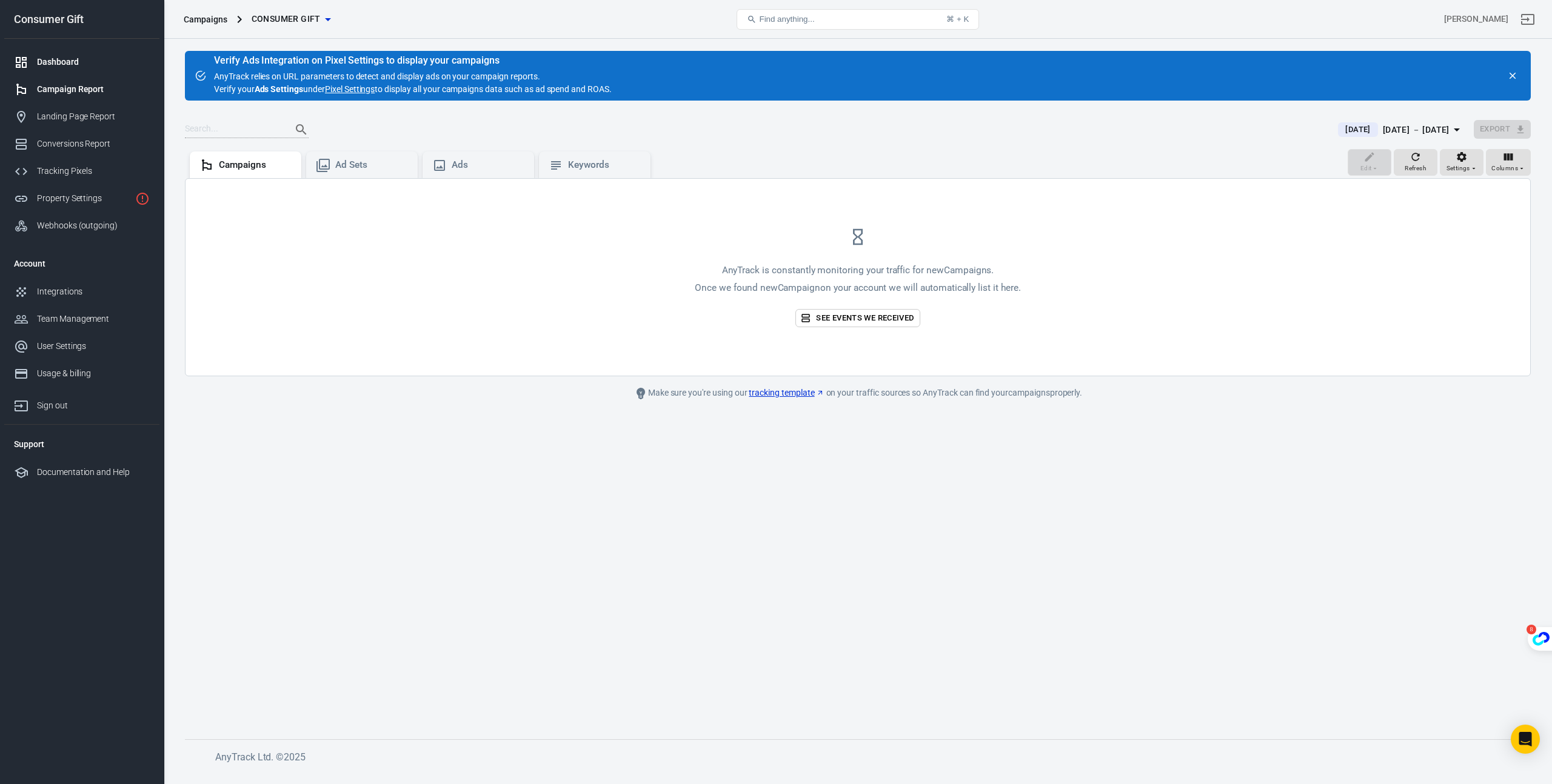
click at [65, 57] on div "Dashboard" at bounding box center [92, 62] width 112 height 13
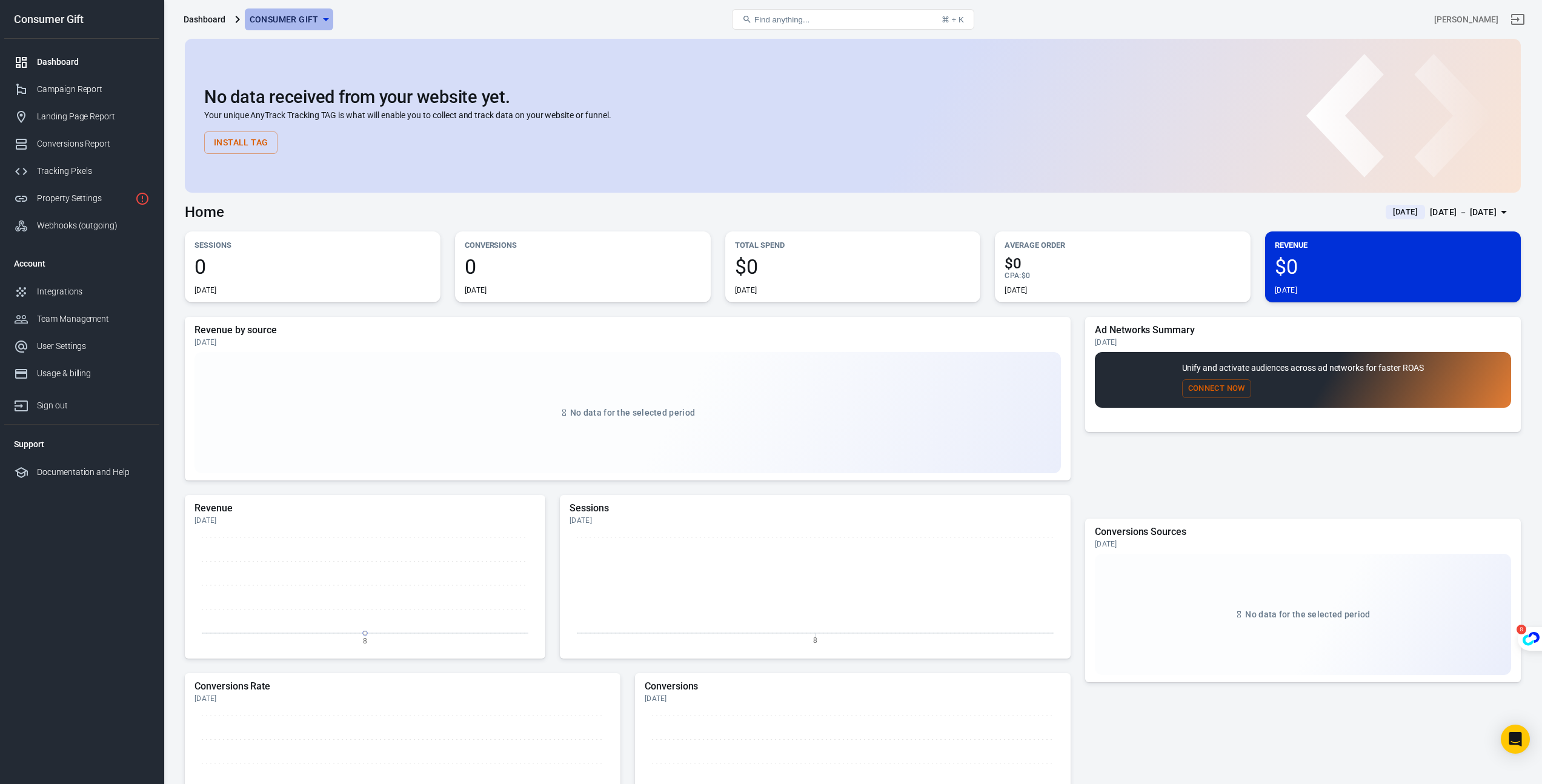
click at [290, 18] on span "Consumer Gift" at bounding box center [284, 19] width 69 height 15
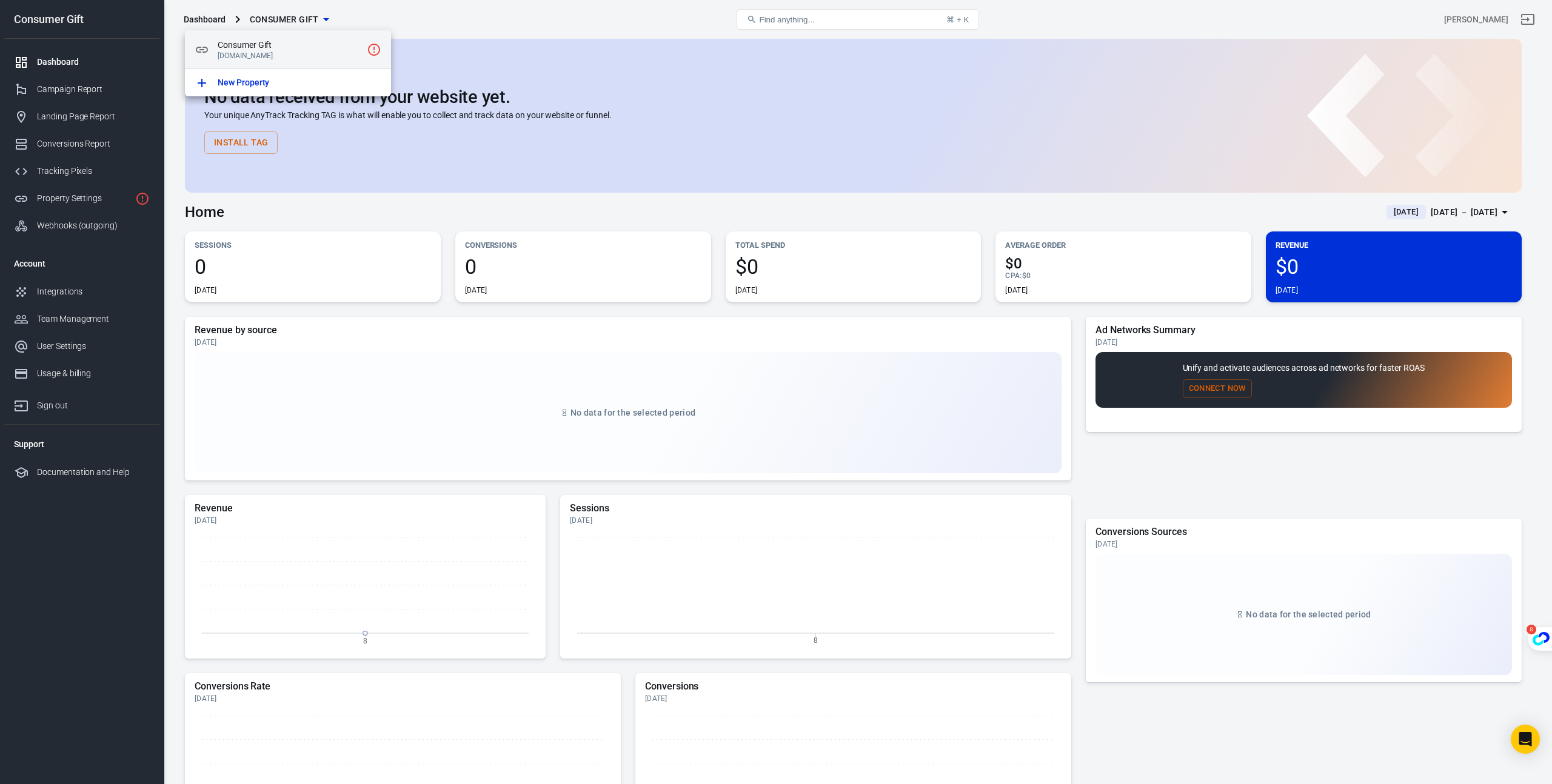
click at [246, 45] on span "Consumer Gift" at bounding box center [289, 45] width 144 height 13
click at [79, 84] on div at bounding box center [776, 392] width 1552 height 784
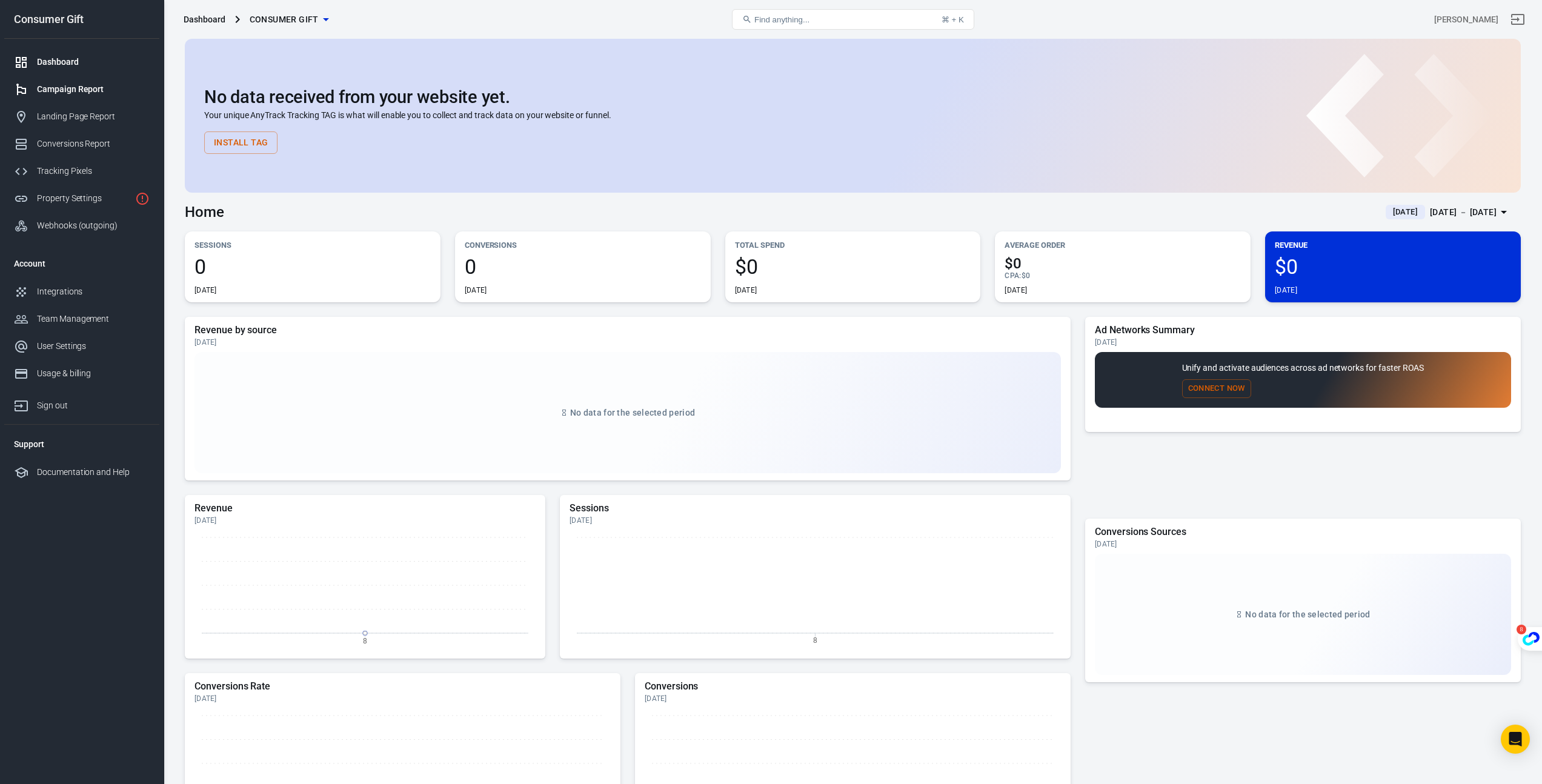
click at [76, 91] on div "Campaign Report" at bounding box center [92, 89] width 112 height 13
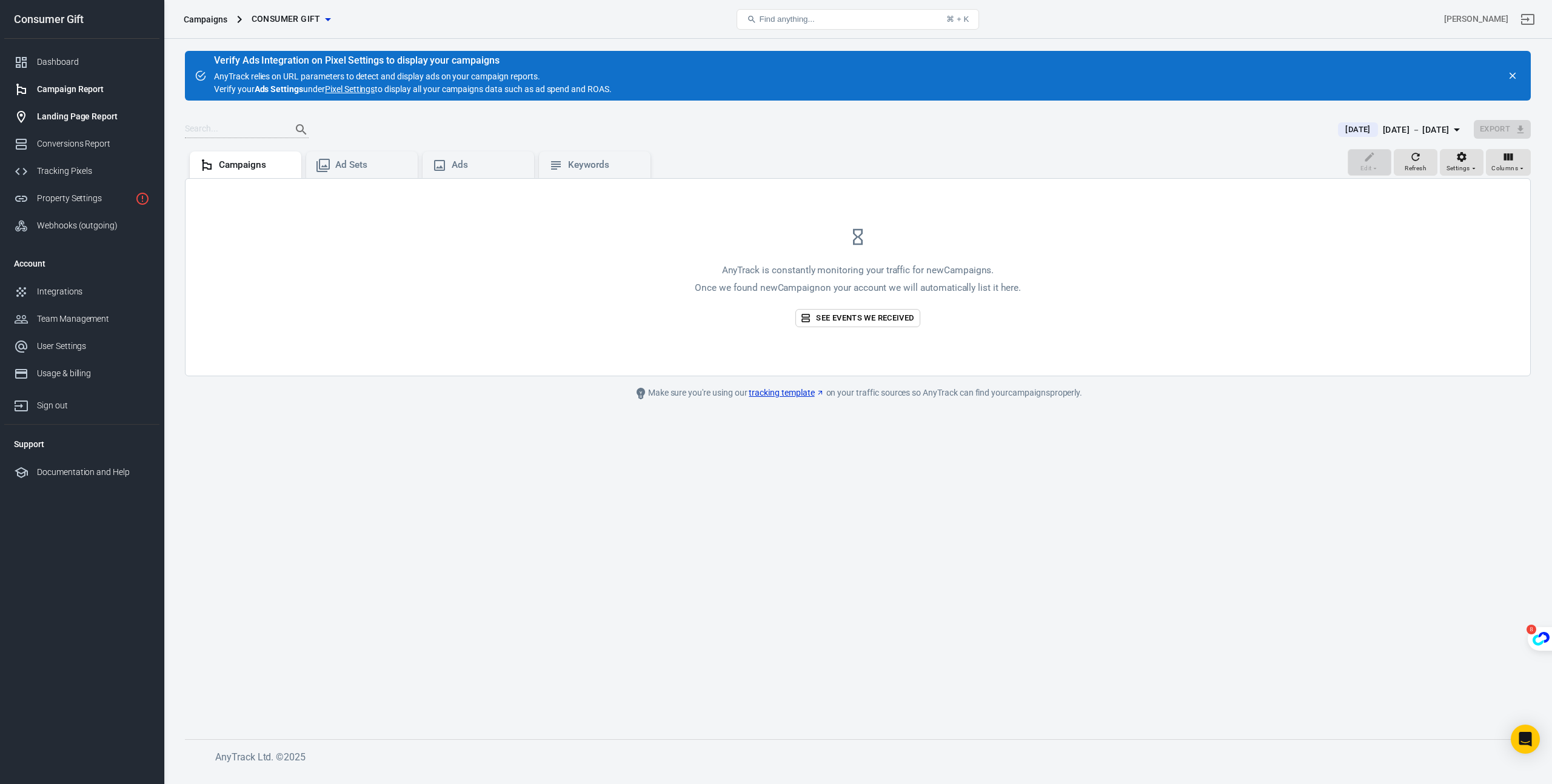
click at [84, 122] on div "Landing Page Report" at bounding box center [92, 116] width 112 height 13
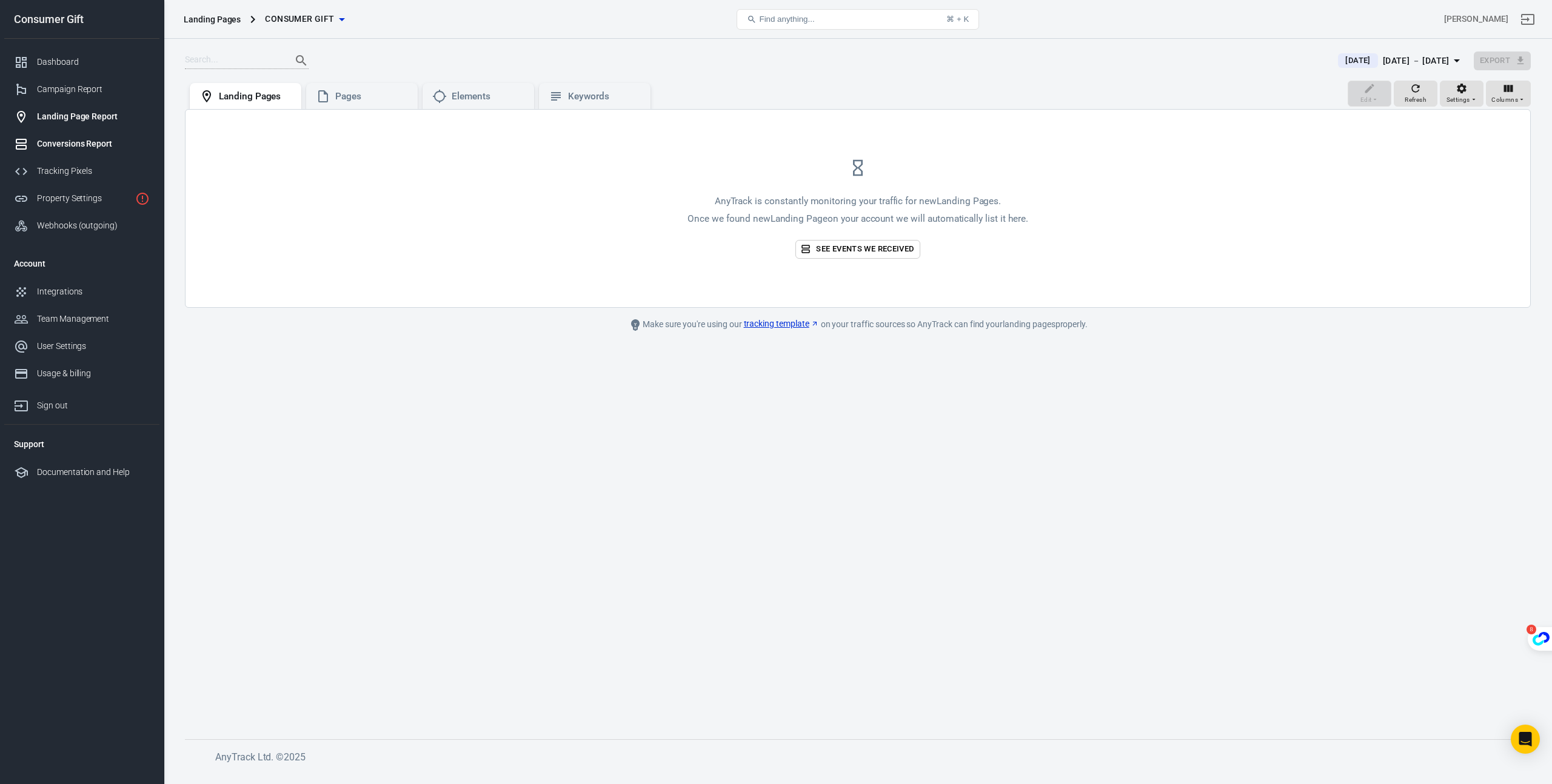
click at [75, 143] on div "Conversions Report" at bounding box center [92, 144] width 112 height 13
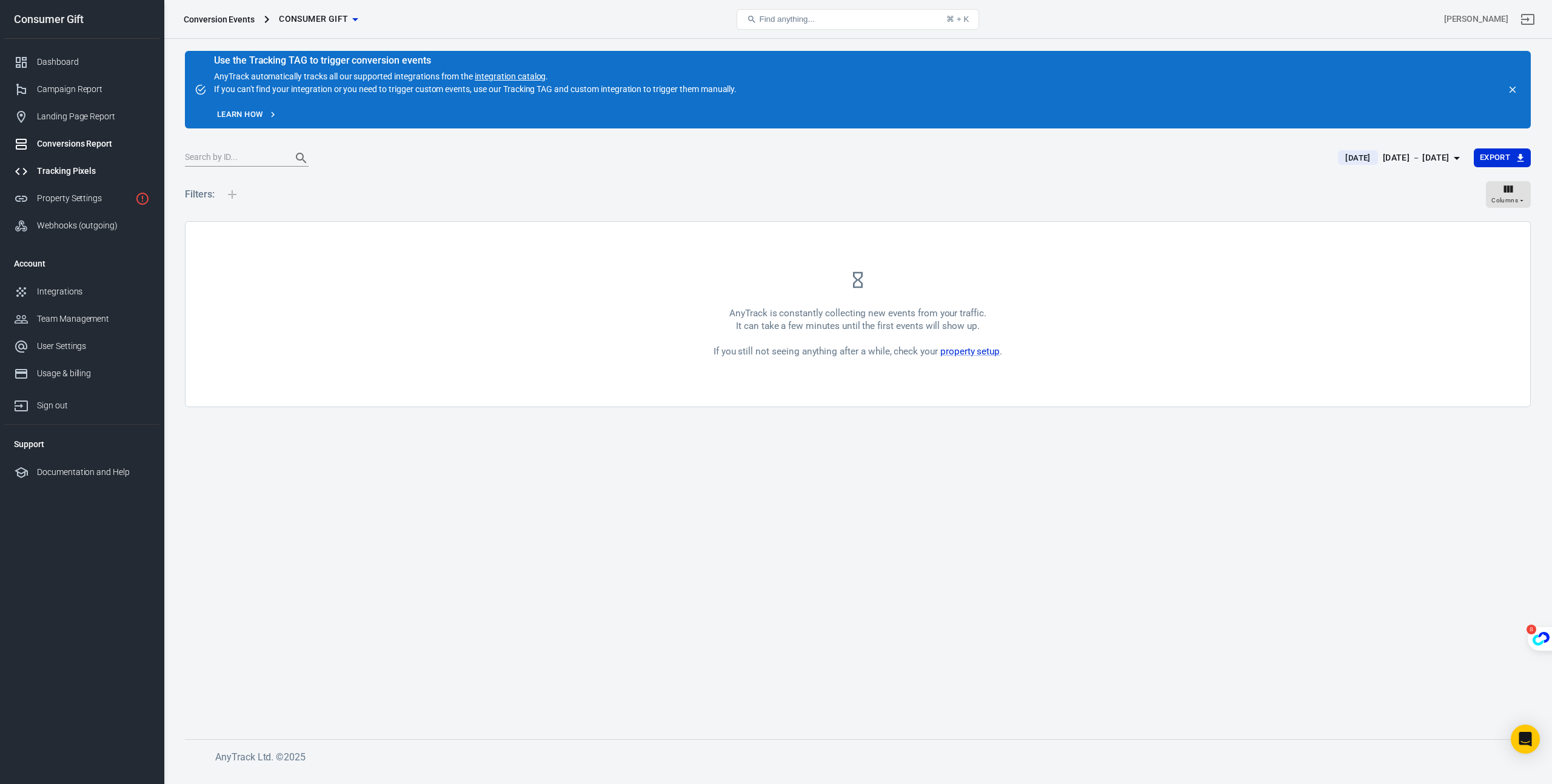
click at [66, 170] on div "Tracking Pixels" at bounding box center [92, 171] width 112 height 13
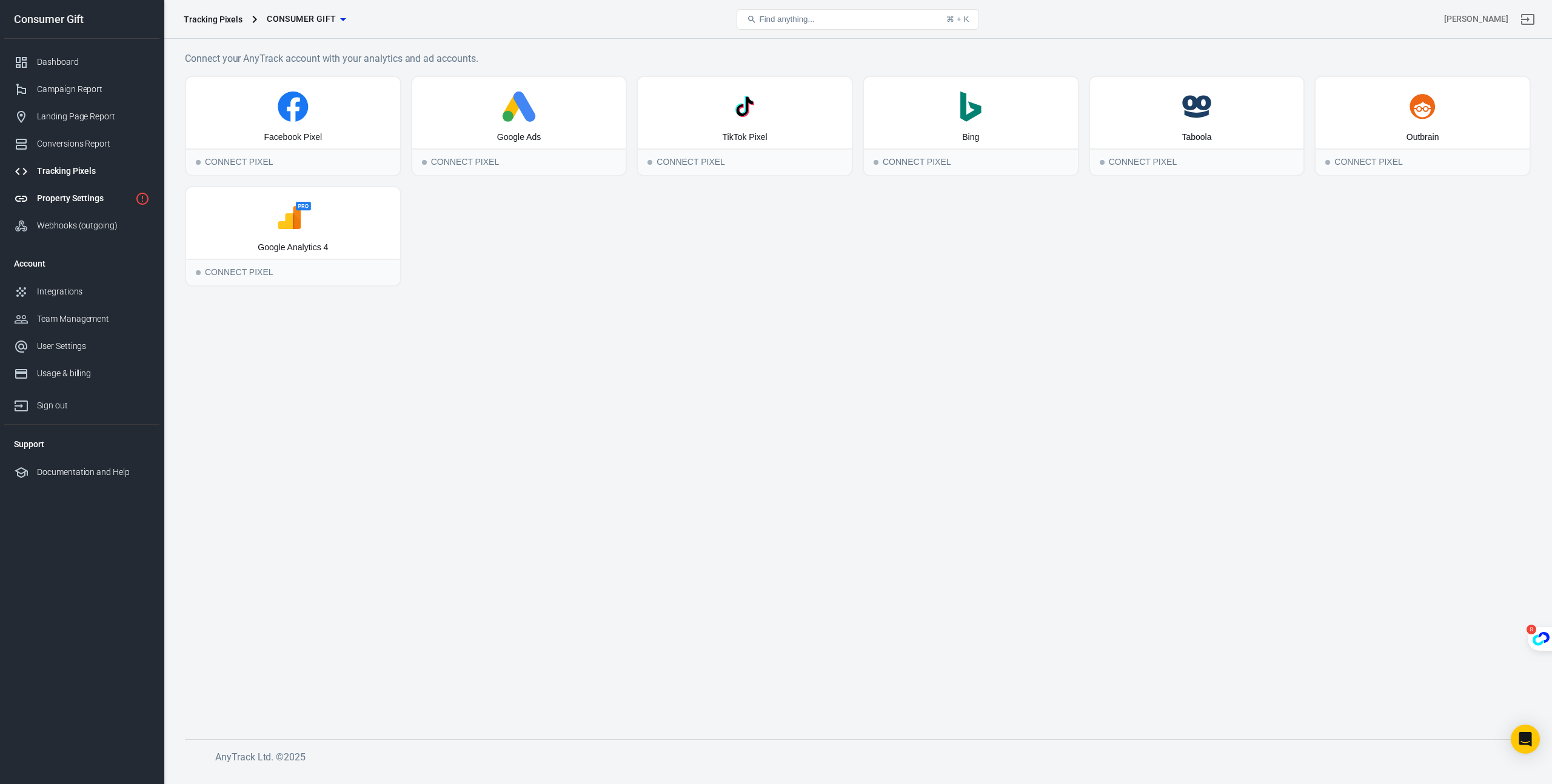
click at [65, 194] on div "Property Settings" at bounding box center [83, 198] width 93 height 13
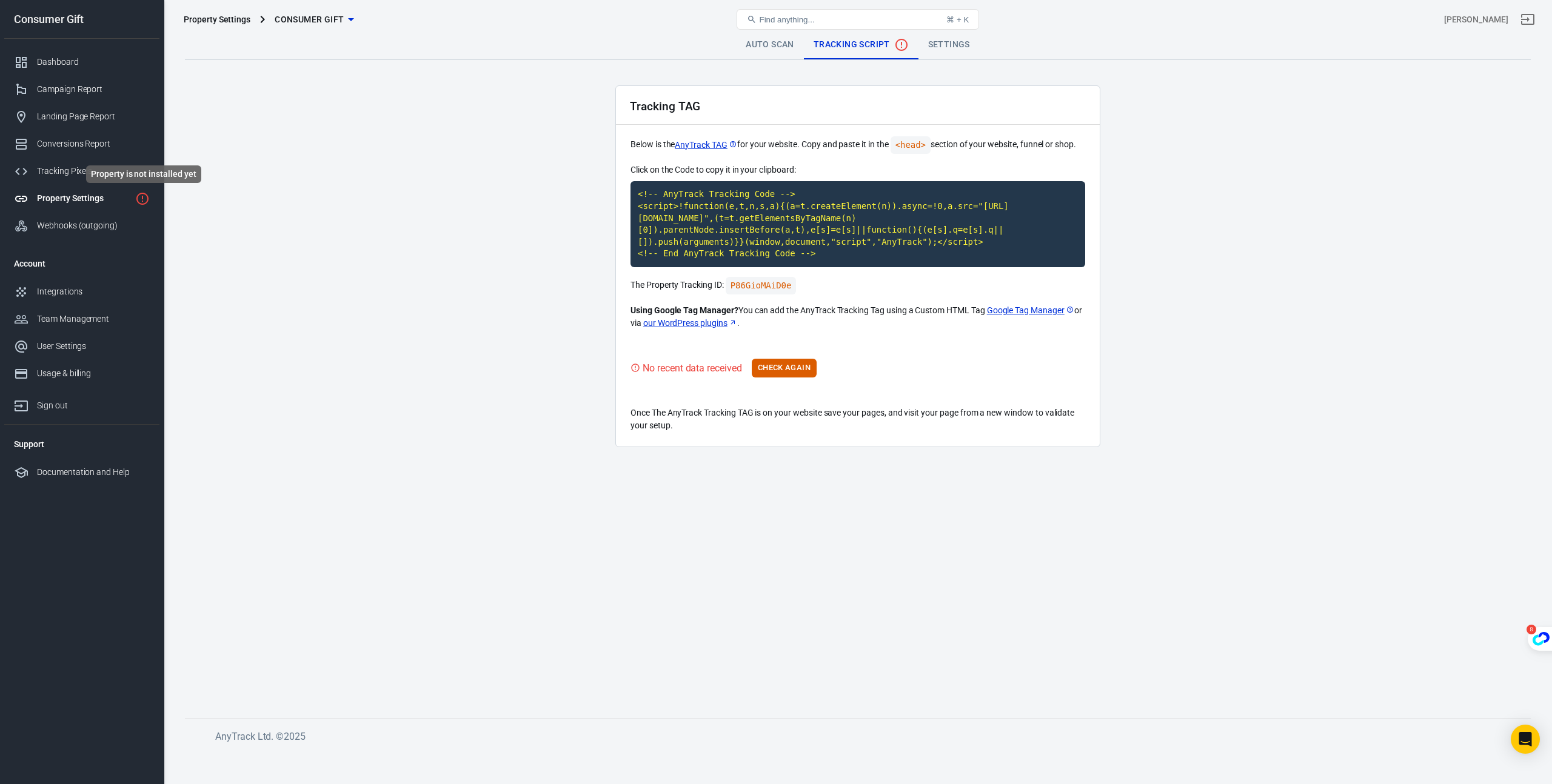
click at [142, 198] on icon "Property is not installed yet" at bounding box center [142, 198] width 12 height 12
click at [65, 230] on div "Webhooks (outgoing)" at bounding box center [92, 225] width 112 height 13
